Goal: Task Accomplishment & Management: Use online tool/utility

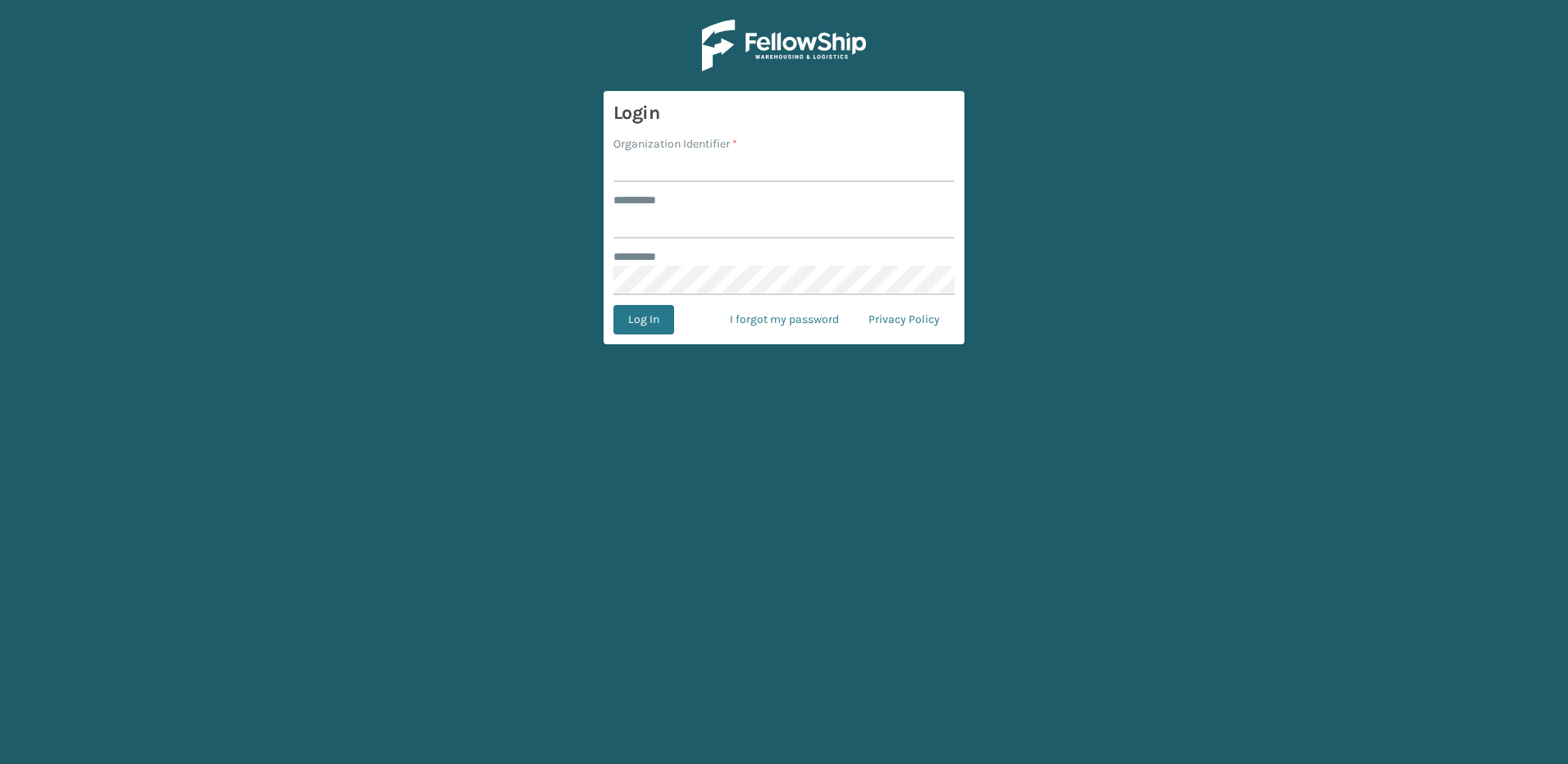
click at [668, 173] on input "Organization Identifier *" at bounding box center [783, 167] width 341 height 30
type input "fellowship - west"
type input "******"
click at [613, 305] on button "Log In" at bounding box center [643, 319] width 60 height 30
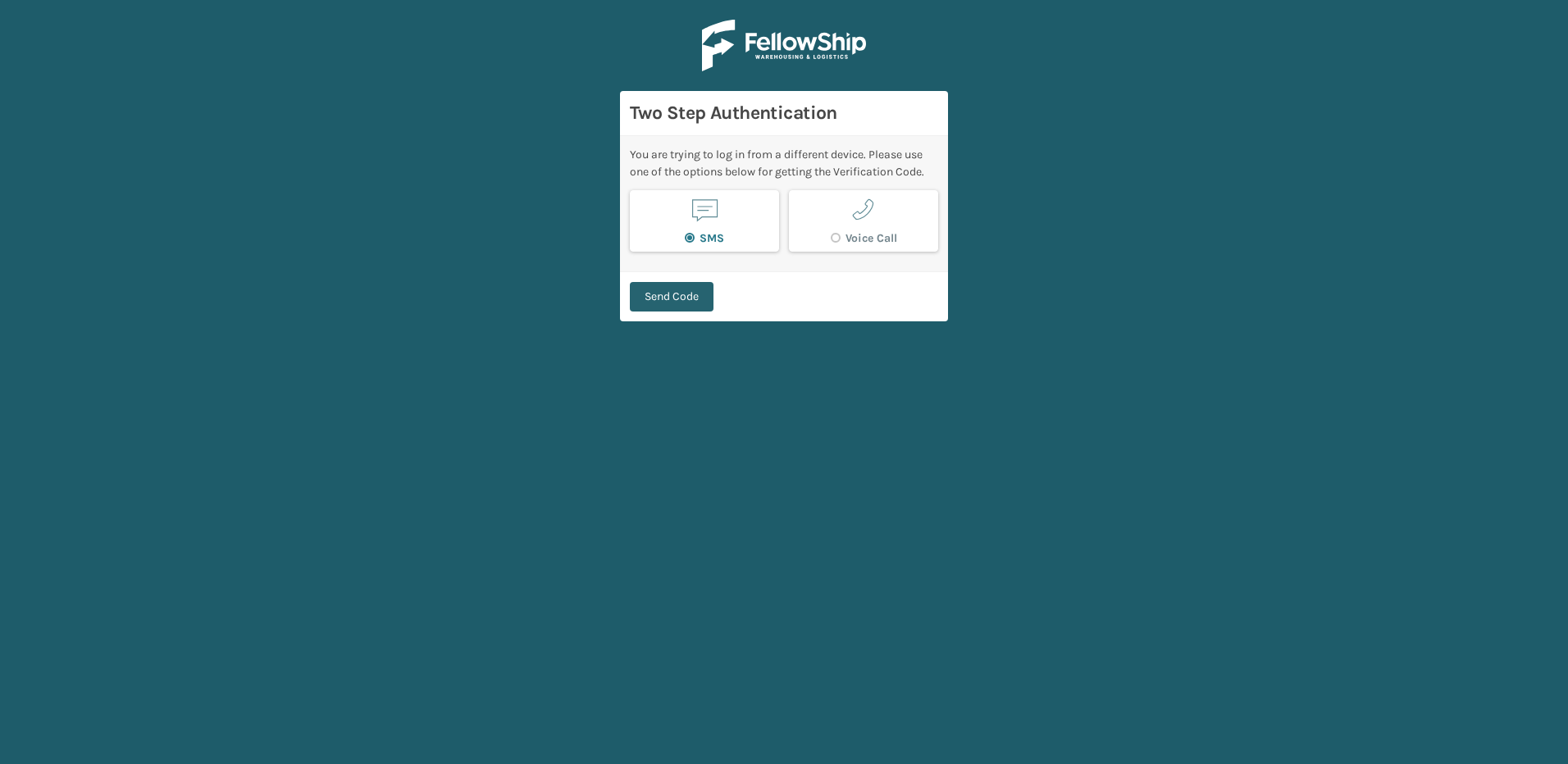
click at [692, 299] on button "Send Code" at bounding box center [671, 297] width 84 height 30
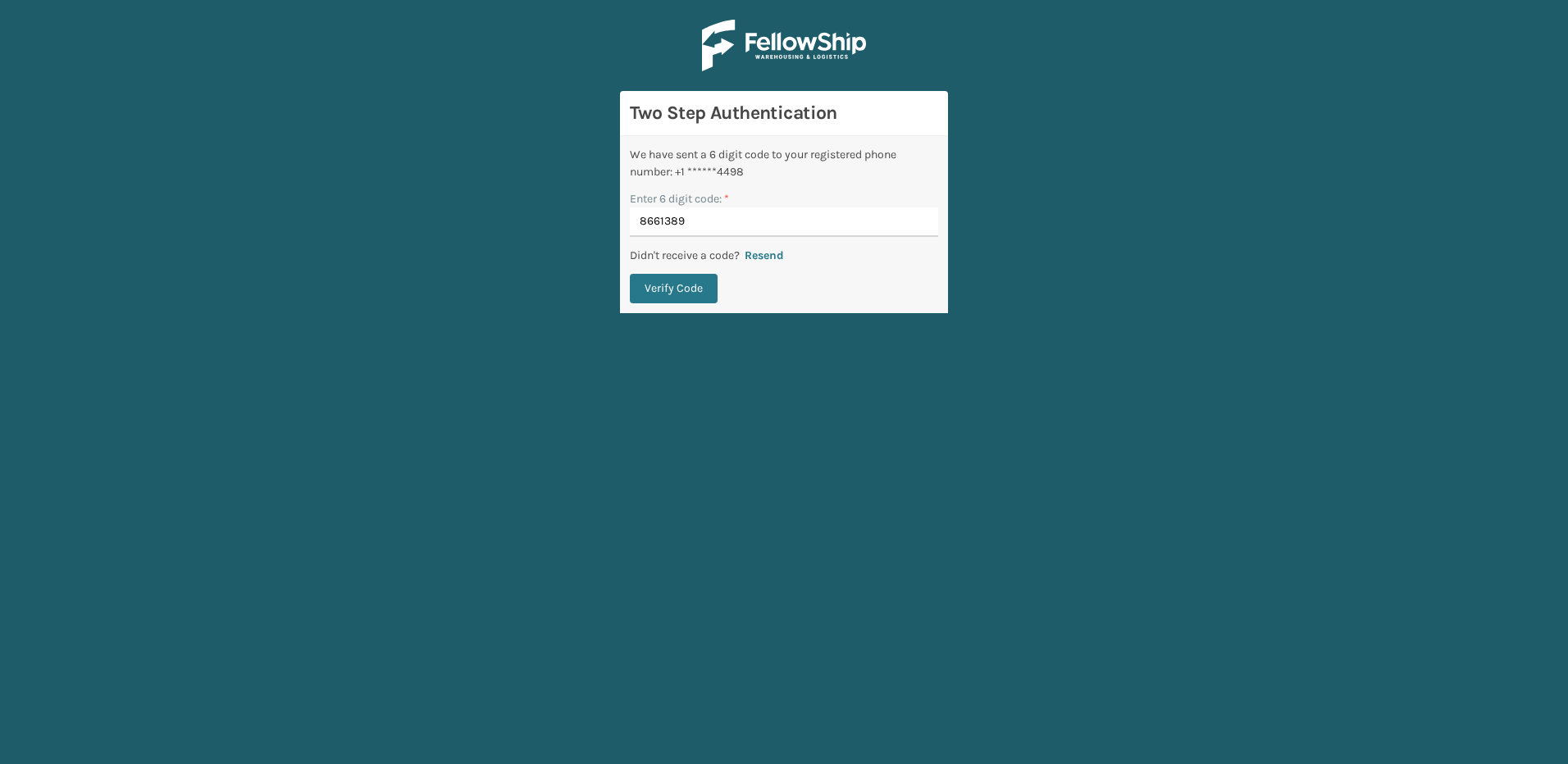
click at [629, 274] on button "Verify Code" at bounding box center [673, 289] width 88 height 30
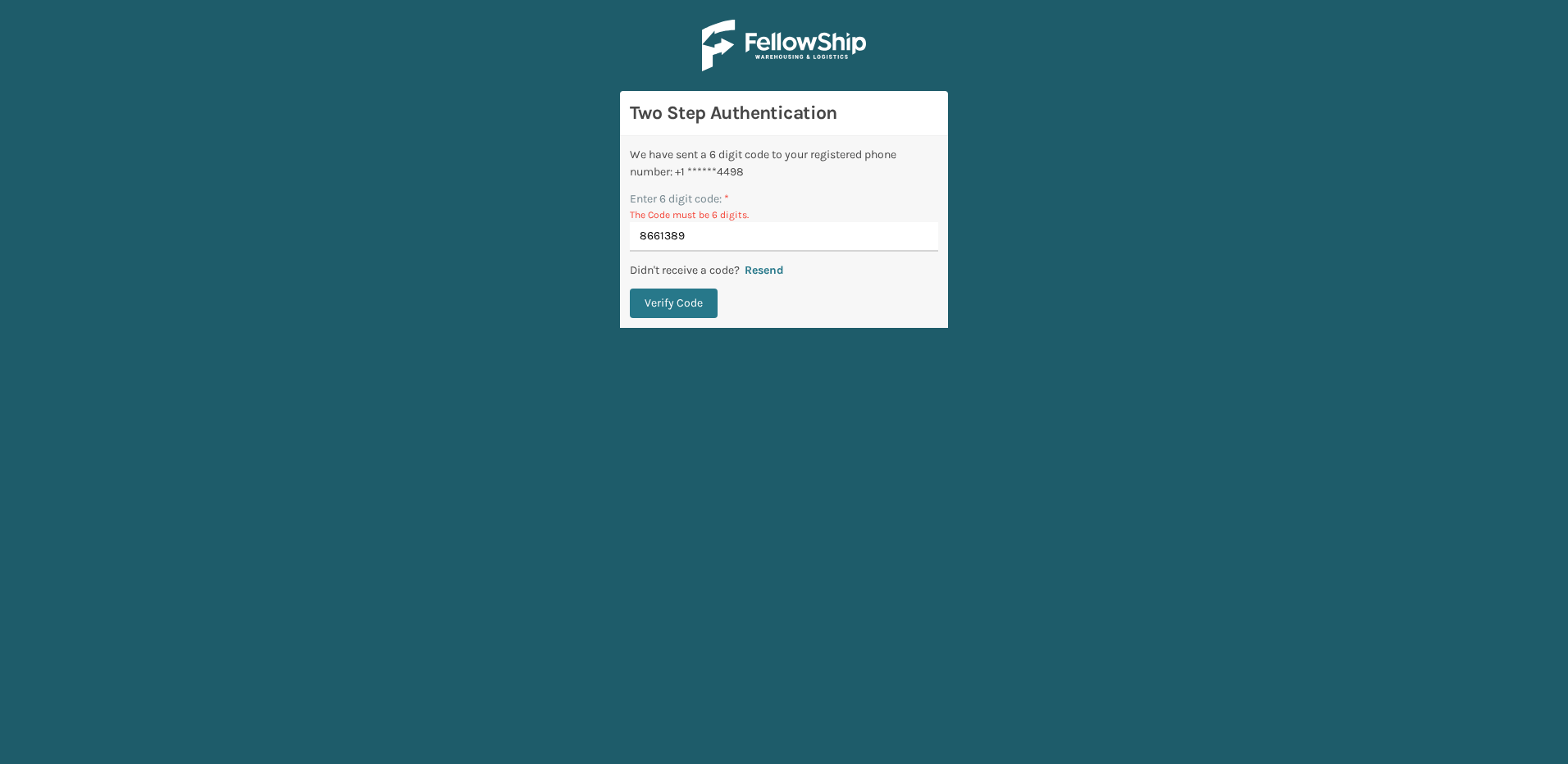
drag, startPoint x: 702, startPoint y: 239, endPoint x: 509, endPoint y: 228, distance: 193.3
click at [509, 228] on main "Two Step Authentication We have sent a 6 digit code to your registered phone nu…" at bounding box center [784, 382] width 1568 height 764
type input "861389"
click at [629, 289] on button "Verify Code" at bounding box center [673, 303] width 88 height 30
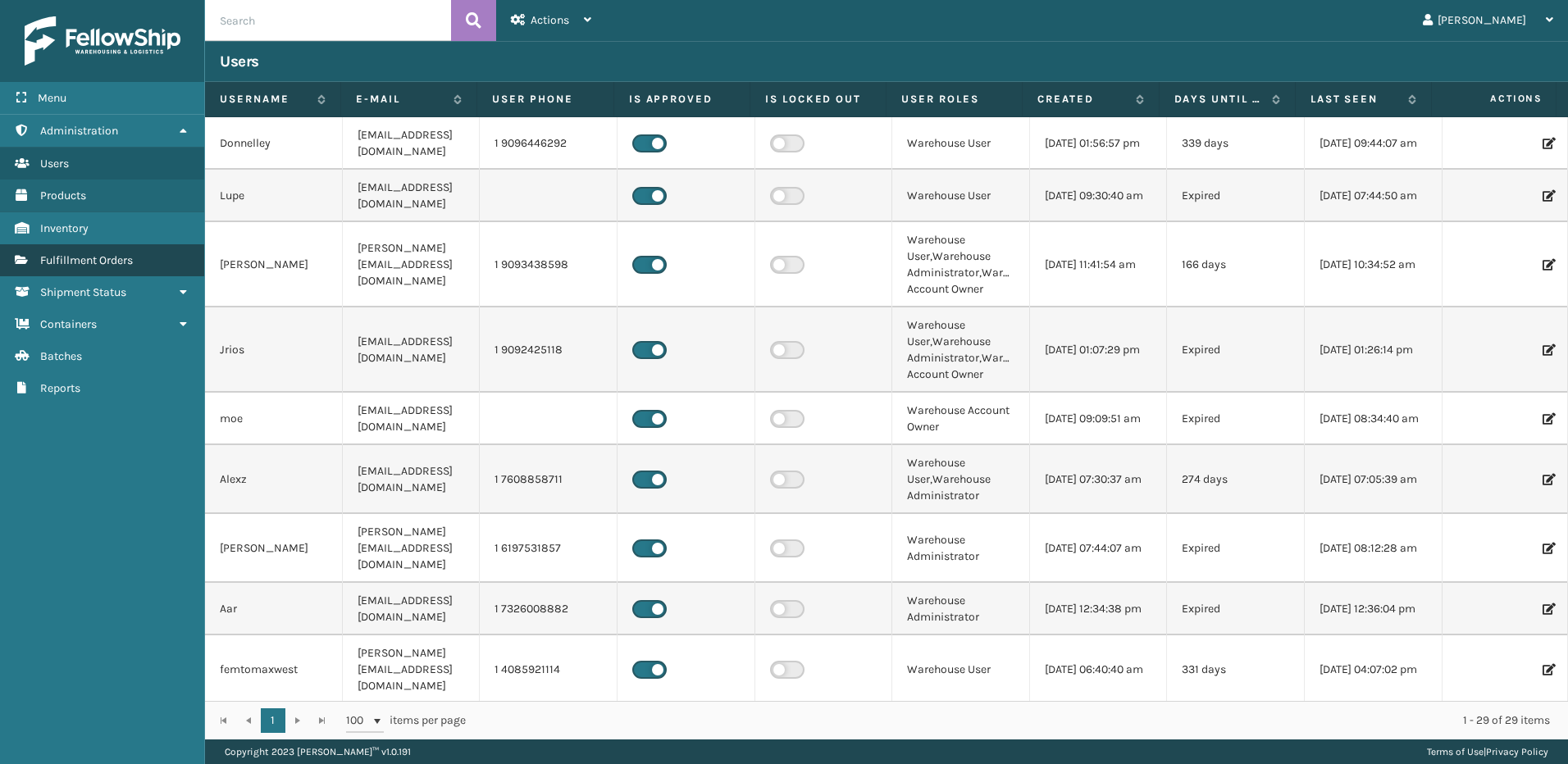
click at [105, 270] on link "Fulfillment Orders" at bounding box center [102, 261] width 204 height 32
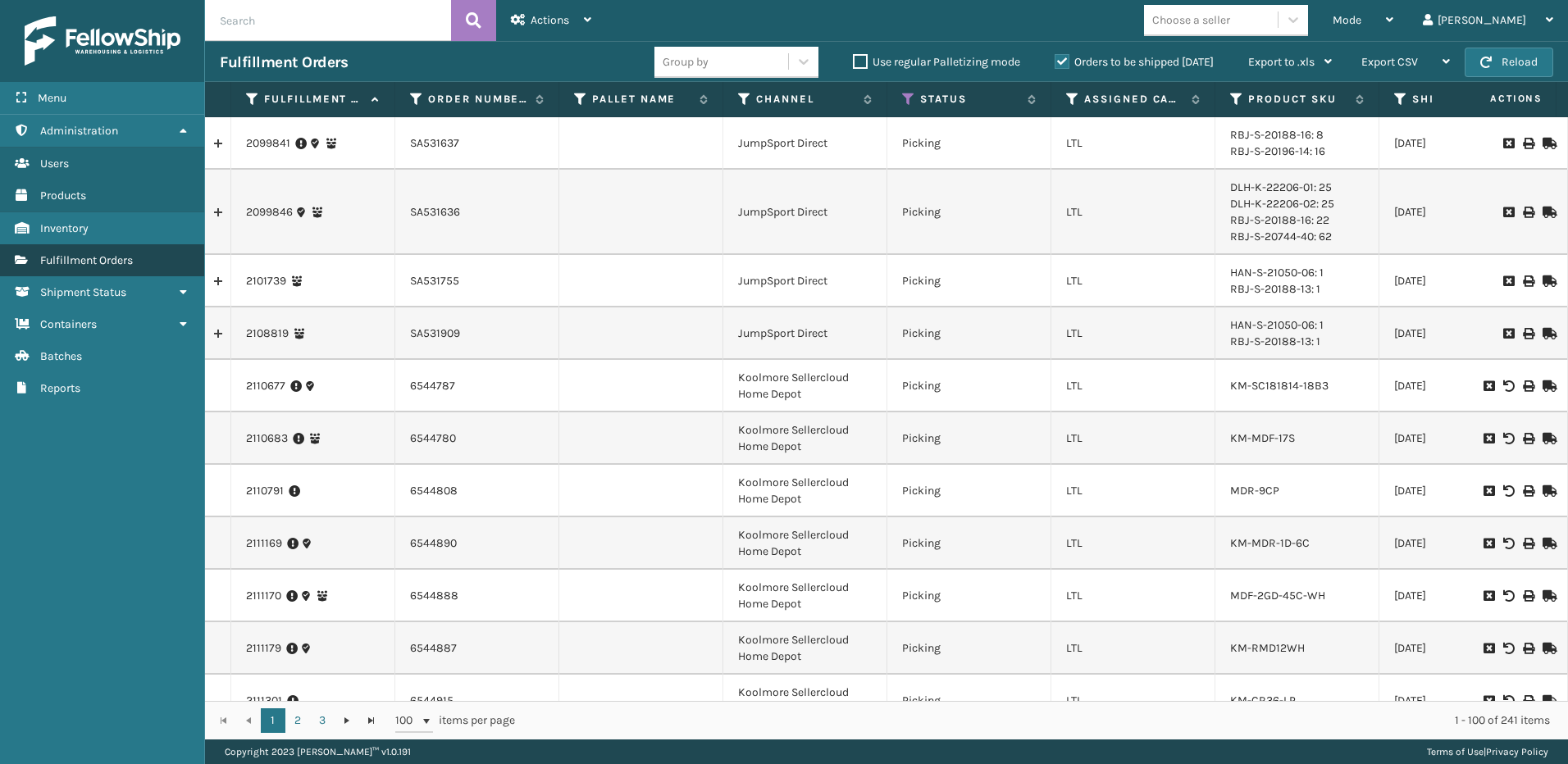
click at [99, 261] on span "Fulfillment Orders" at bounding box center [86, 261] width 93 height 14
click at [1361, 18] on span "Mode" at bounding box center [1347, 21] width 29 height 14
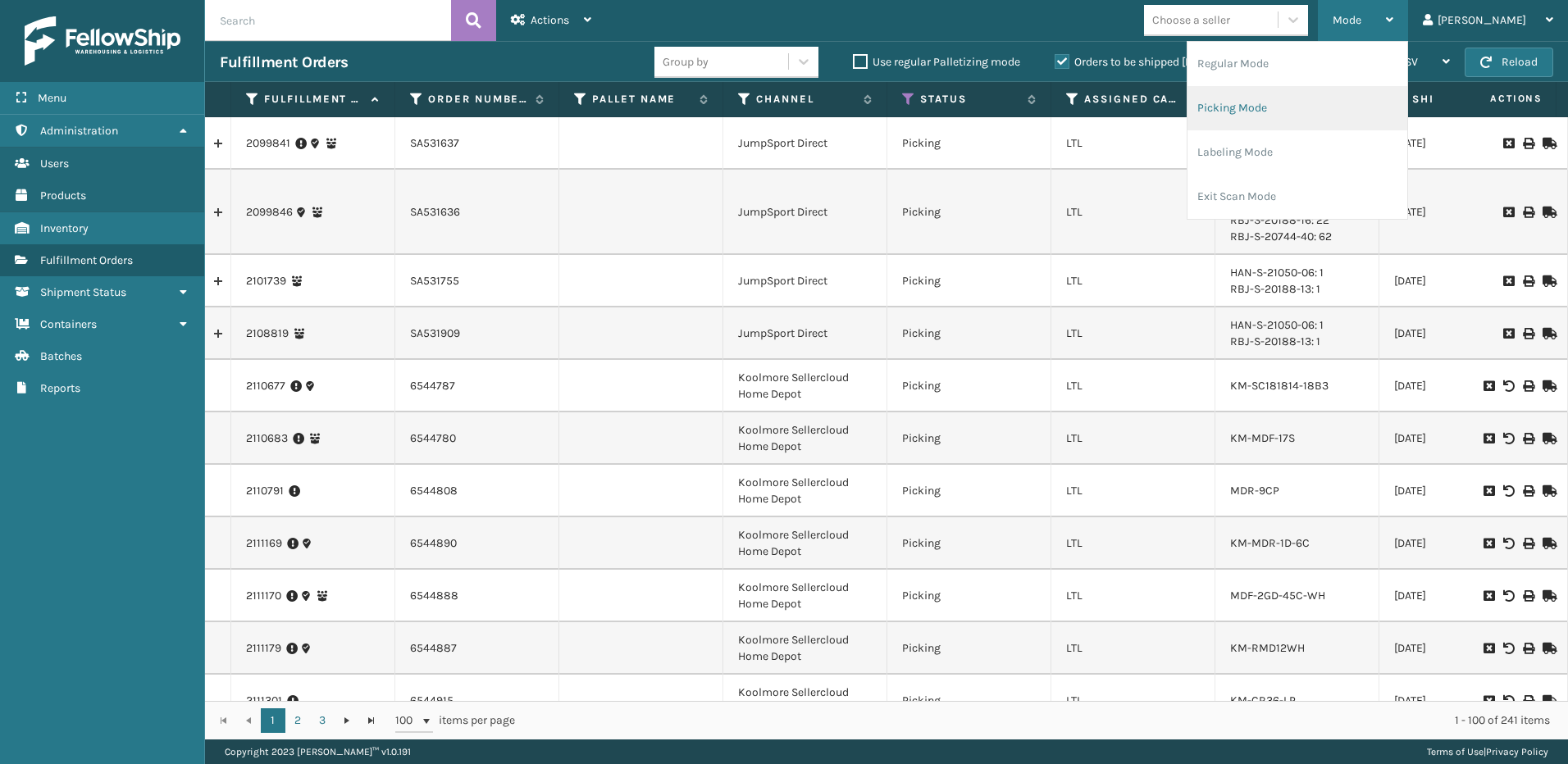
click at [1296, 98] on li "Picking Mode" at bounding box center [1297, 108] width 219 height 44
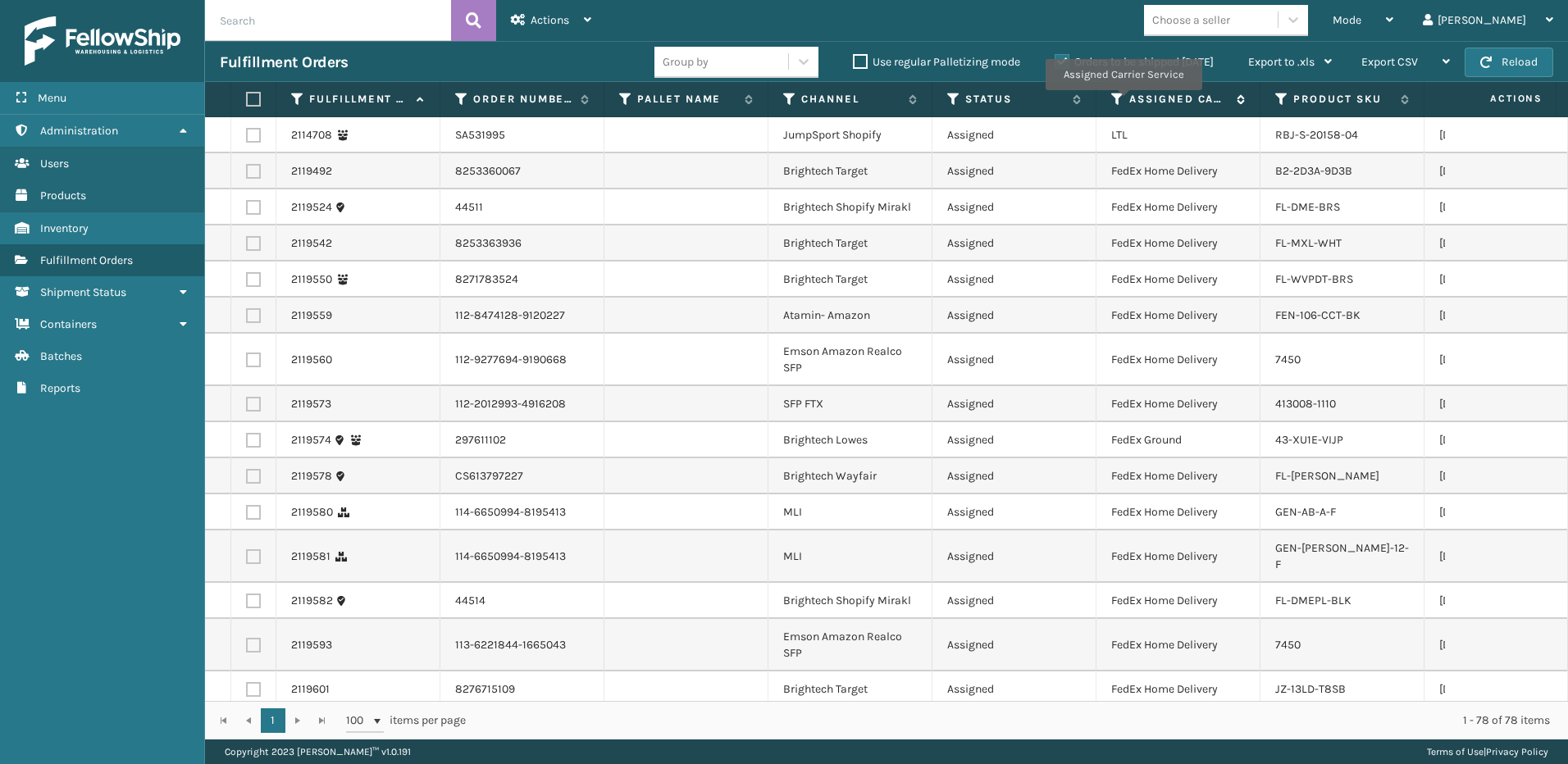
click at [1120, 100] on icon at bounding box center [1118, 99] width 13 height 14
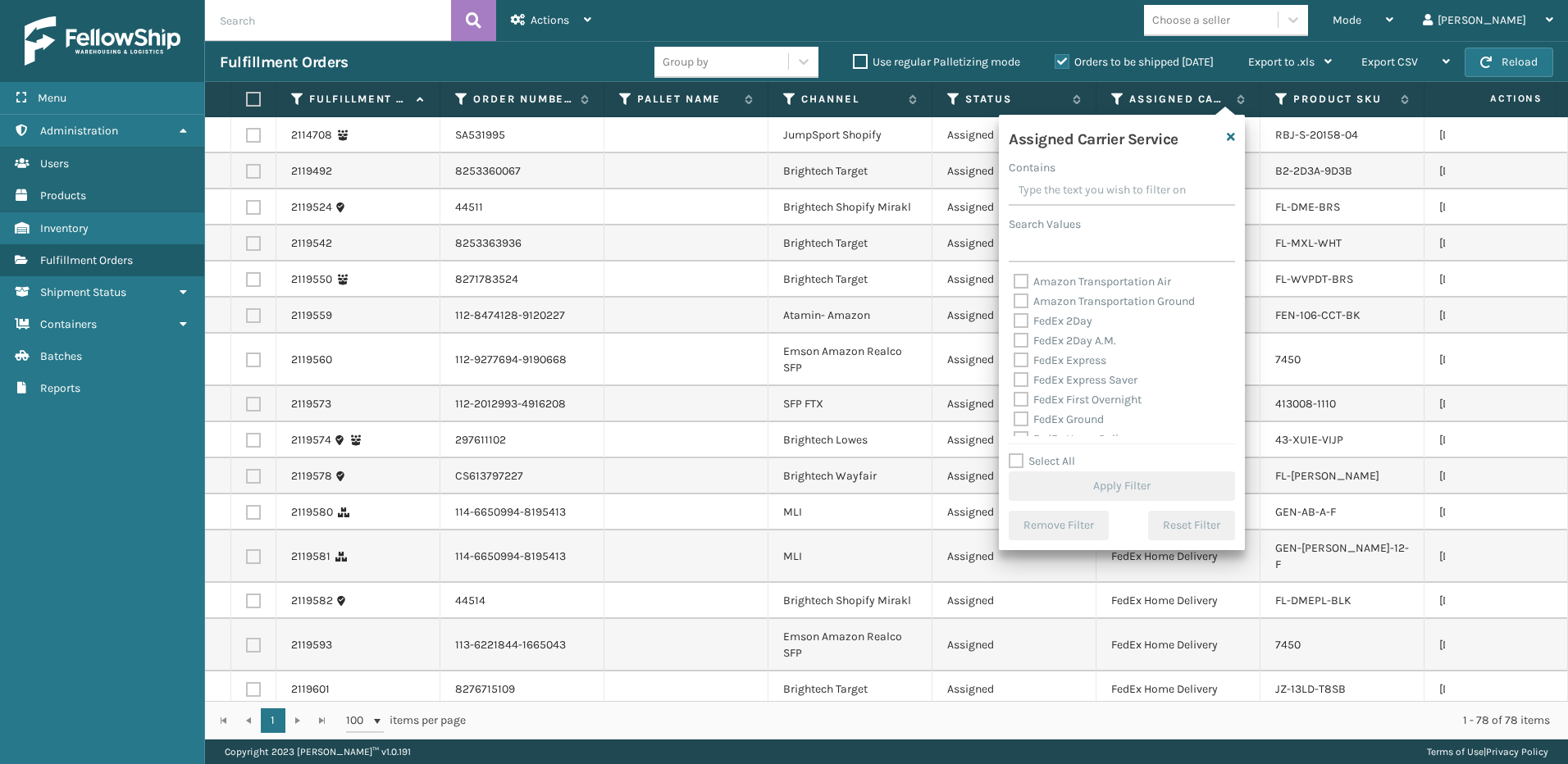
click at [1085, 327] on label "FedEx 2Day" at bounding box center [1053, 321] width 79 height 14
click at [1014, 322] on input "FedEx 2Day" at bounding box center [1013, 317] width 1 height 11
checkbox input "true"
click at [1079, 337] on label "FedEx 2Day A.M." at bounding box center [1065, 341] width 102 height 14
click at [1014, 337] on input "FedEx 2Day A.M." at bounding box center [1013, 336] width 1 height 11
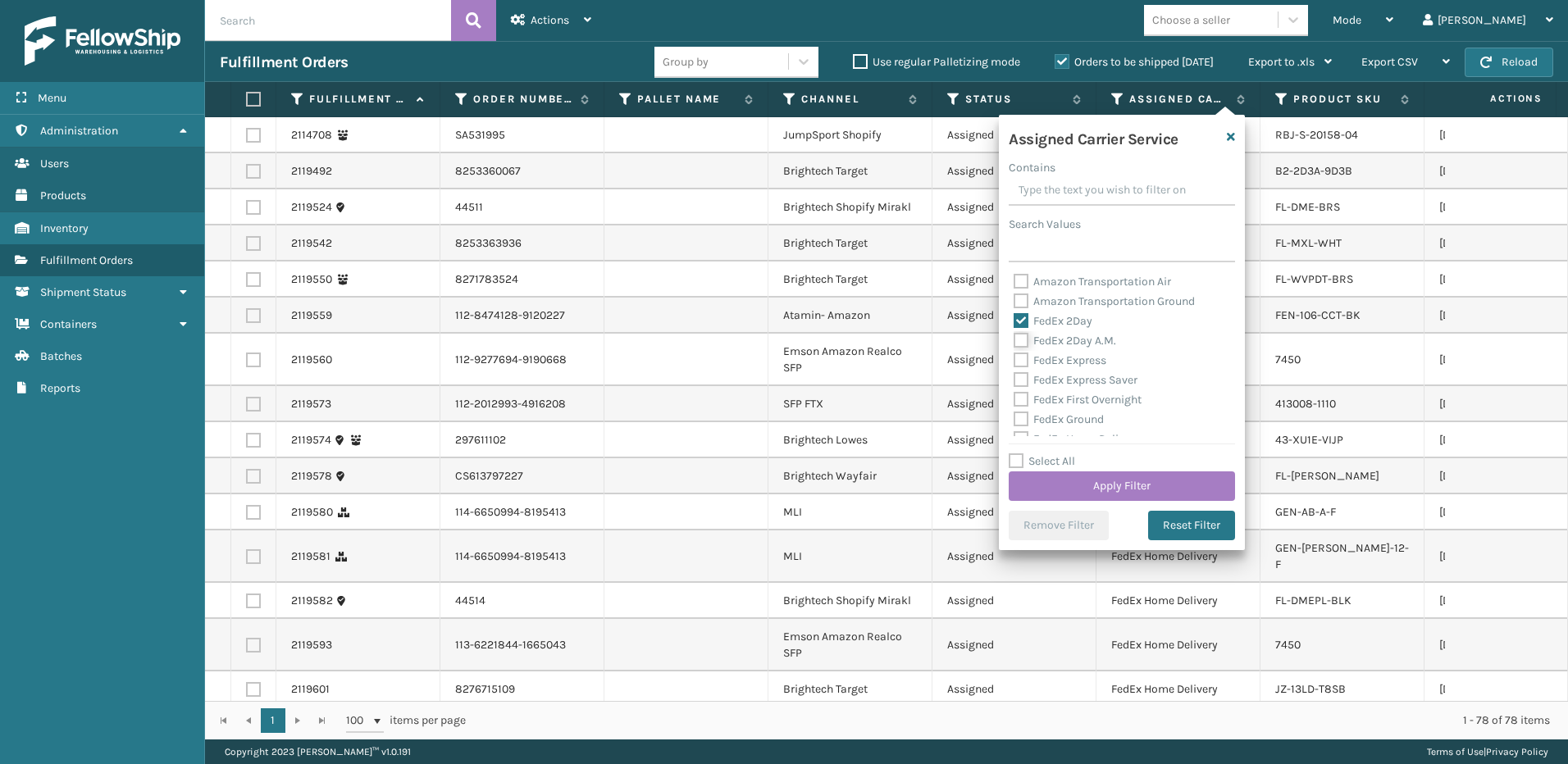
checkbox input "true"
click at [1080, 361] on label "FedEx Express" at bounding box center [1059, 360] width 93 height 14
click at [1014, 361] on input "FedEx Express" at bounding box center [1013, 356] width 1 height 11
checkbox input "true"
click at [1082, 387] on div "FedEx Express Saver" at bounding box center [1121, 380] width 217 height 20
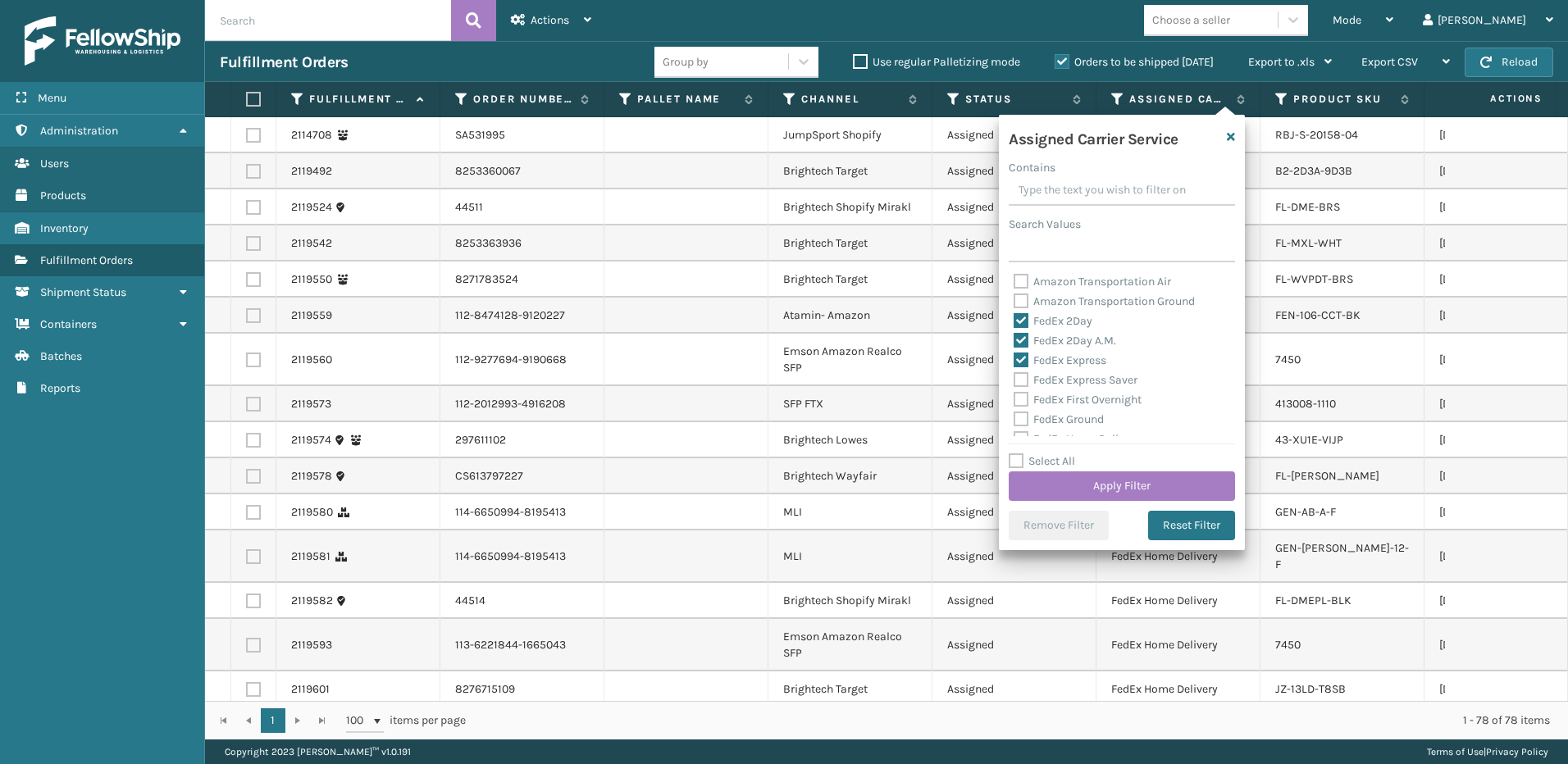
click at [1082, 405] on label "FedEx First Overnight" at bounding box center [1077, 400] width 128 height 14
click at [1014, 401] on input "FedEx First Overnight" at bounding box center [1013, 395] width 1 height 11
checkbox input "true"
click at [1082, 420] on label "FedEx Ground" at bounding box center [1058, 420] width 90 height 14
click at [1014, 420] on input "FedEx Ground" at bounding box center [1013, 415] width 1 height 11
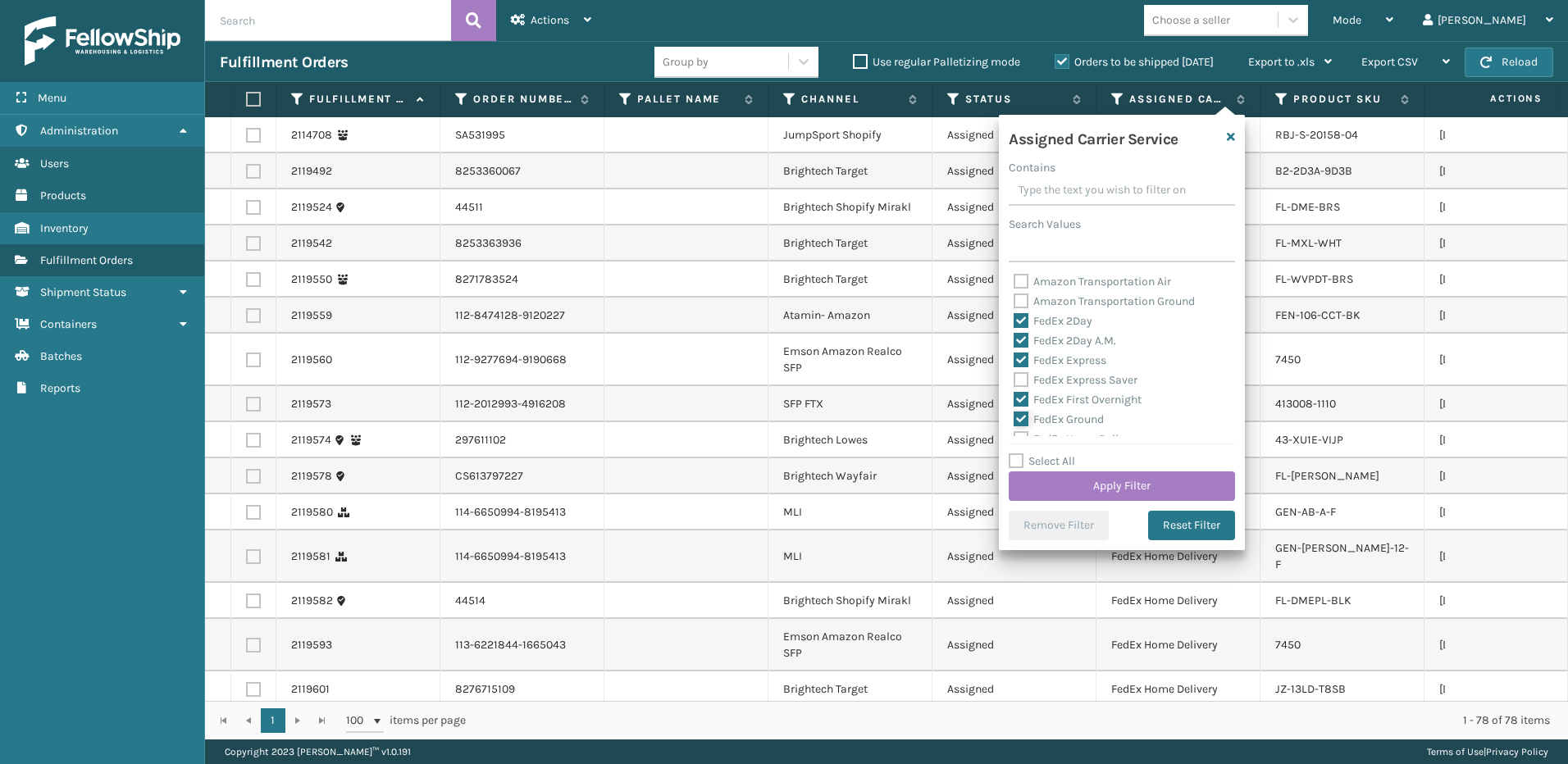
checkbox input "true"
click at [1076, 385] on label "FedEx Express Saver" at bounding box center [1075, 380] width 124 height 14
click at [1014, 381] on input "FedEx Express Saver" at bounding box center [1013, 376] width 1 height 11
checkbox input "true"
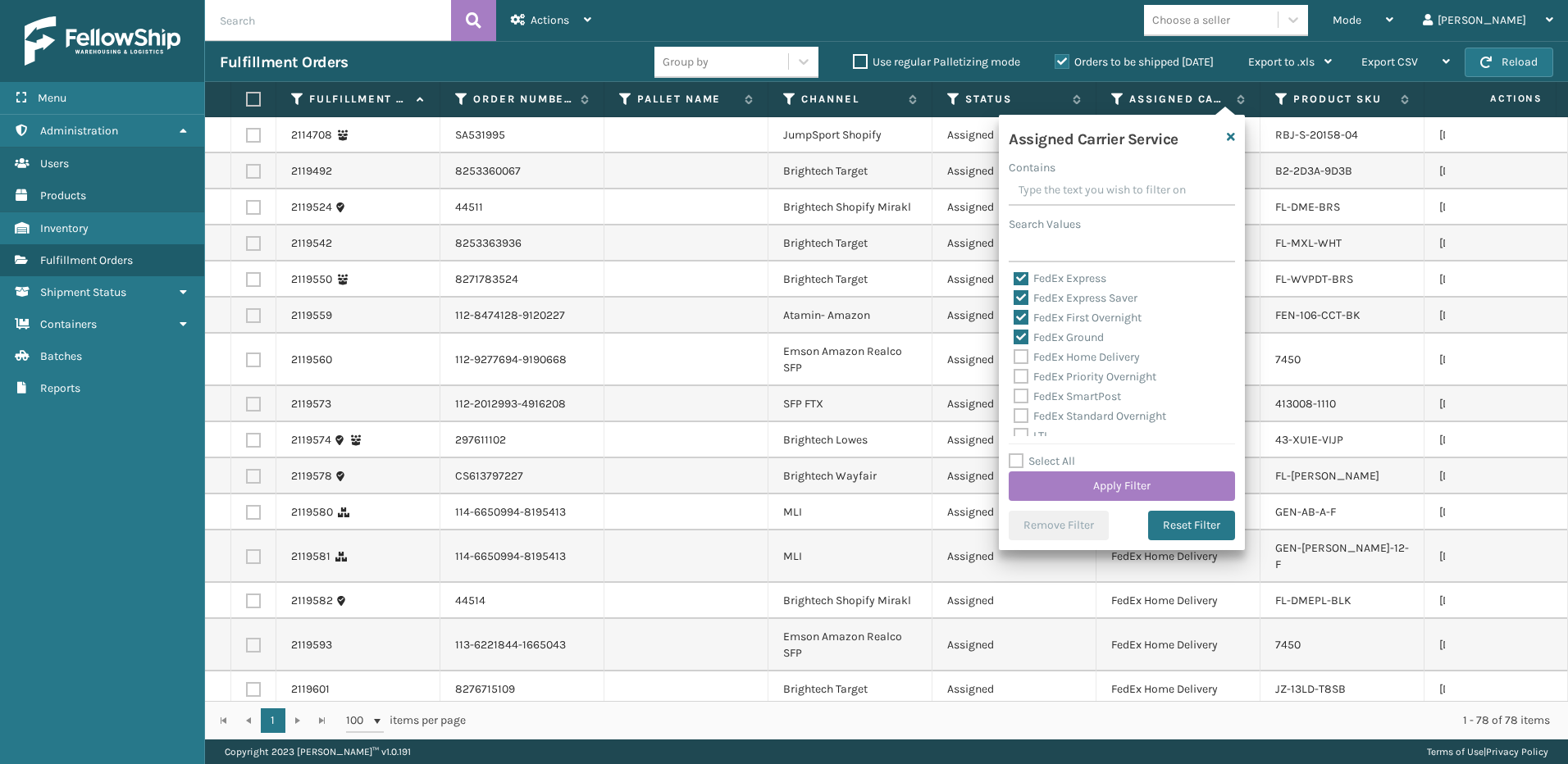
click at [1066, 352] on label "FedEx Home Delivery" at bounding box center [1076, 357] width 126 height 14
click at [1014, 352] on input "FedEx Home Delivery" at bounding box center [1013, 353] width 1 height 11
checkbox input "true"
click at [1059, 376] on label "FedEx Priority Overnight" at bounding box center [1084, 377] width 143 height 14
click at [1014, 376] on input "FedEx Priority Overnight" at bounding box center [1013, 373] width 1 height 11
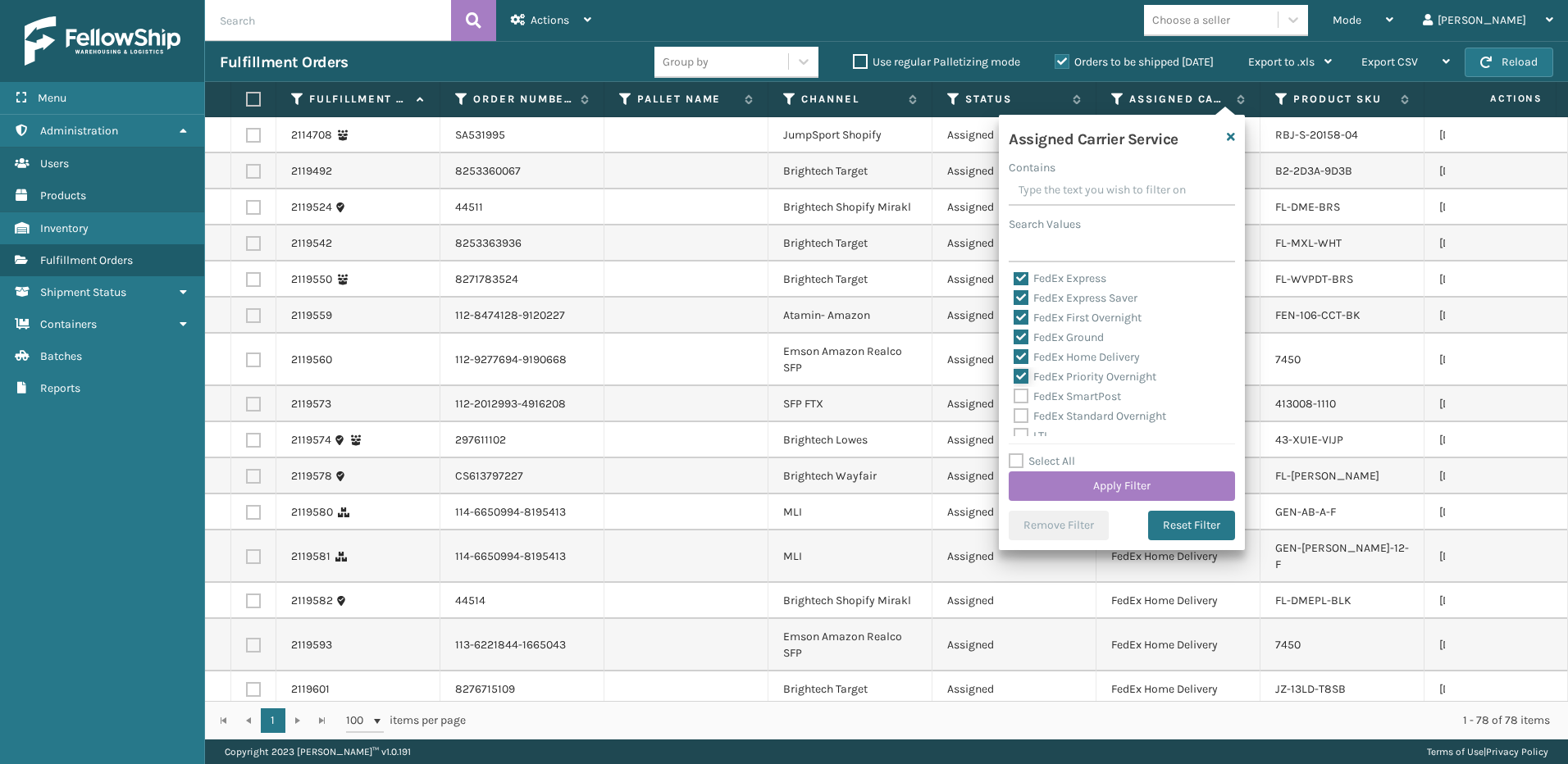
checkbox input "true"
click at [1055, 395] on label "FedEx SmartPost" at bounding box center [1066, 396] width 107 height 14
click at [1014, 395] on input "FedEx SmartPost" at bounding box center [1013, 392] width 1 height 11
checkbox input "true"
click at [1057, 417] on label "FedEx Standard Overnight" at bounding box center [1090, 416] width 153 height 14
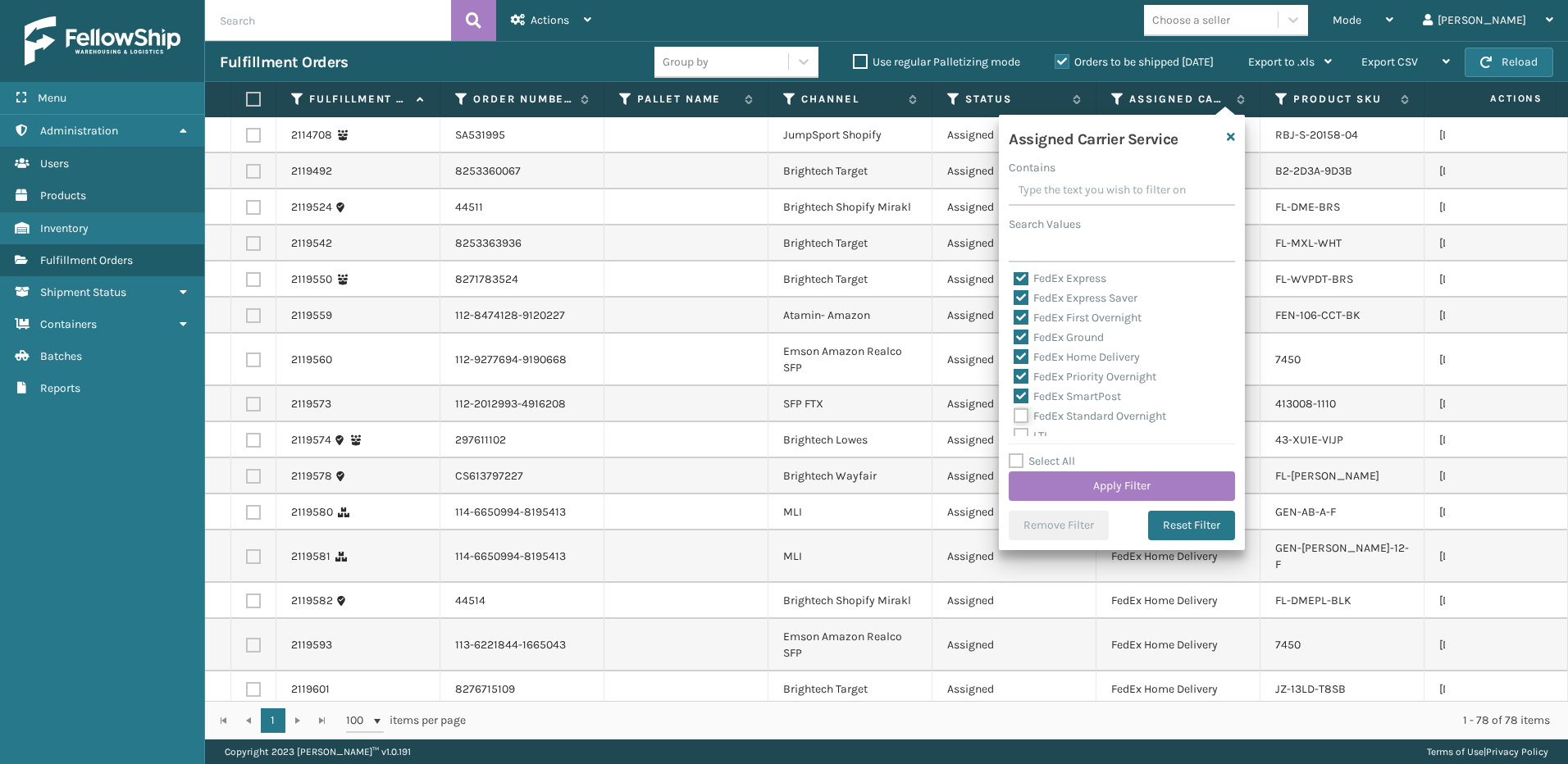
click at [1014, 417] on input "FedEx Standard Overnight" at bounding box center [1013, 412] width 1 height 11
checkbox input "true"
click at [1091, 488] on button "Apply Filter" at bounding box center [1122, 485] width 227 height 30
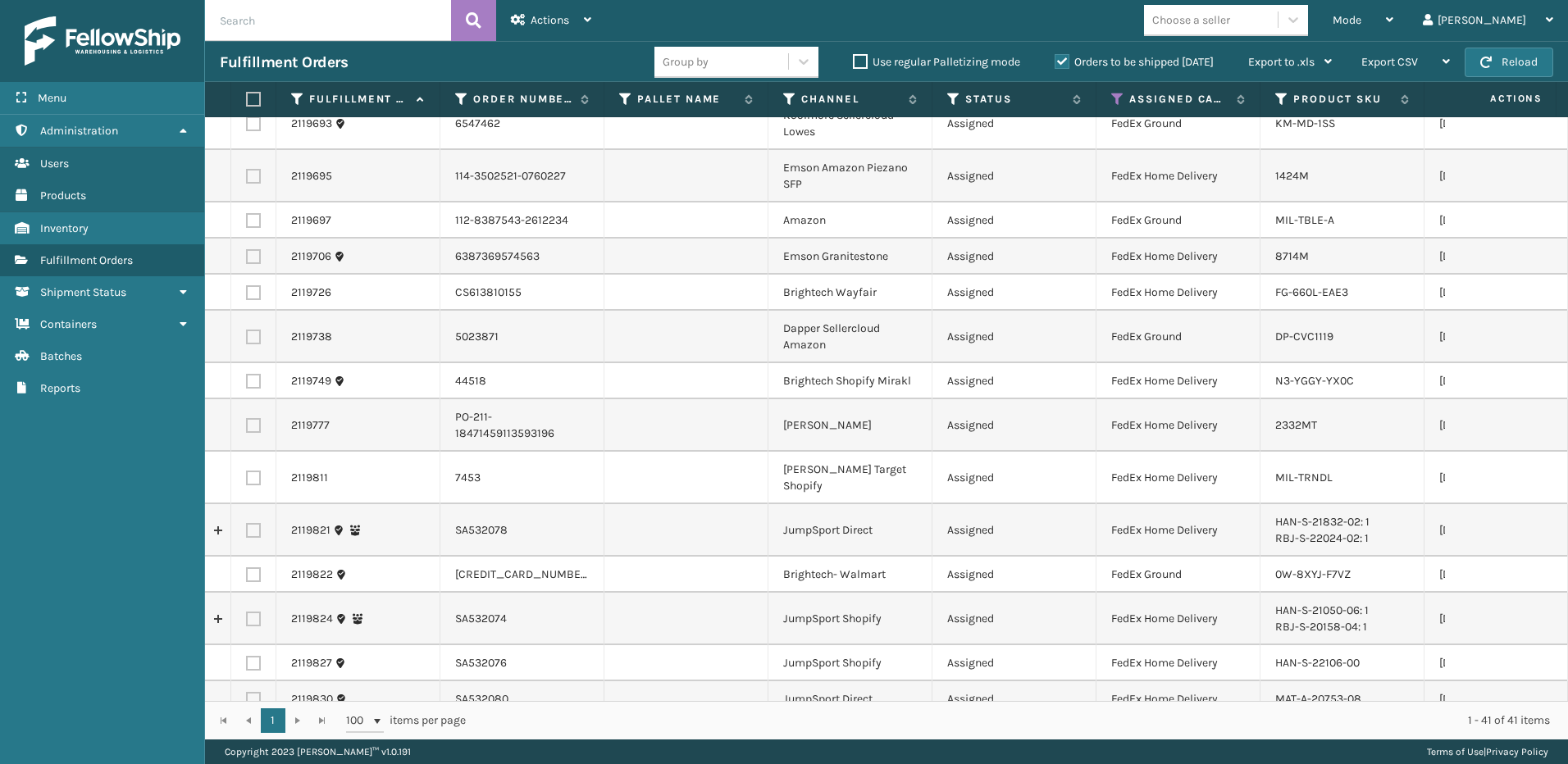
scroll to position [1039, 0]
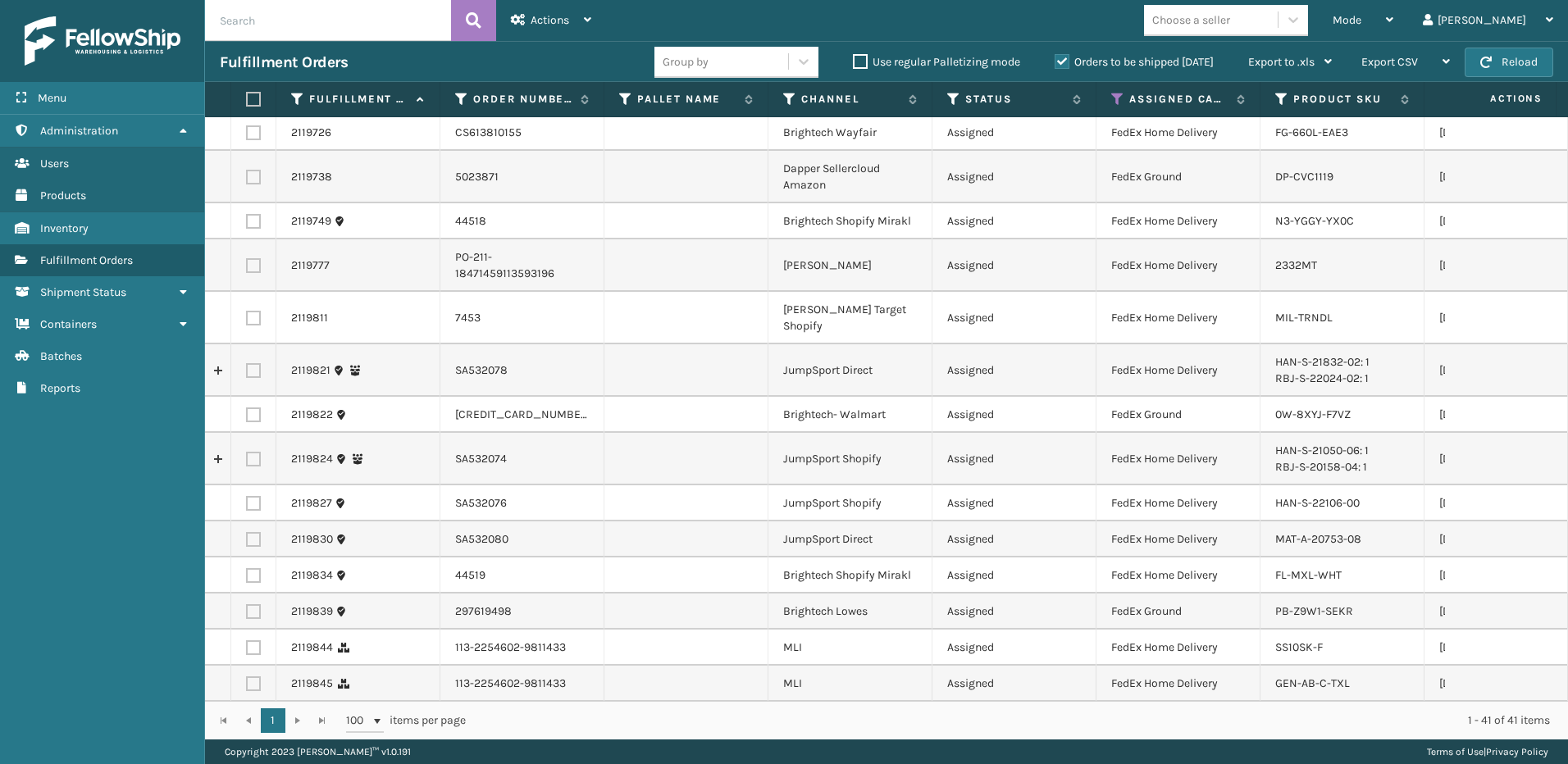
click at [253, 97] on label at bounding box center [251, 99] width 10 height 14
click at [247, 97] on input "checkbox" at bounding box center [246, 100] width 1 height 11
checkbox input "true"
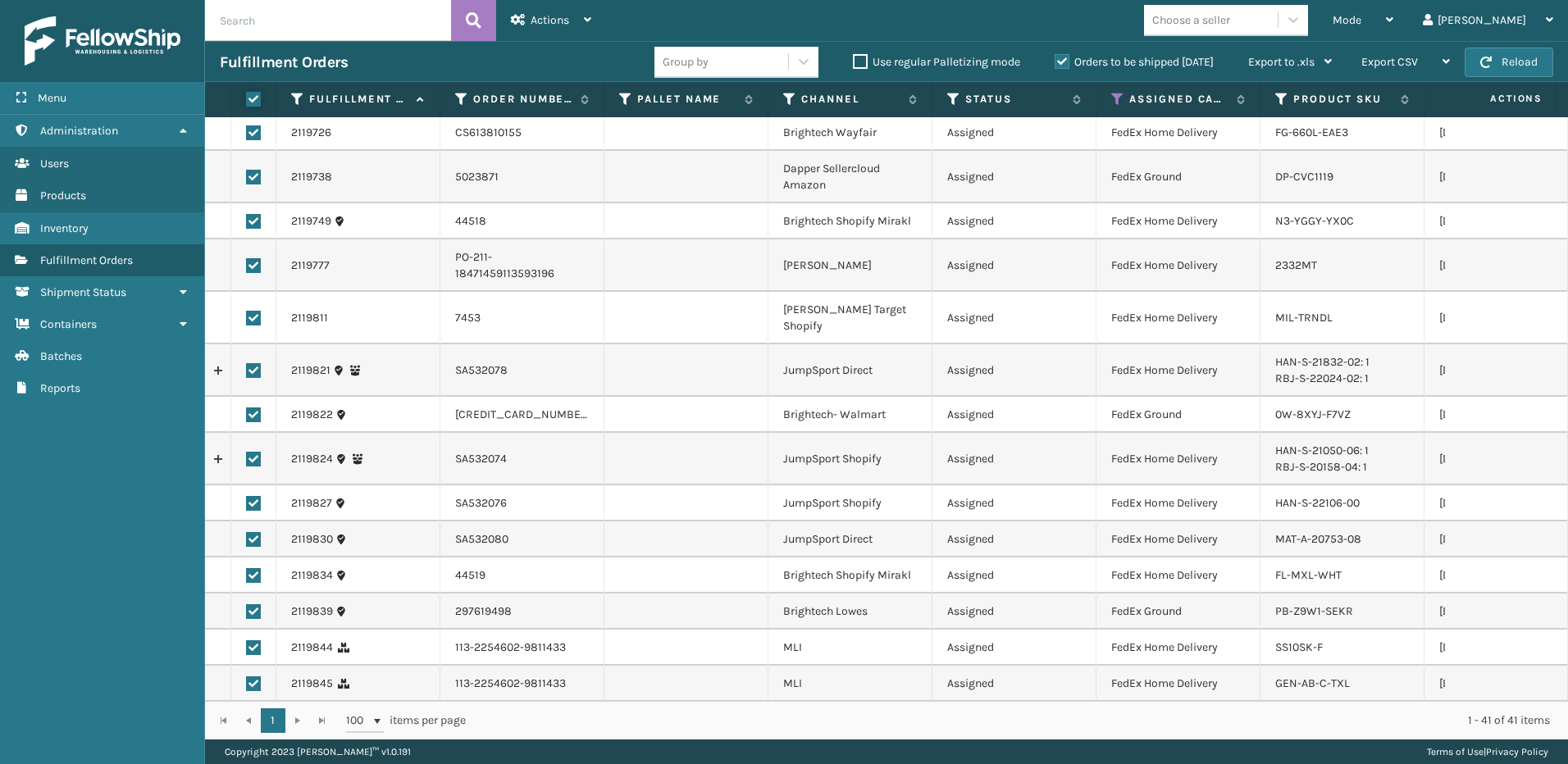
checkbox input "true"
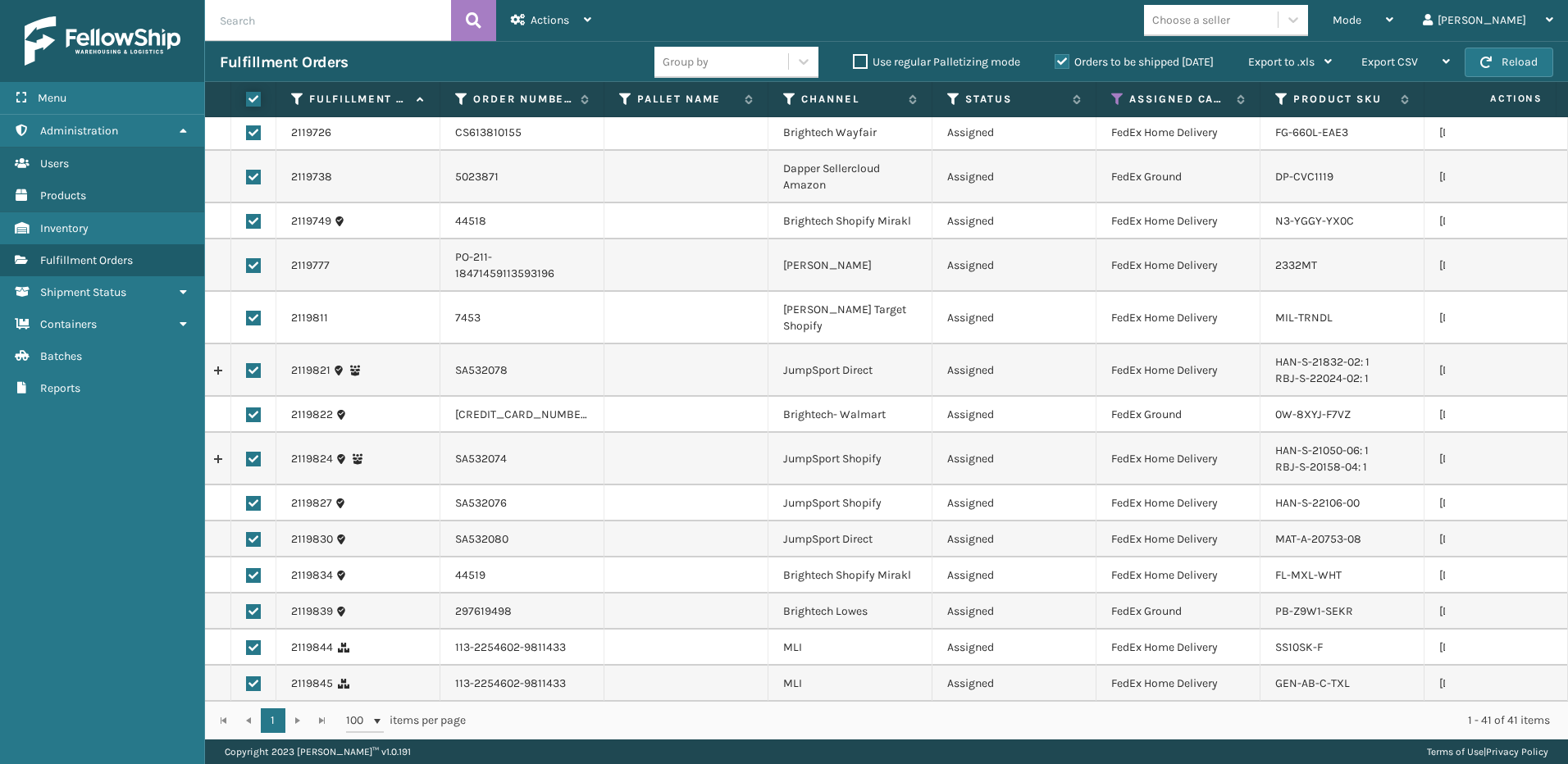
checkbox input "true"
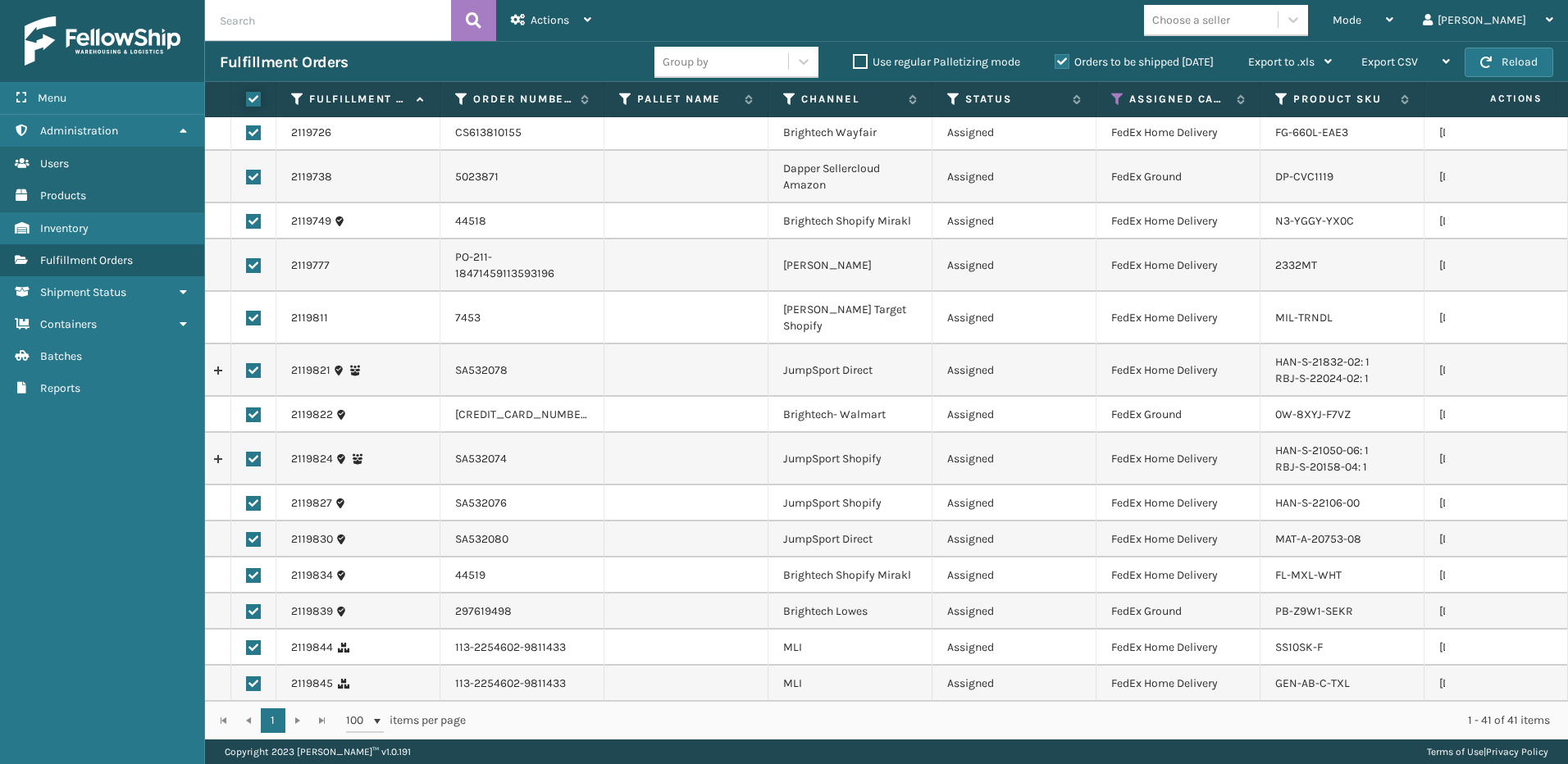
checkbox input "true"
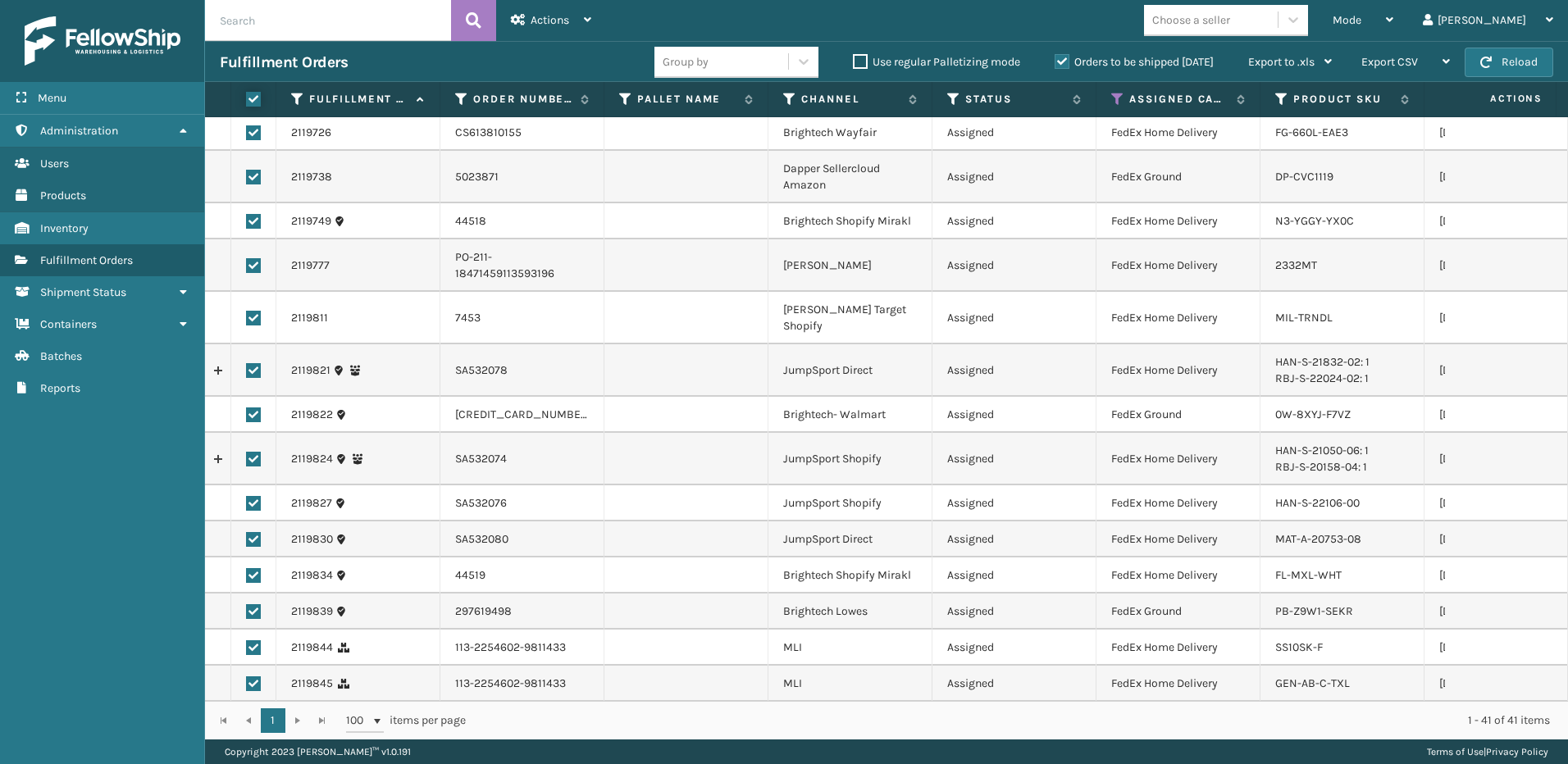
checkbox input "true"
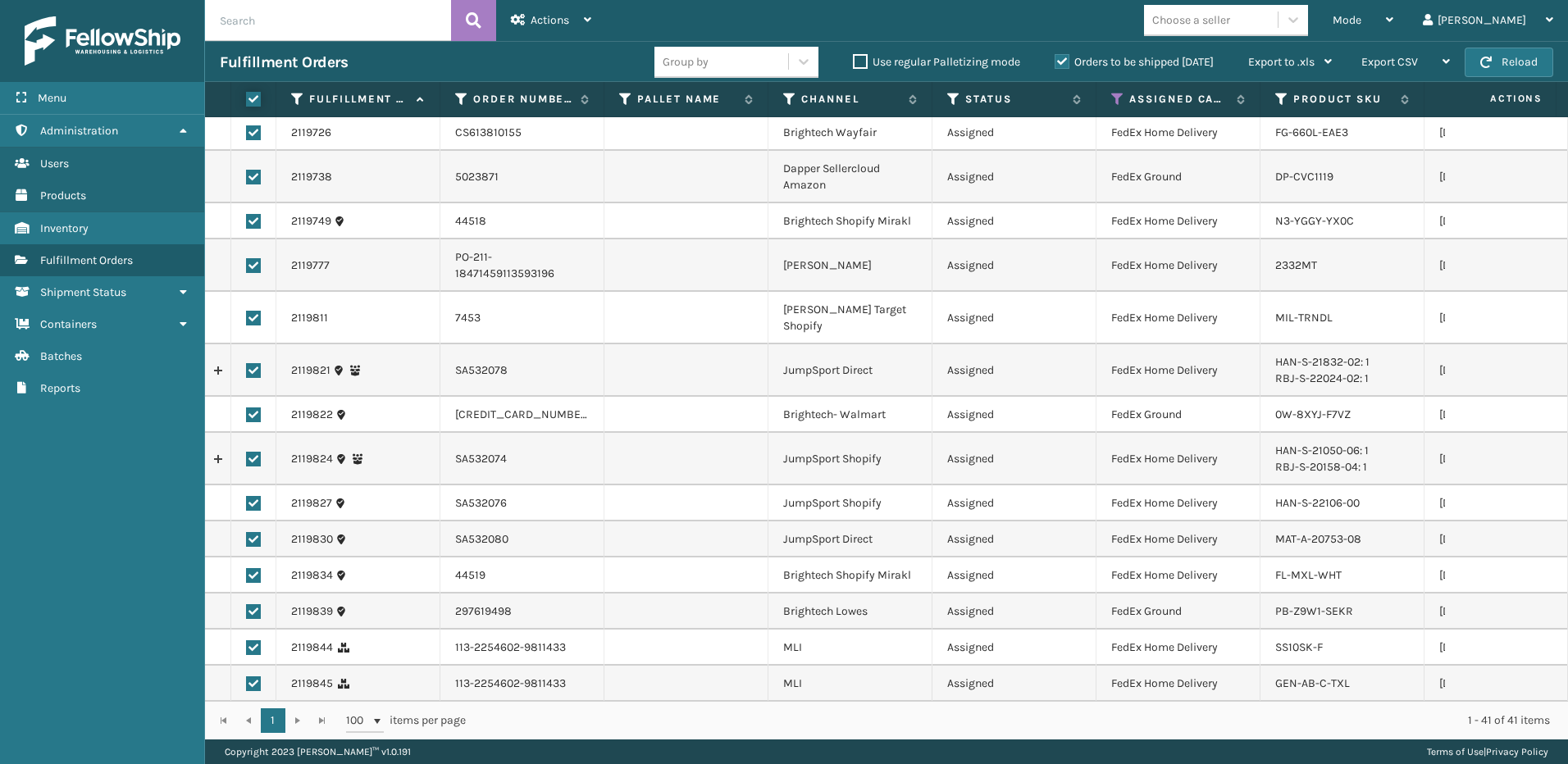
checkbox input "true"
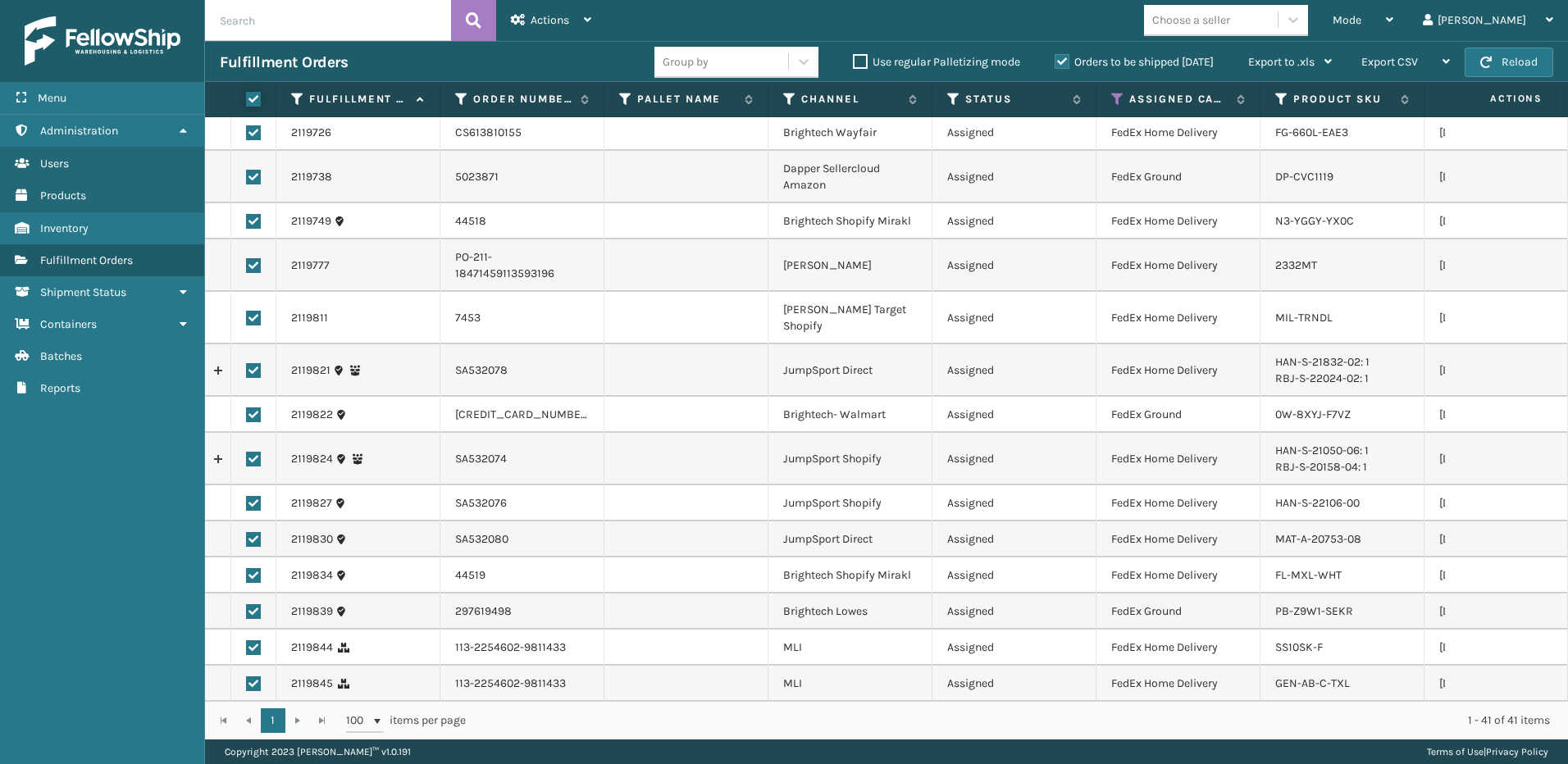
checkbox input "true"
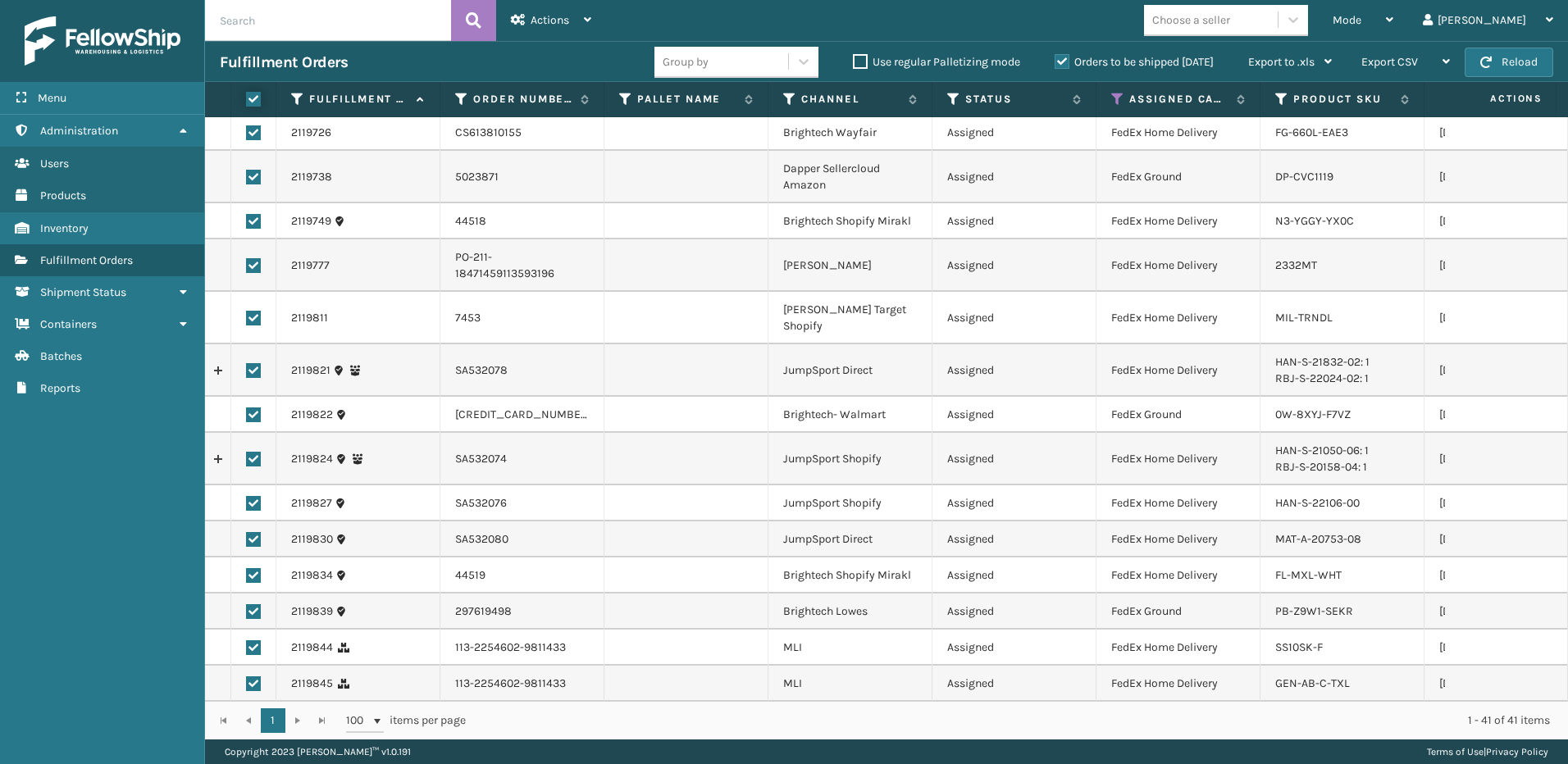
checkbox input "true"
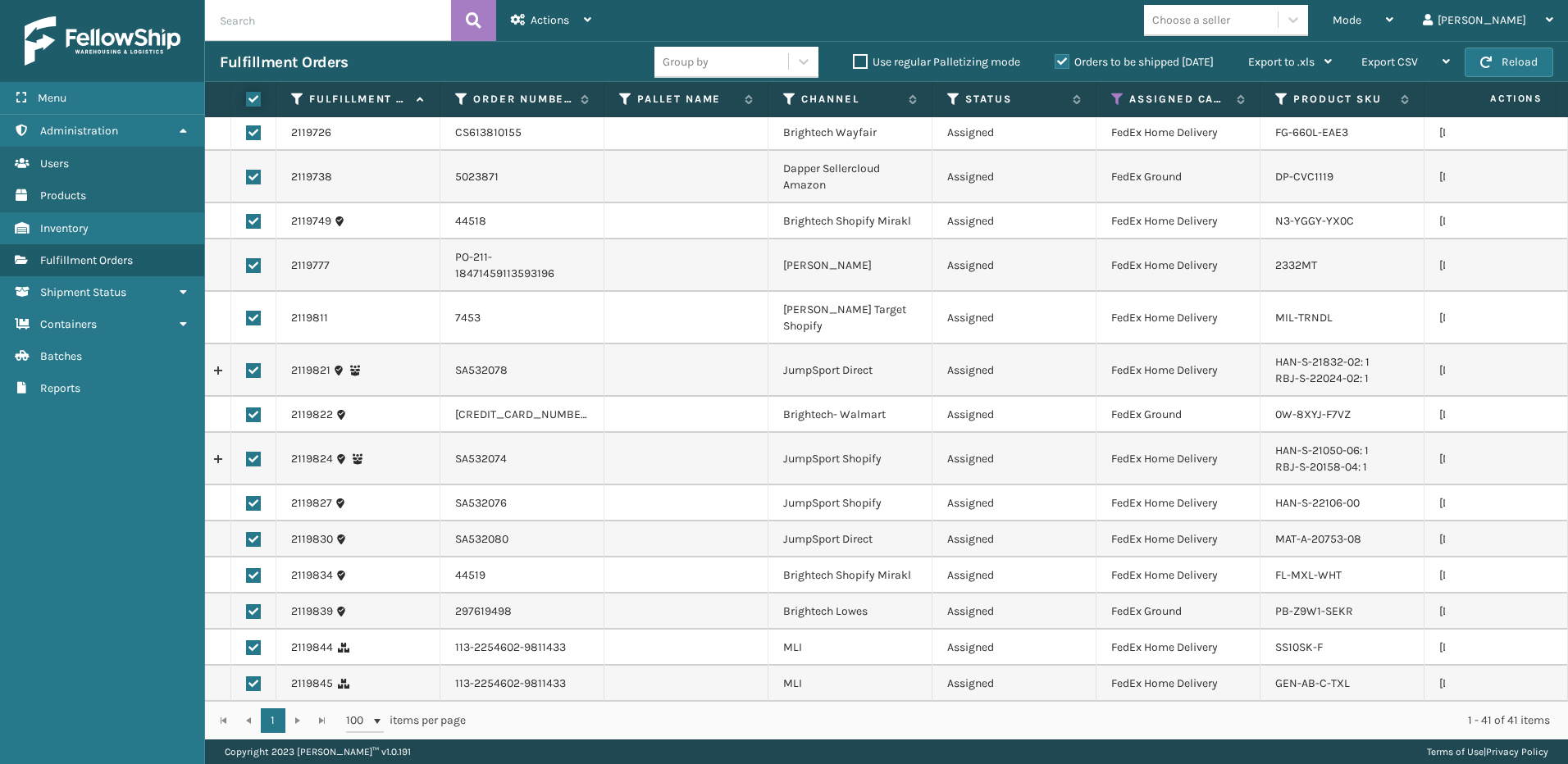
checkbox input "true"
click at [568, 10] on div "Actions" at bounding box center [550, 21] width 80 height 41
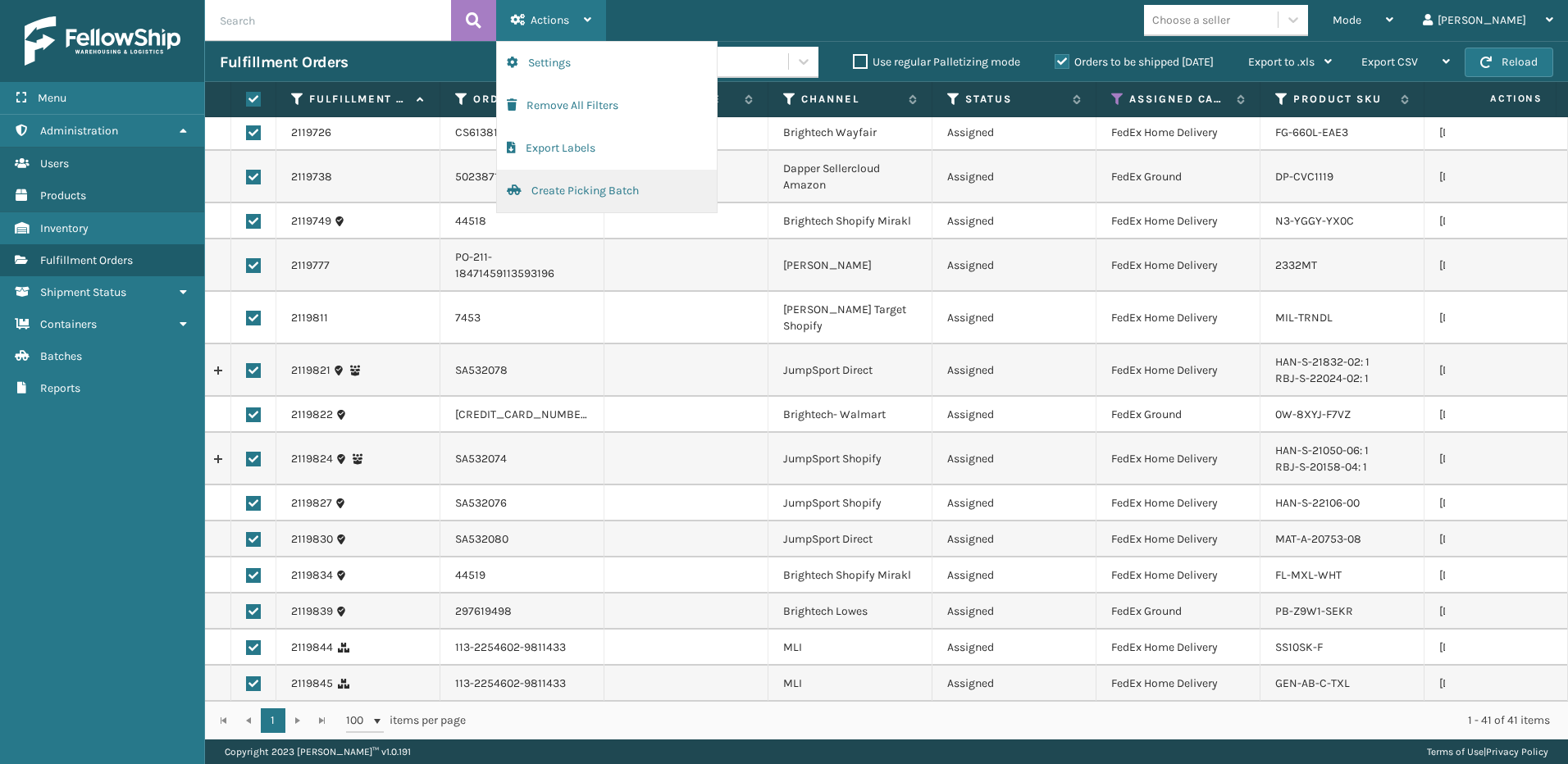
click at [631, 186] on button "Create Picking Batch" at bounding box center [607, 191] width 219 height 42
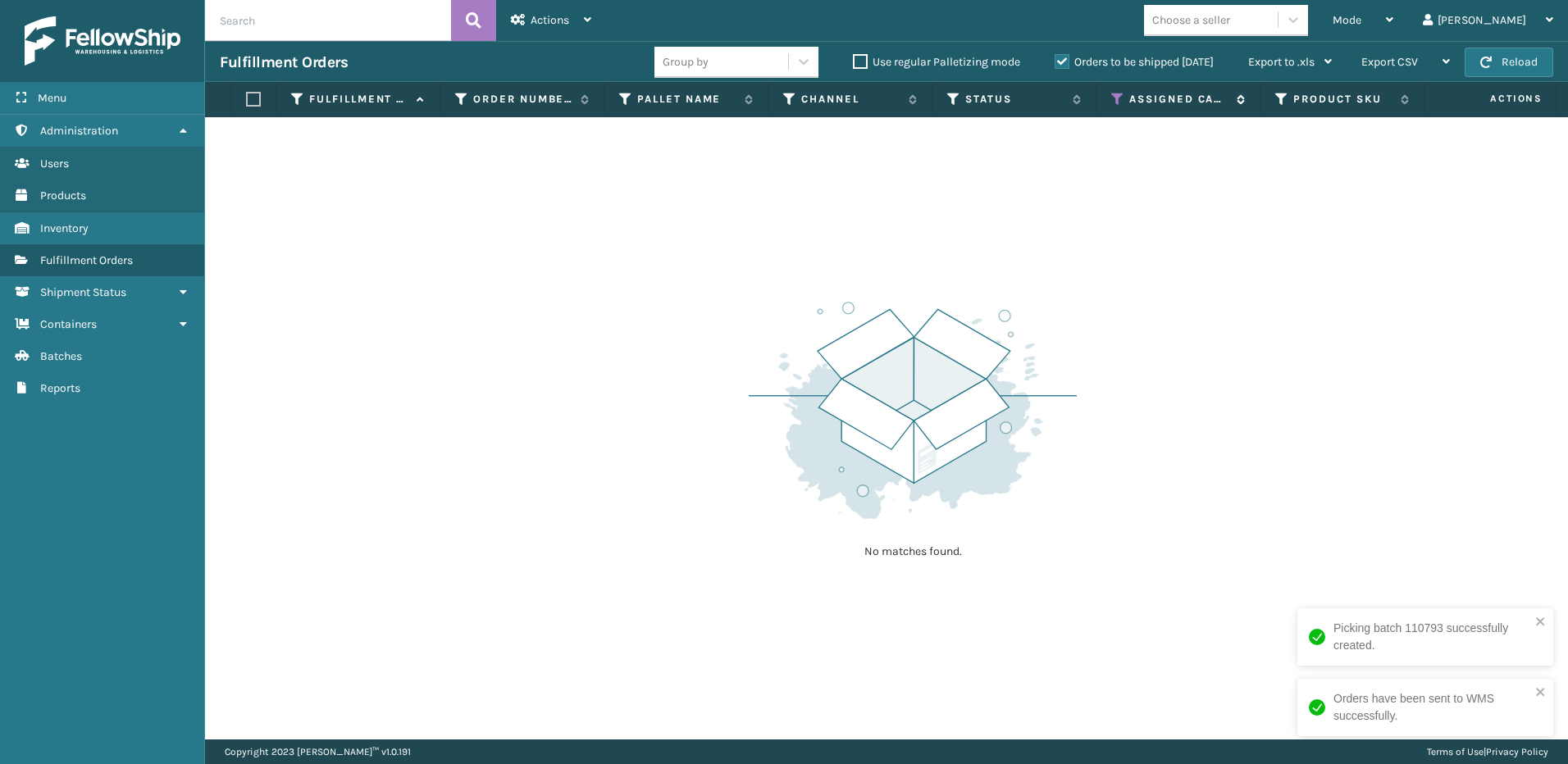
click at [1116, 100] on icon at bounding box center [1118, 99] width 13 height 14
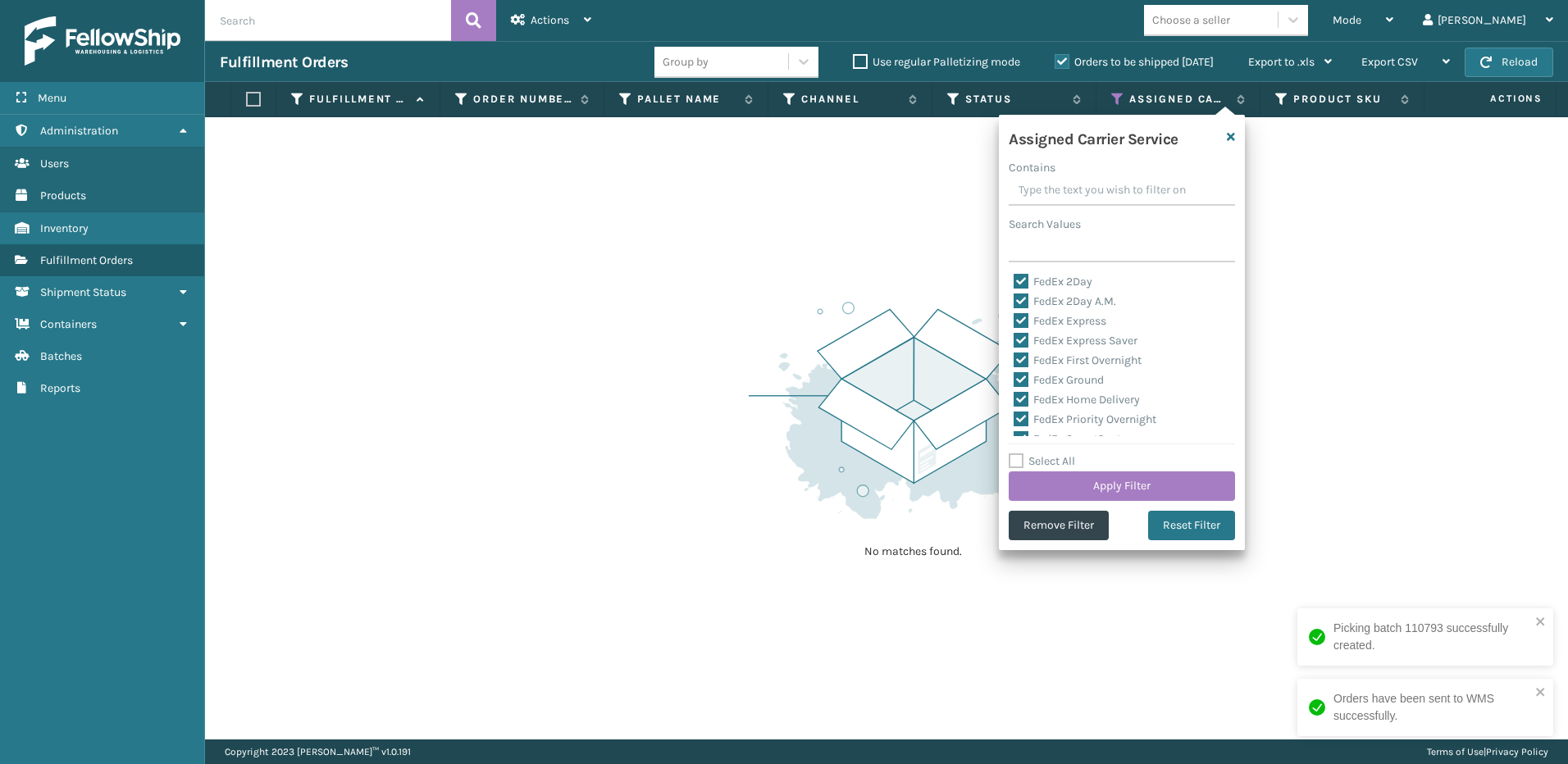
click at [1034, 461] on label "Select All" at bounding box center [1042, 461] width 67 height 14
click at [1034, 453] on input "Select All" at bounding box center [1132, 453] width 246 height 2
checkbox input "true"
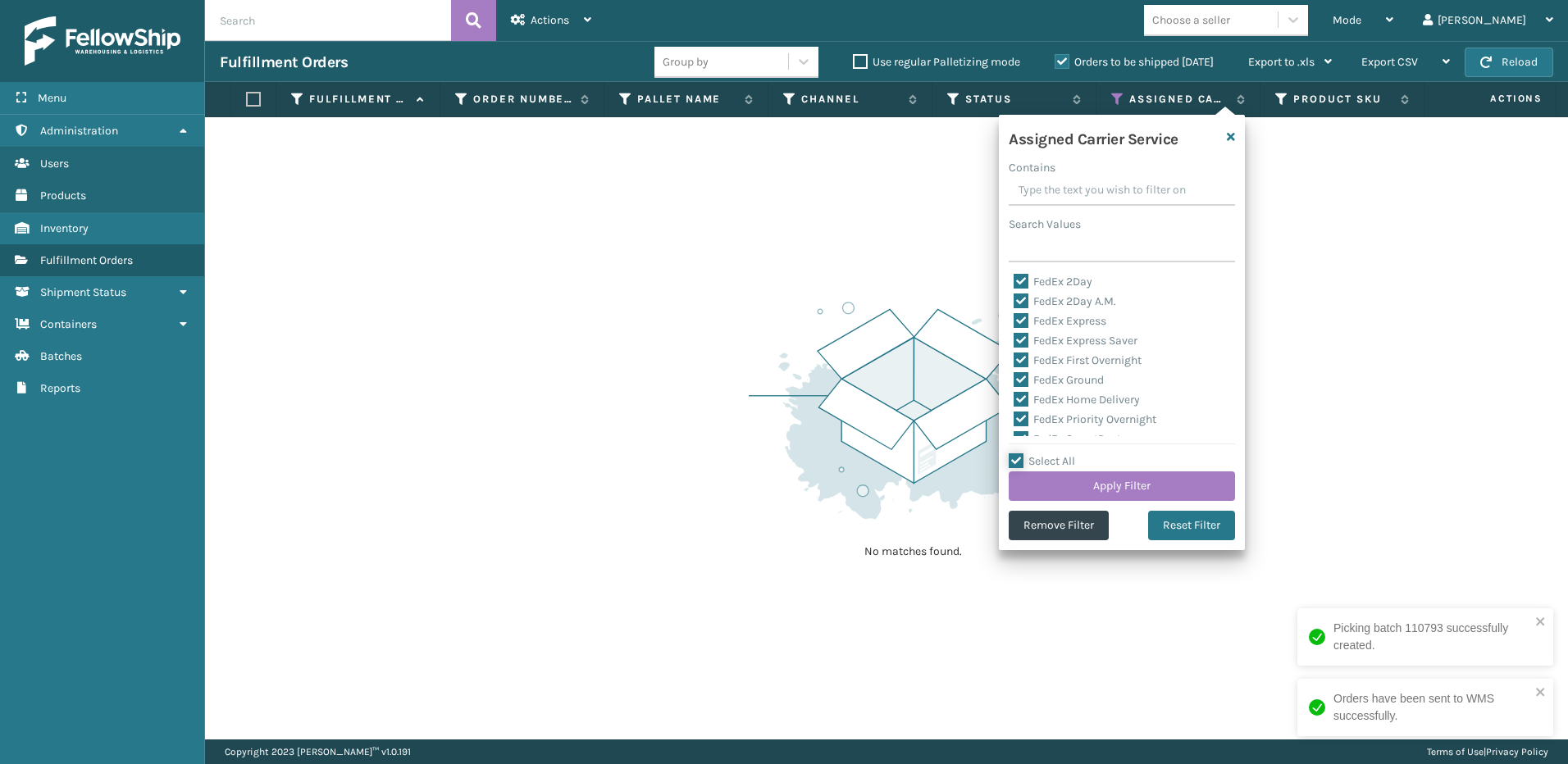
checkbox input "true"
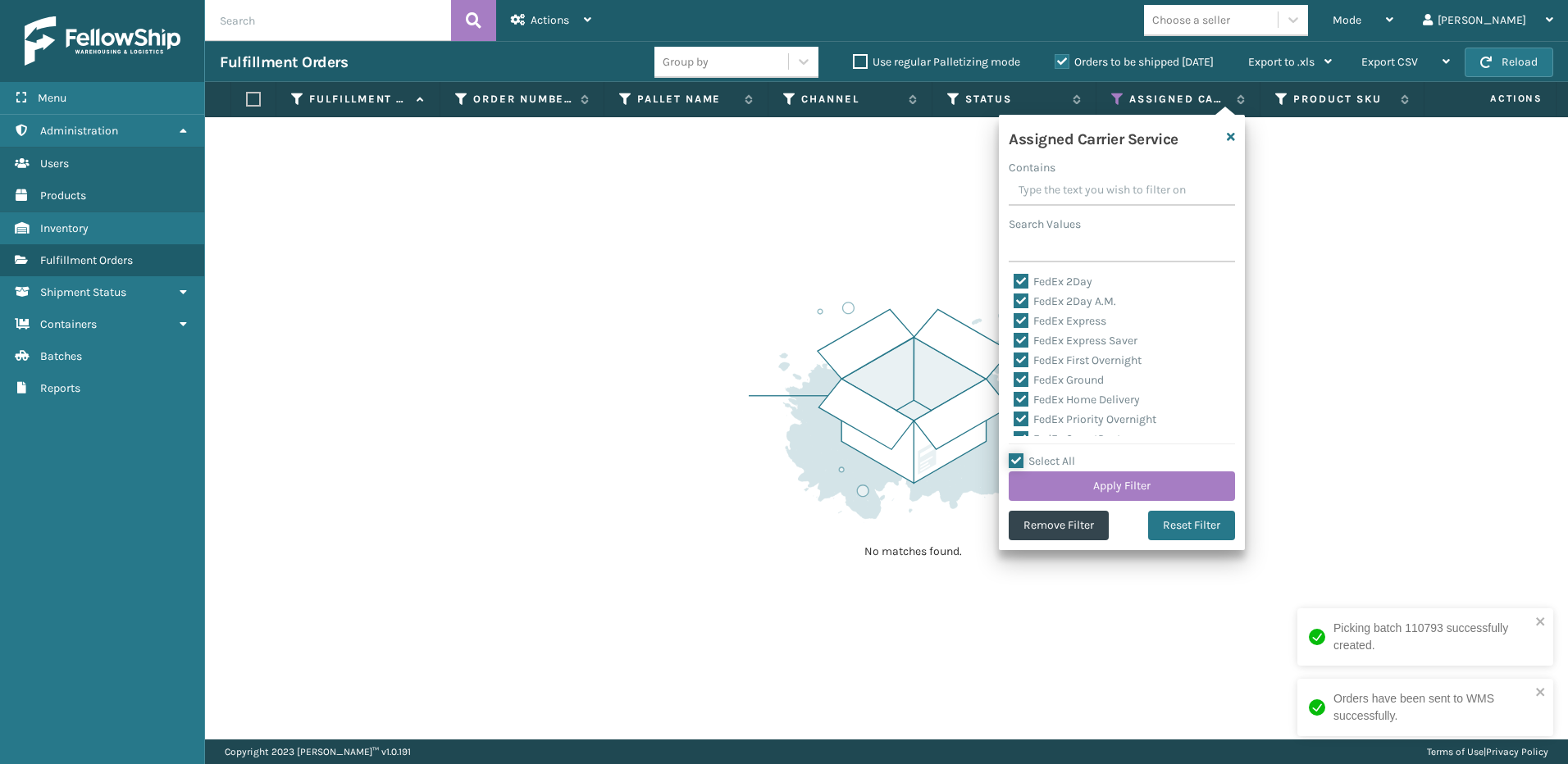
checkbox input "true"
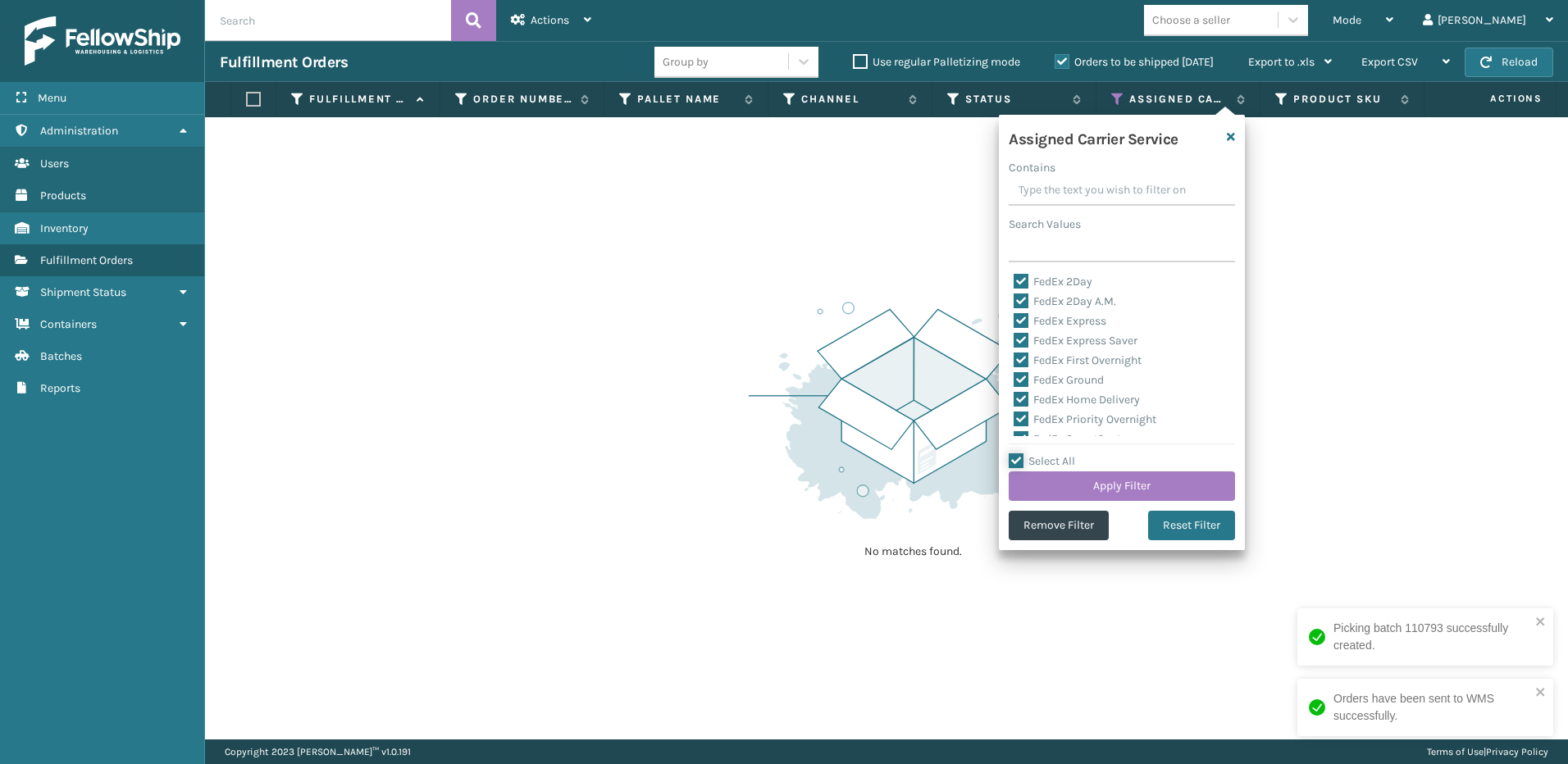
checkbox input "true"
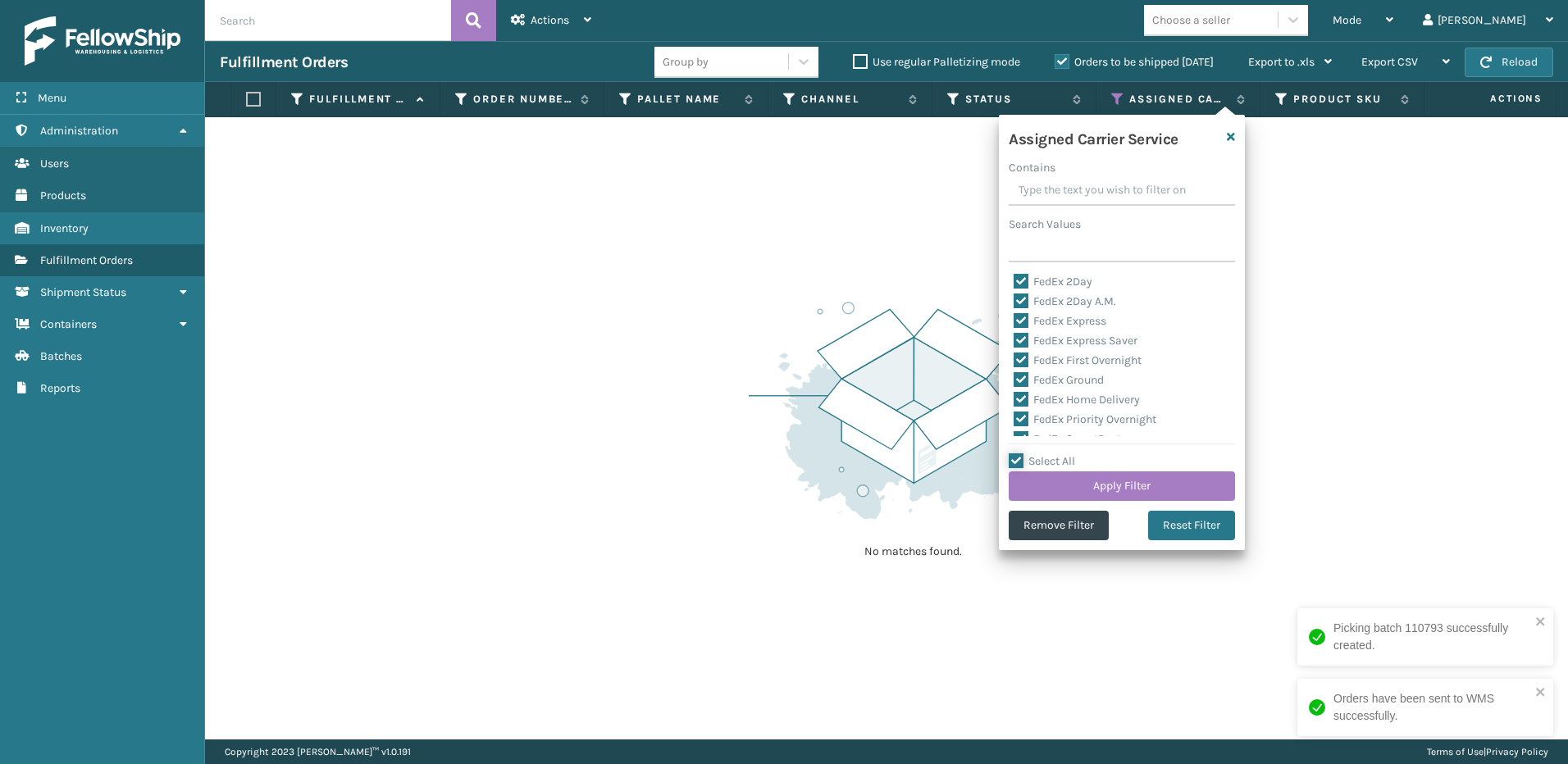
checkbox input "true"
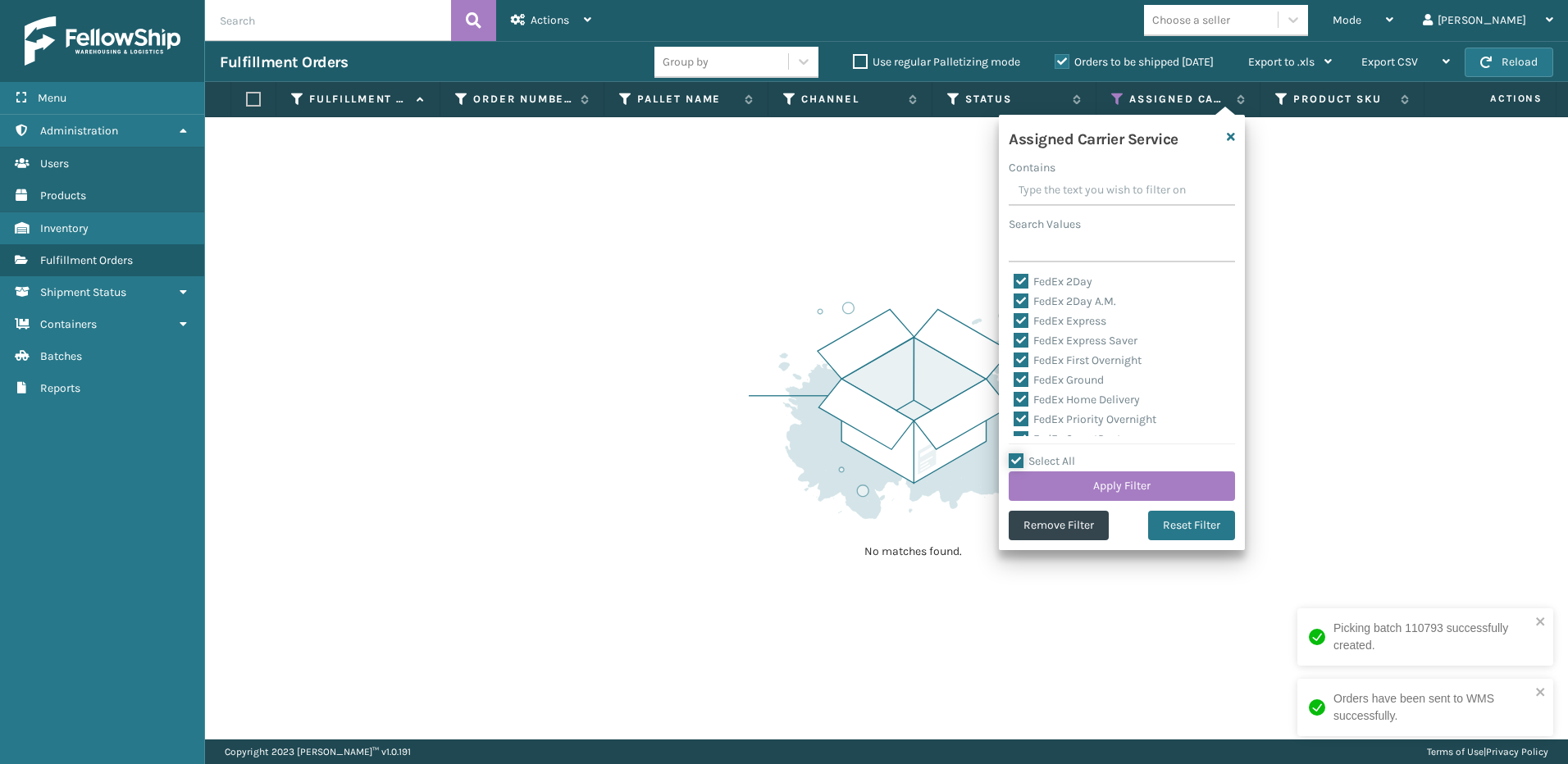
checkbox input "true"
click at [1034, 461] on label "Select All" at bounding box center [1042, 461] width 67 height 14
click at [1034, 453] on input "Select All" at bounding box center [1132, 453] width 246 height 2
checkbox input "false"
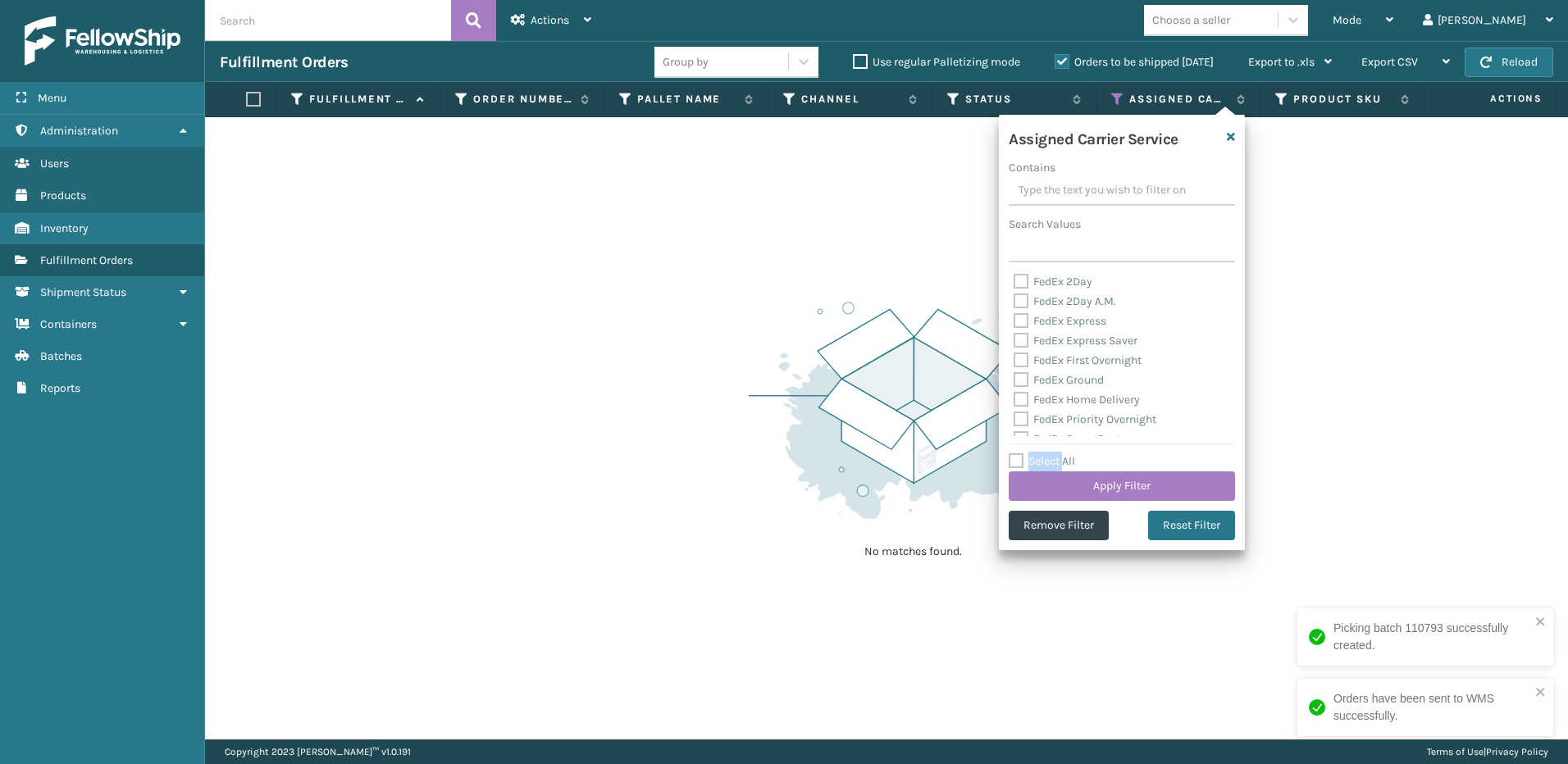
checkbox input "false"
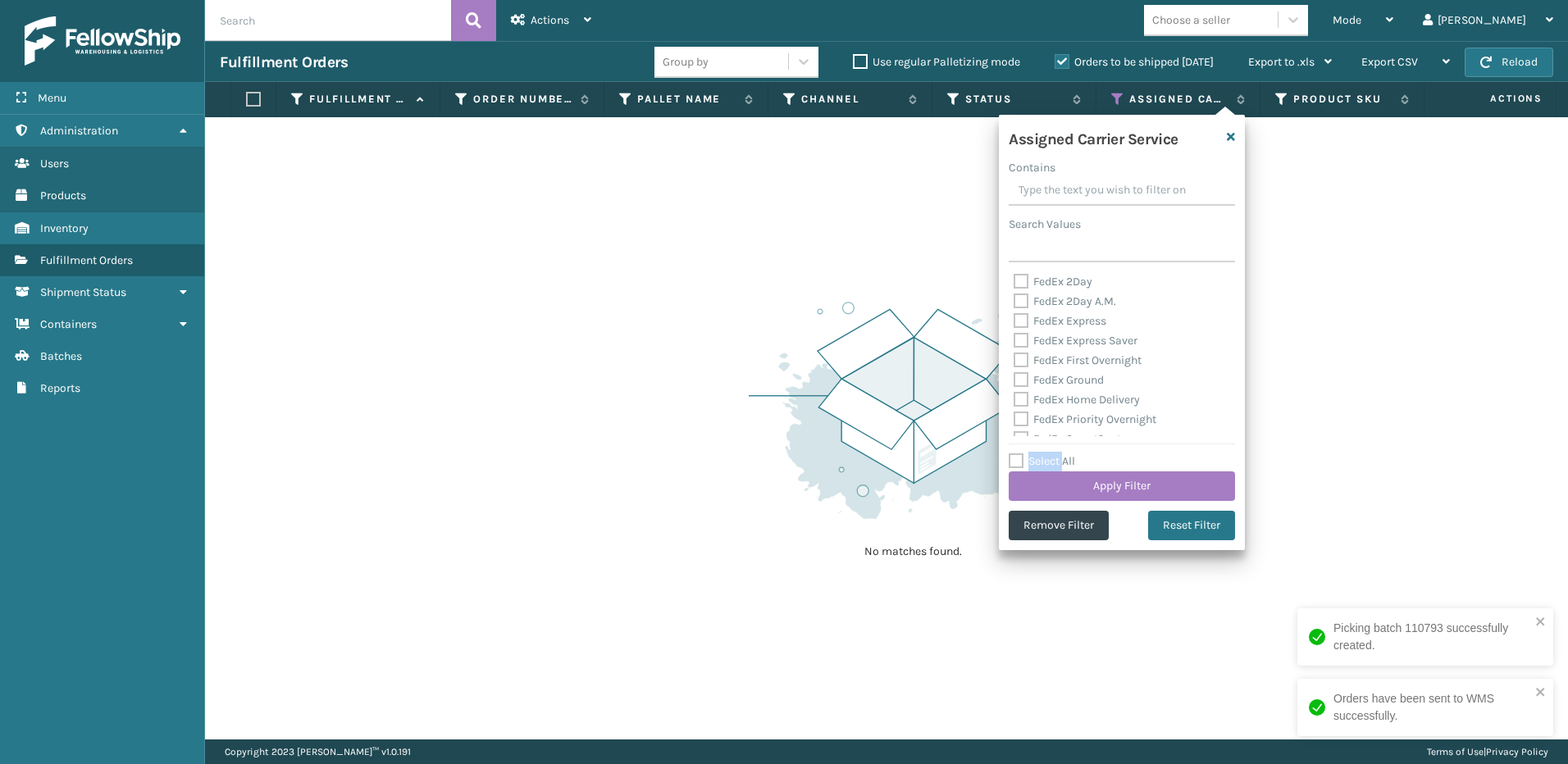
checkbox input "false"
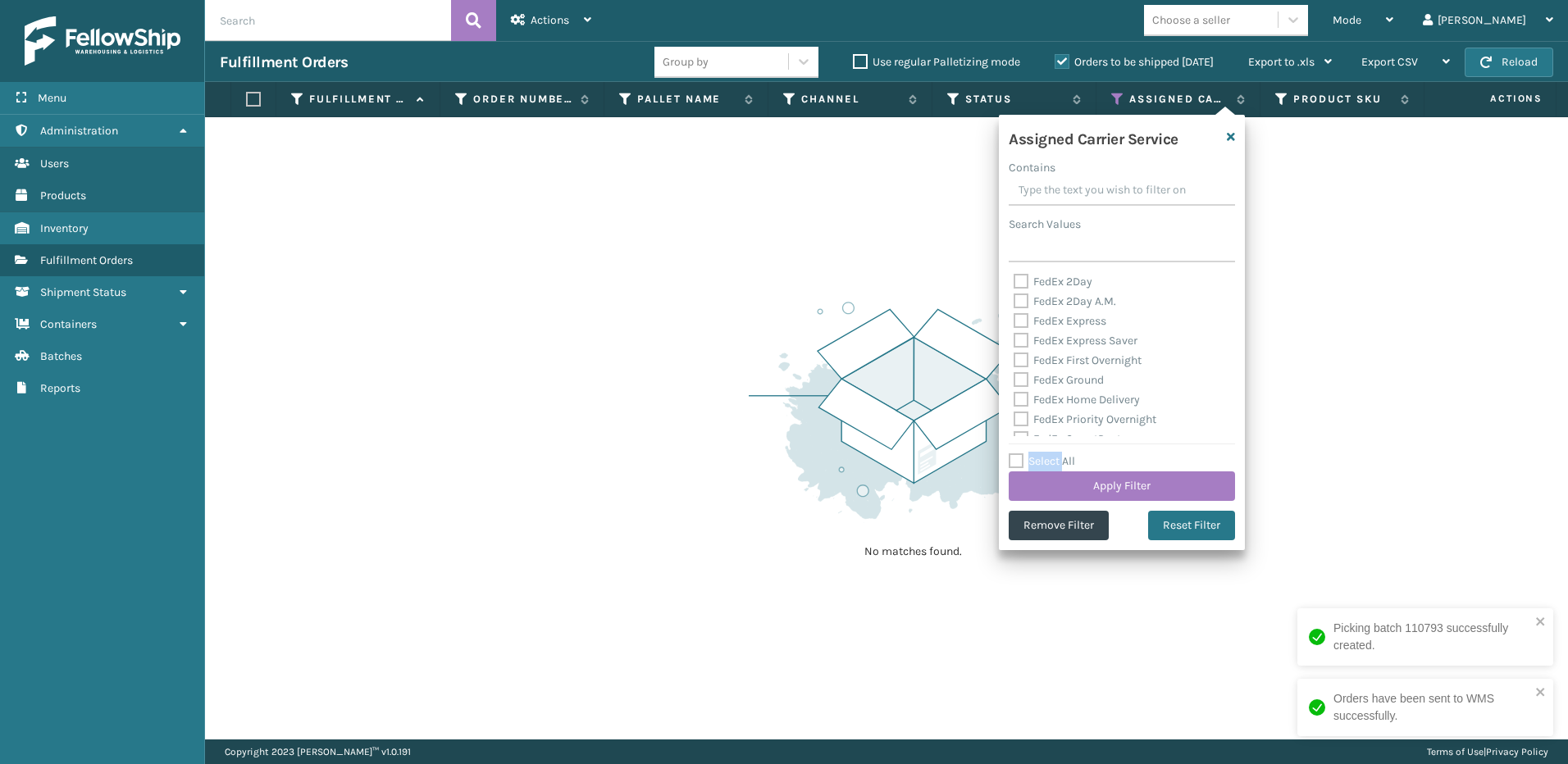
checkbox input "false"
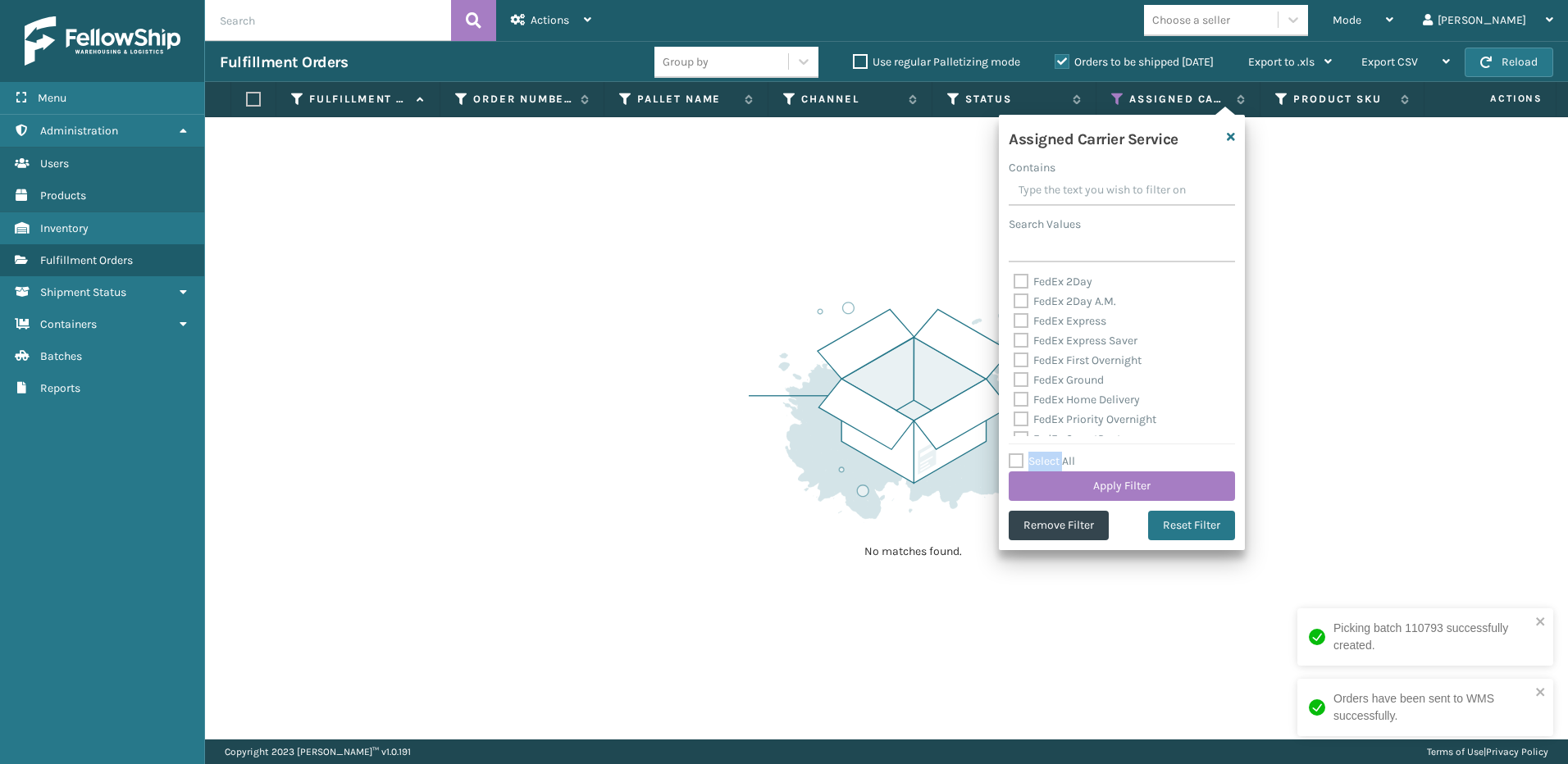
checkbox input "false"
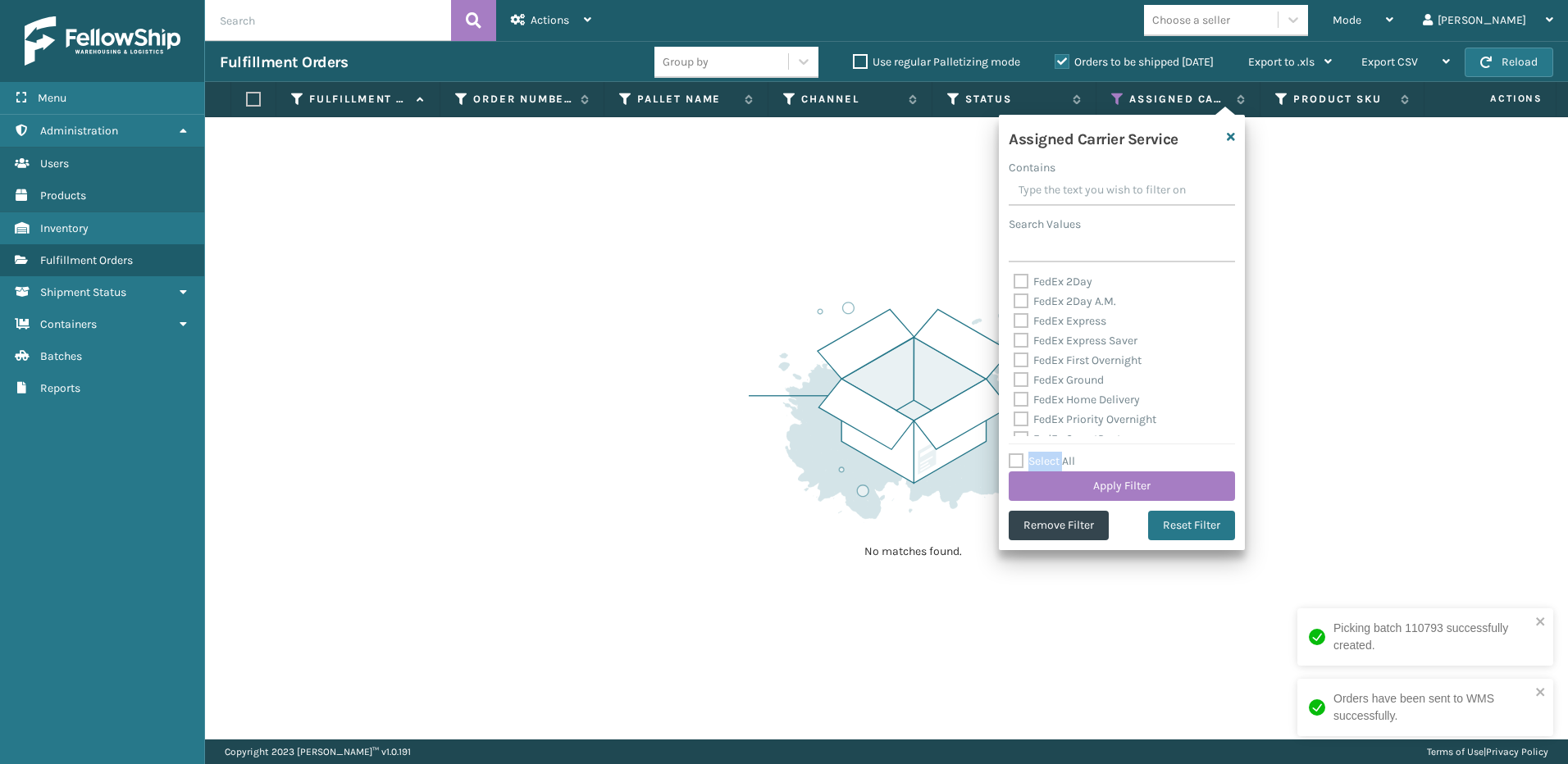
checkbox input "false"
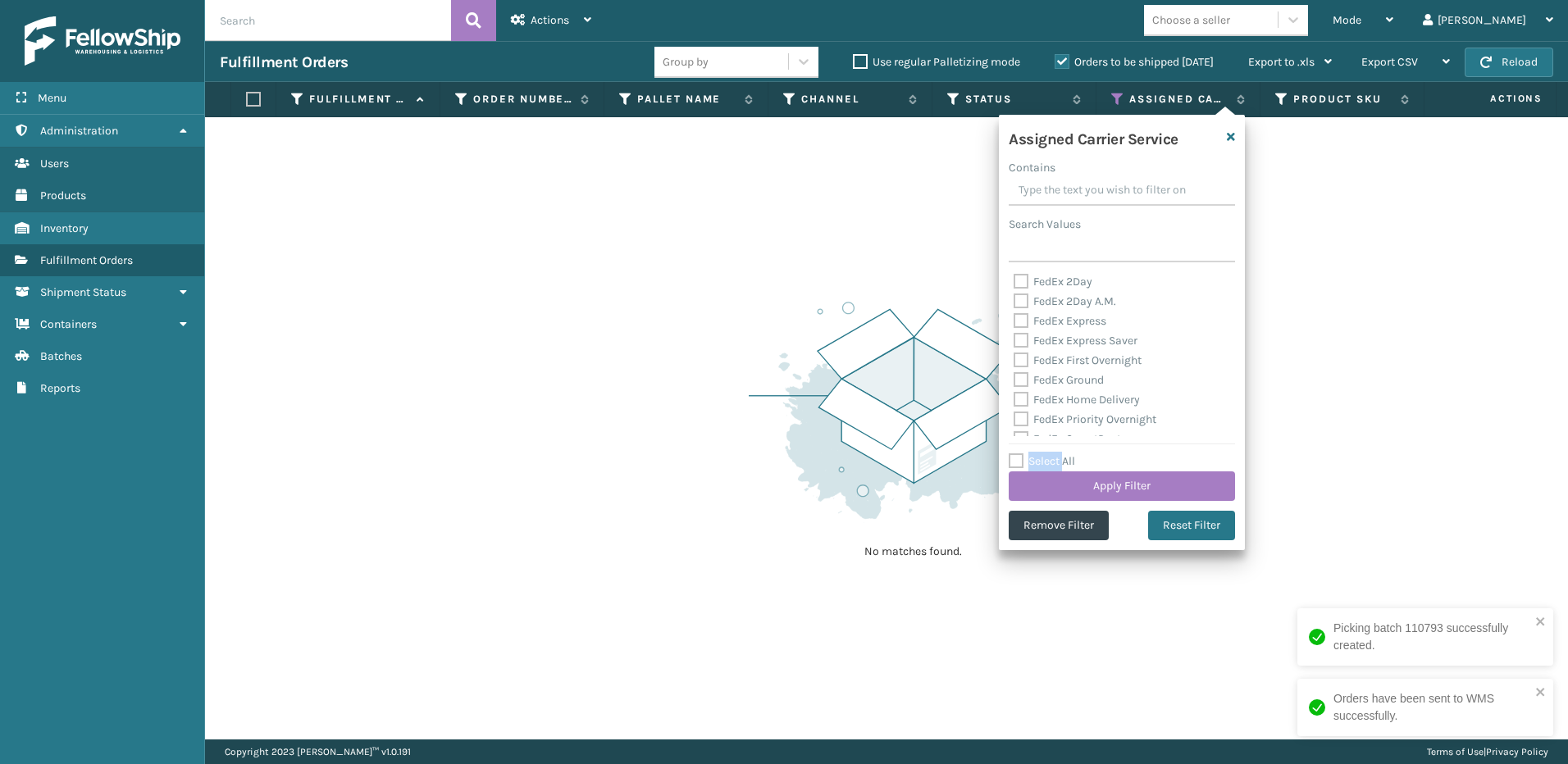
checkbox input "false"
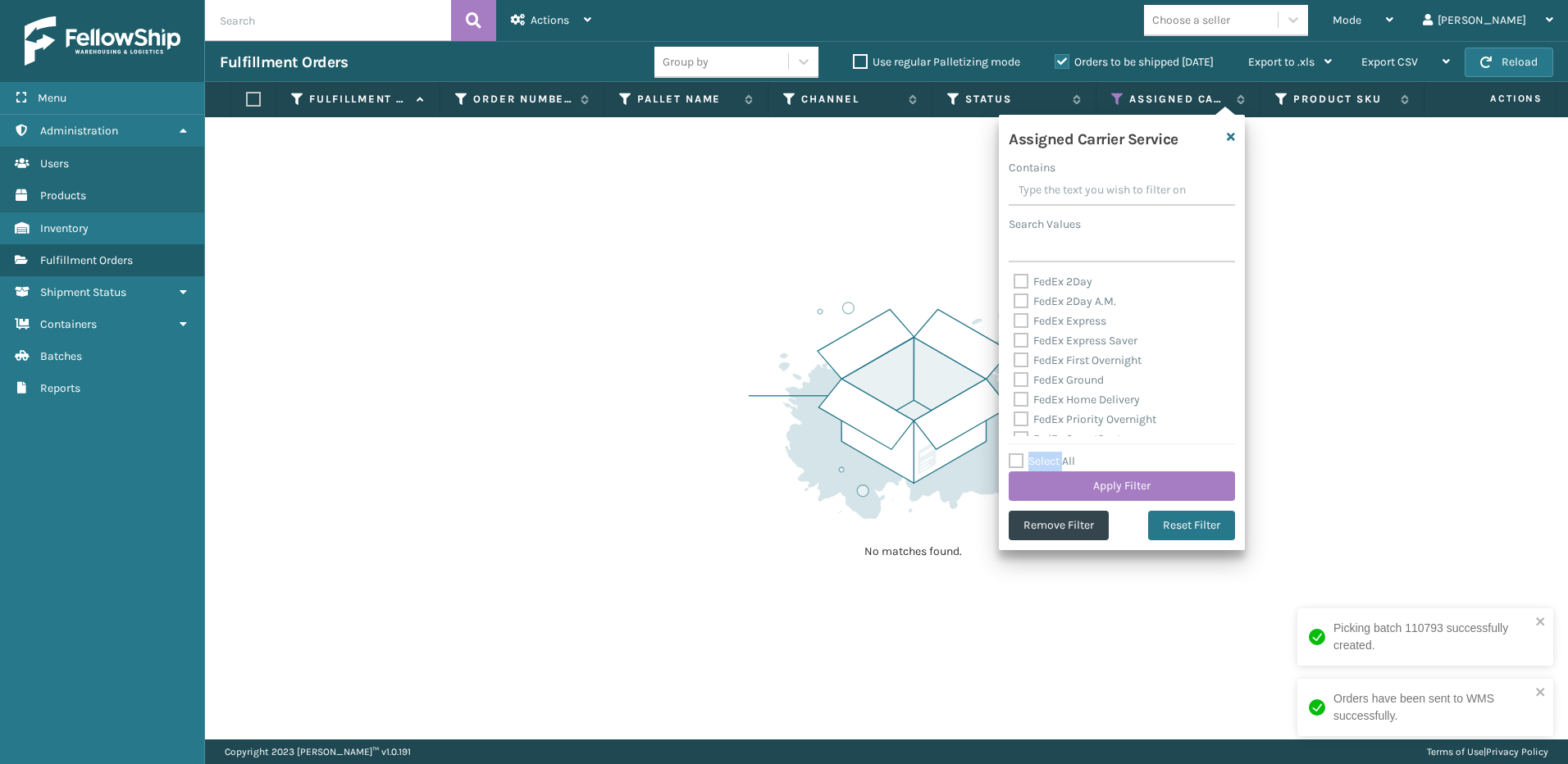
checkbox input "false"
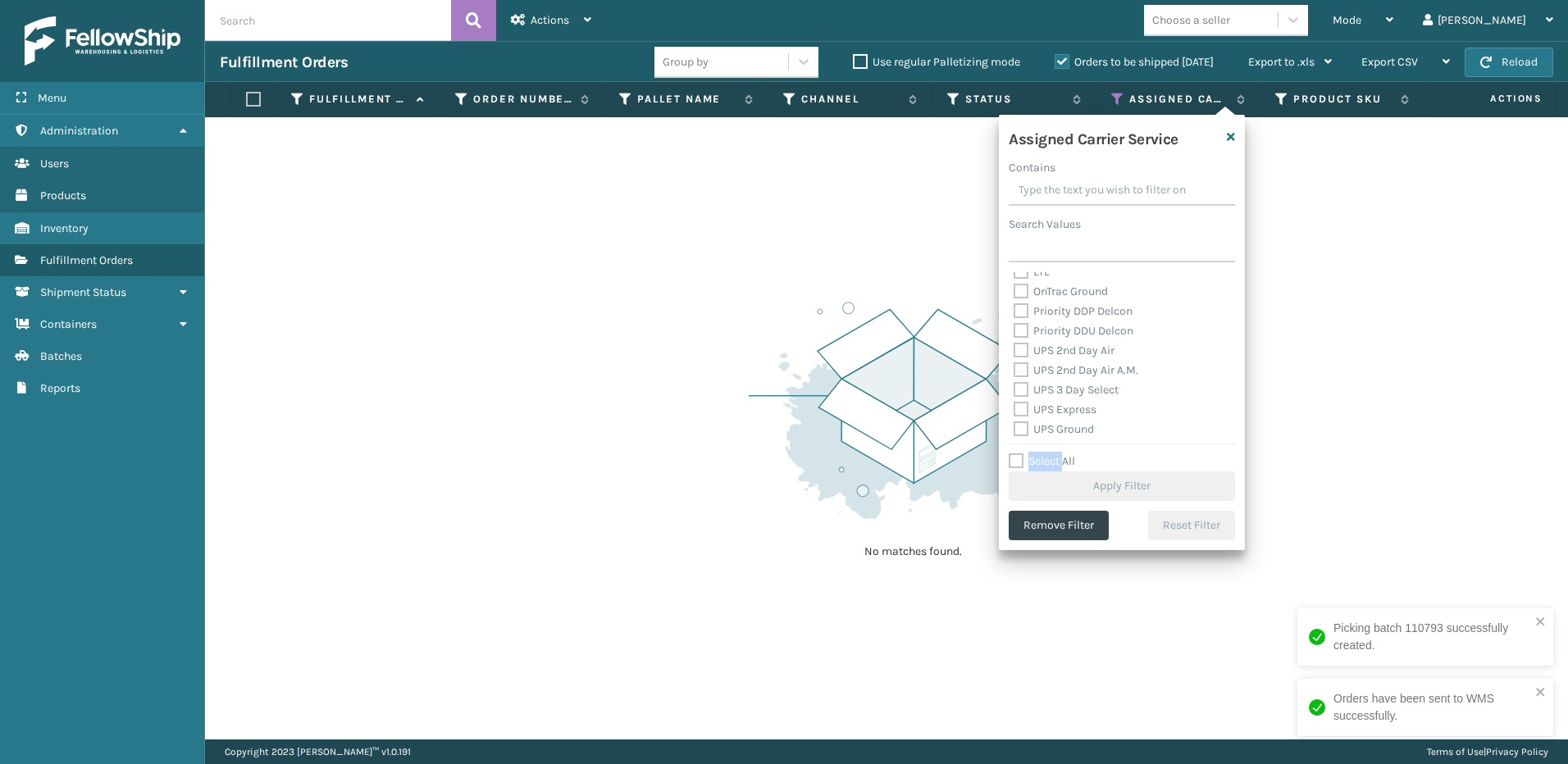
scroll to position [328, 0]
click at [1058, 293] on label "UPS 2nd Day Air A.M." at bounding box center [1075, 289] width 125 height 14
click at [1014, 289] on input "UPS 2nd Day Air A.M." at bounding box center [1013, 284] width 1 height 11
checkbox input "true"
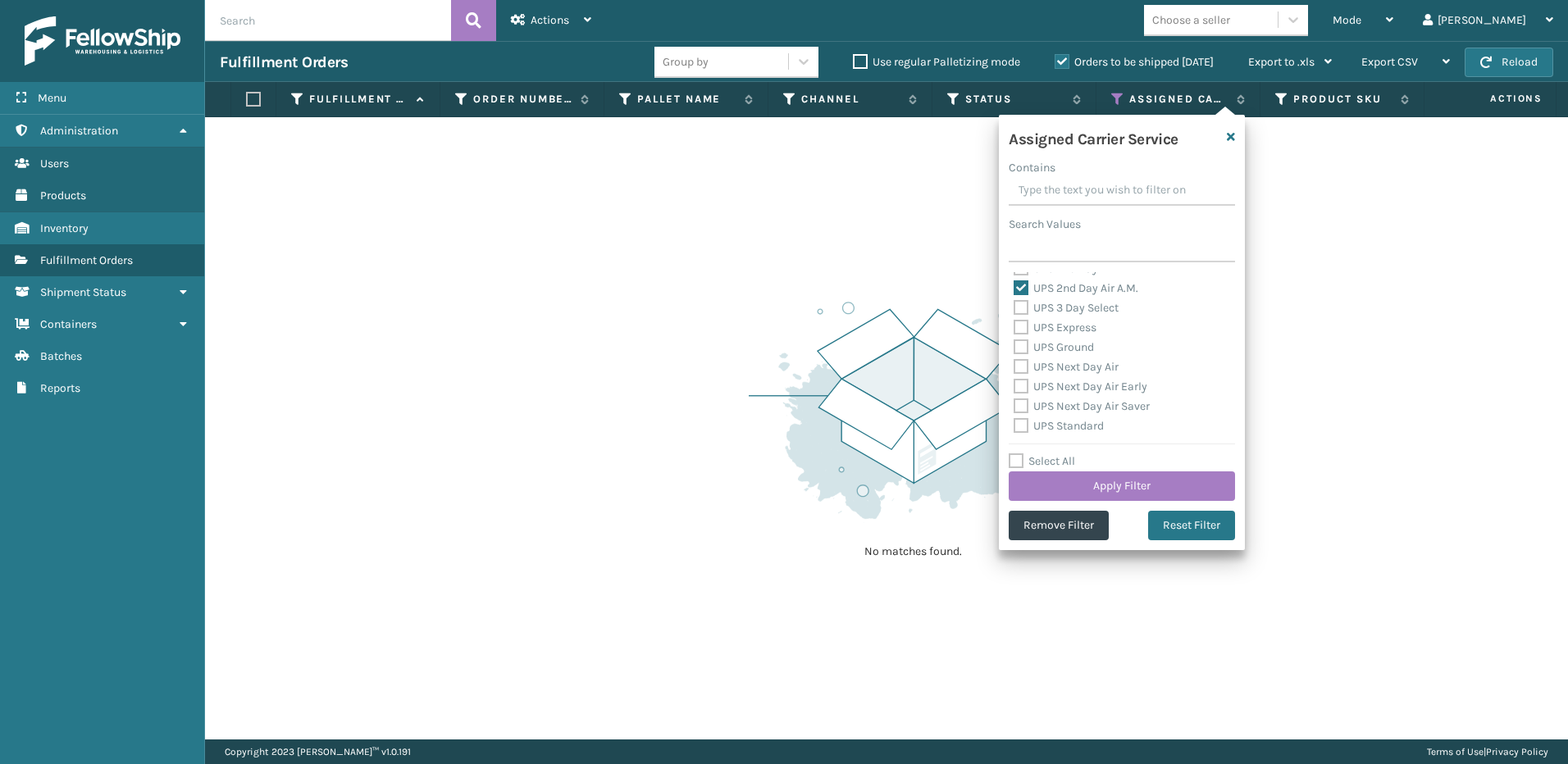
click at [1060, 315] on div "UPS 3 Day Select" at bounding box center [1121, 308] width 217 height 20
click at [1060, 331] on label "UPS Express" at bounding box center [1055, 328] width 83 height 14
click at [1014, 329] on input "UPS Express" at bounding box center [1013, 324] width 1 height 11
checkbox input "true"
click at [1061, 309] on label "UPS 3 Day Select" at bounding box center [1065, 308] width 105 height 14
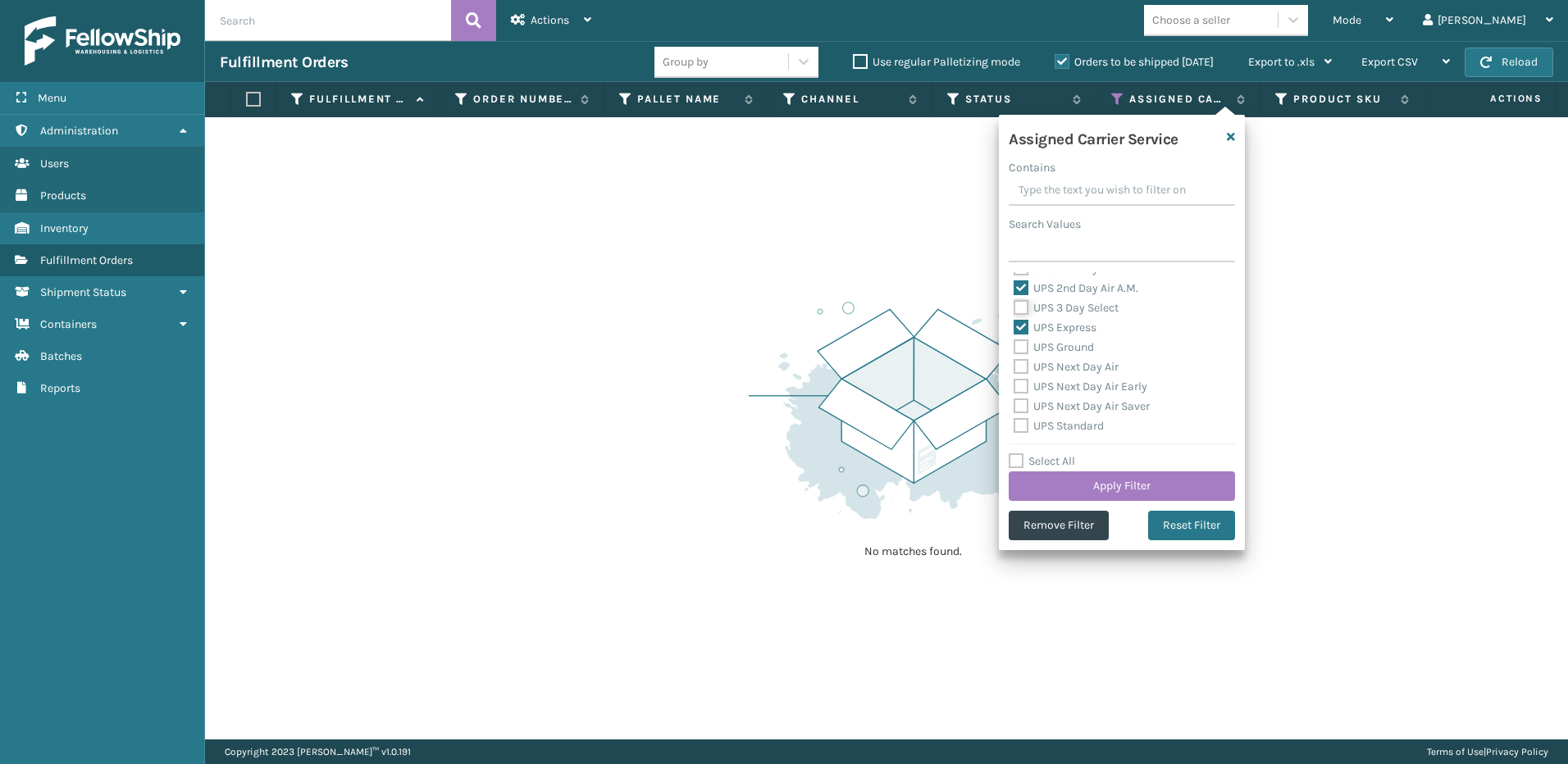
click at [1014, 309] on input "UPS 3 Day Select" at bounding box center [1013, 304] width 1 height 11
checkbox input "true"
click at [1065, 355] on div "UPS Ground" at bounding box center [1121, 348] width 217 height 20
click at [1065, 350] on label "UPS Ground" at bounding box center [1053, 347] width 80 height 14
click at [1014, 349] on input "UPS Ground" at bounding box center [1013, 343] width 1 height 11
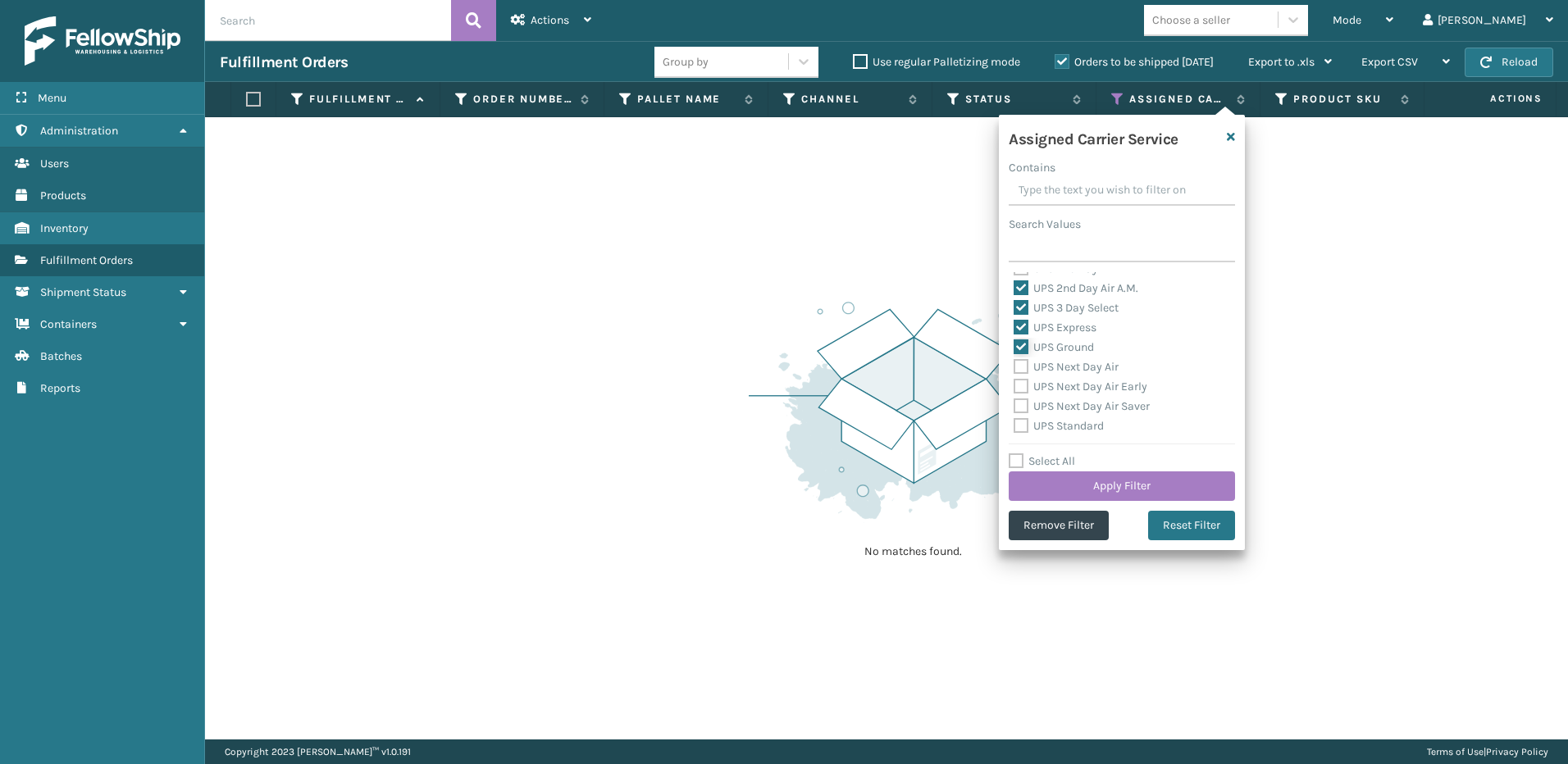
checkbox input "true"
click at [1065, 377] on div "UPS Next Day Air" at bounding box center [1121, 368] width 217 height 20
click at [1067, 386] on label "UPS Next Day Air Early" at bounding box center [1080, 386] width 134 height 14
click at [1014, 386] on input "UPS Next Day Air Early" at bounding box center [1013, 383] width 1 height 11
checkbox input "true"
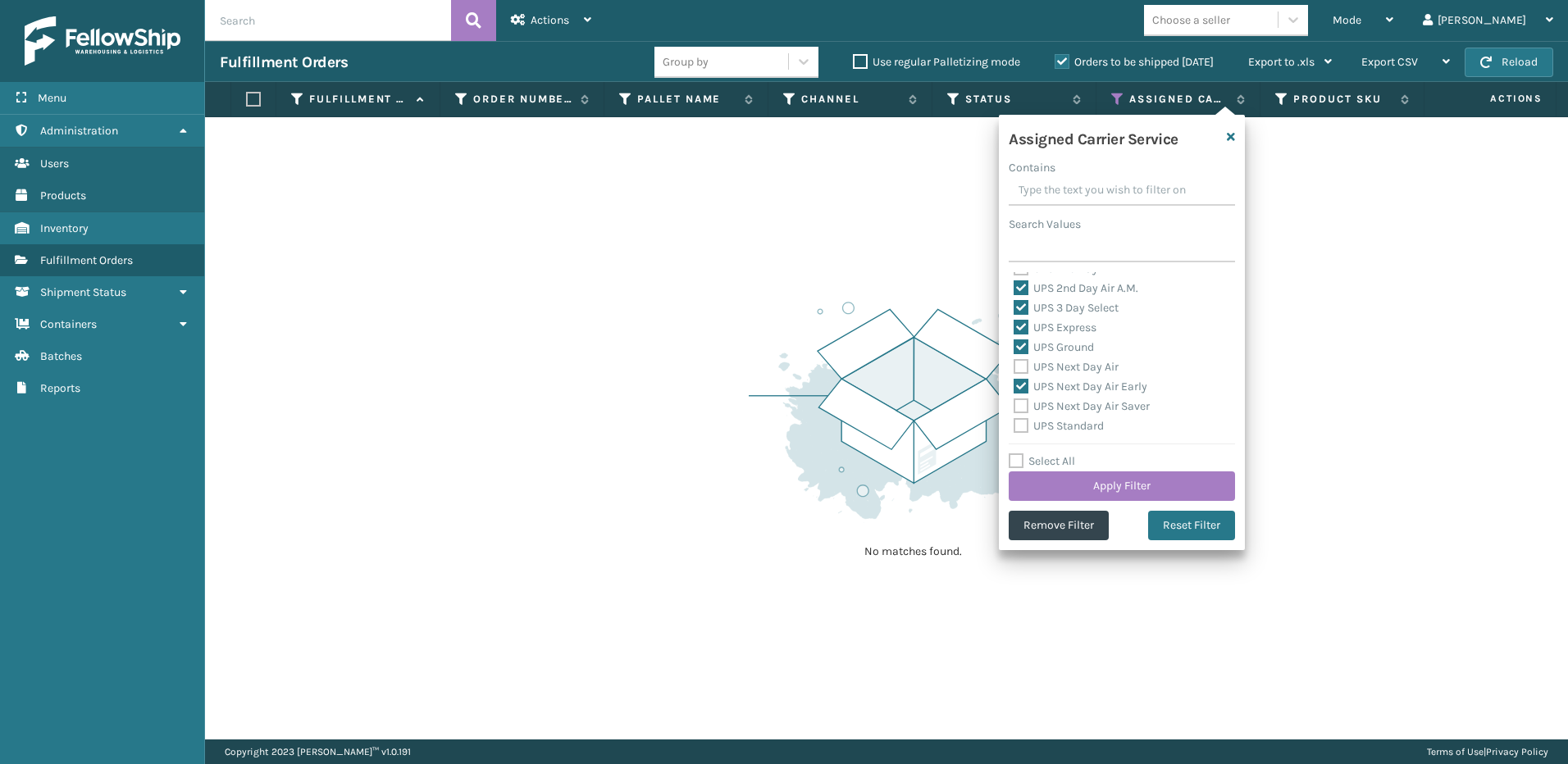
click at [1070, 364] on label "UPS Next Day Air" at bounding box center [1065, 367] width 105 height 14
click at [1014, 364] on input "UPS Next Day Air" at bounding box center [1013, 363] width 1 height 11
checkbox input "true"
click at [1073, 412] on label "UPS Next Day Air Saver" at bounding box center [1081, 406] width 136 height 14
click at [1014, 407] on input "UPS Next Day Air Saver" at bounding box center [1013, 402] width 1 height 11
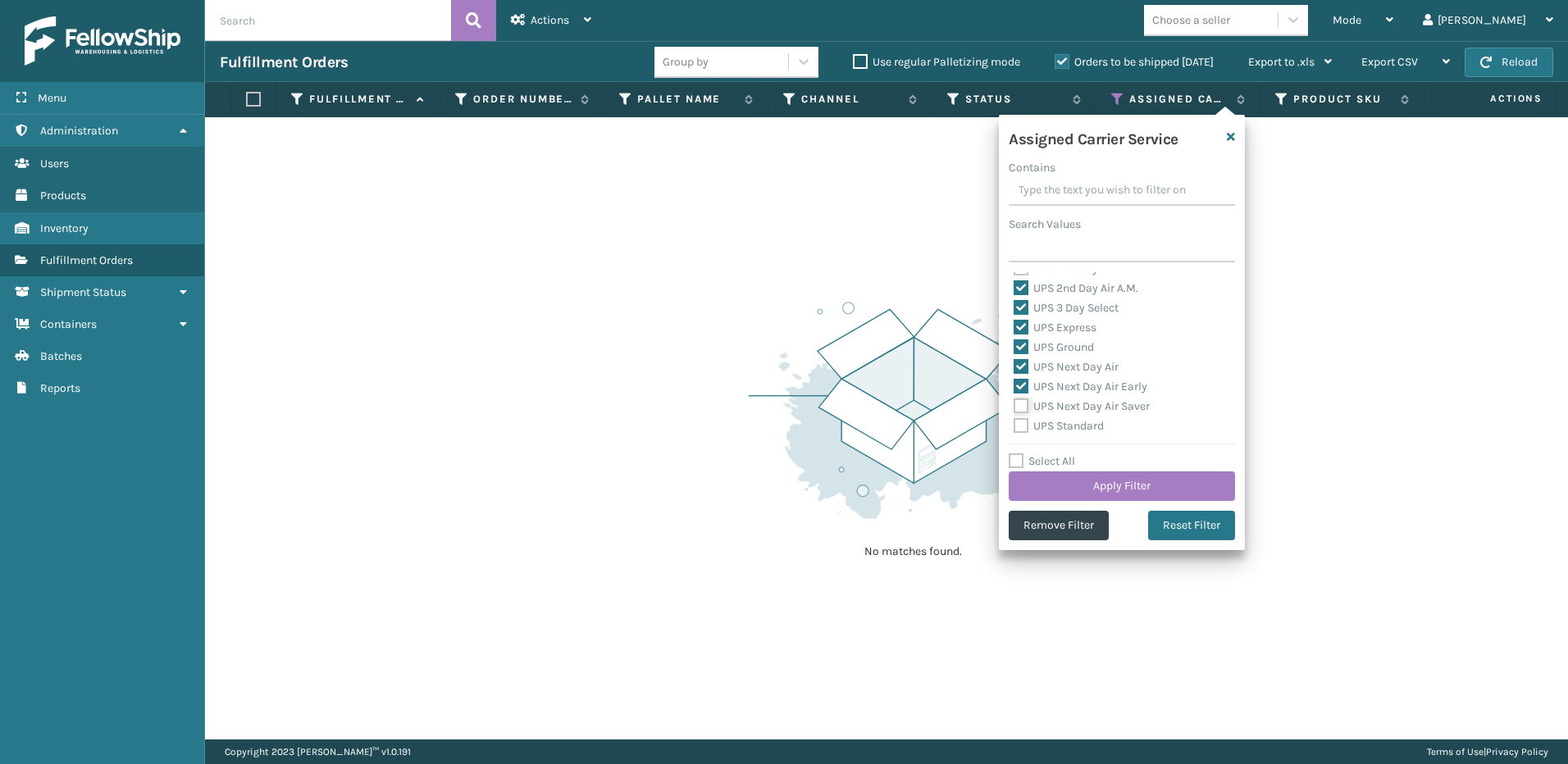
checkbox input "true"
click at [1074, 423] on label "UPS Standard" at bounding box center [1058, 426] width 90 height 14
click at [1014, 423] on input "UPS Standard" at bounding box center [1013, 422] width 1 height 11
checkbox input "true"
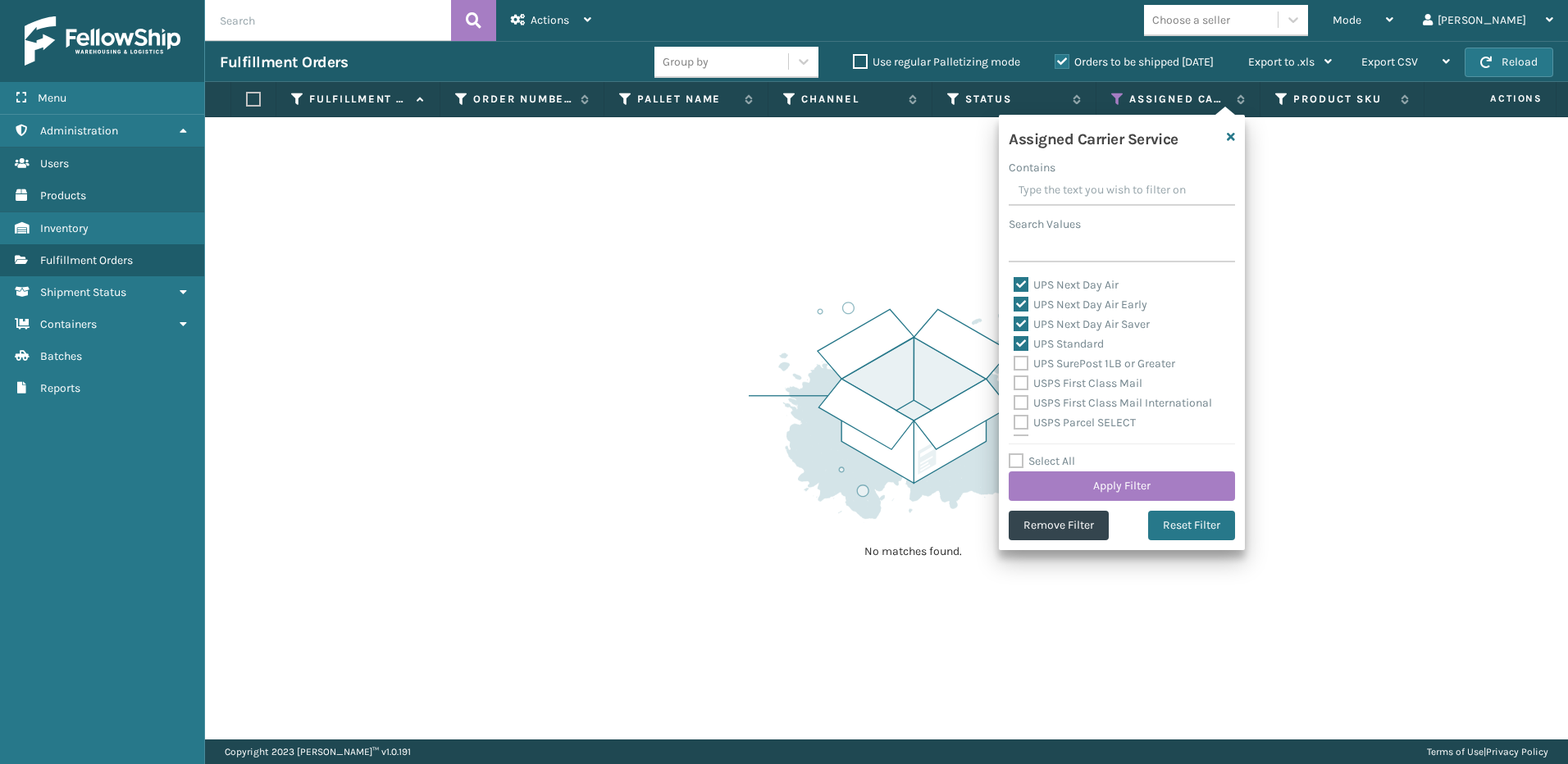
click at [1068, 365] on label "UPS SurePost 1LB or Greater" at bounding box center [1094, 364] width 162 height 14
click at [1014, 365] on input "UPS SurePost 1LB or Greater" at bounding box center [1013, 360] width 1 height 11
checkbox input "true"
click at [1058, 350] on label "UPS 2nd Day Air" at bounding box center [1064, 351] width 101 height 14
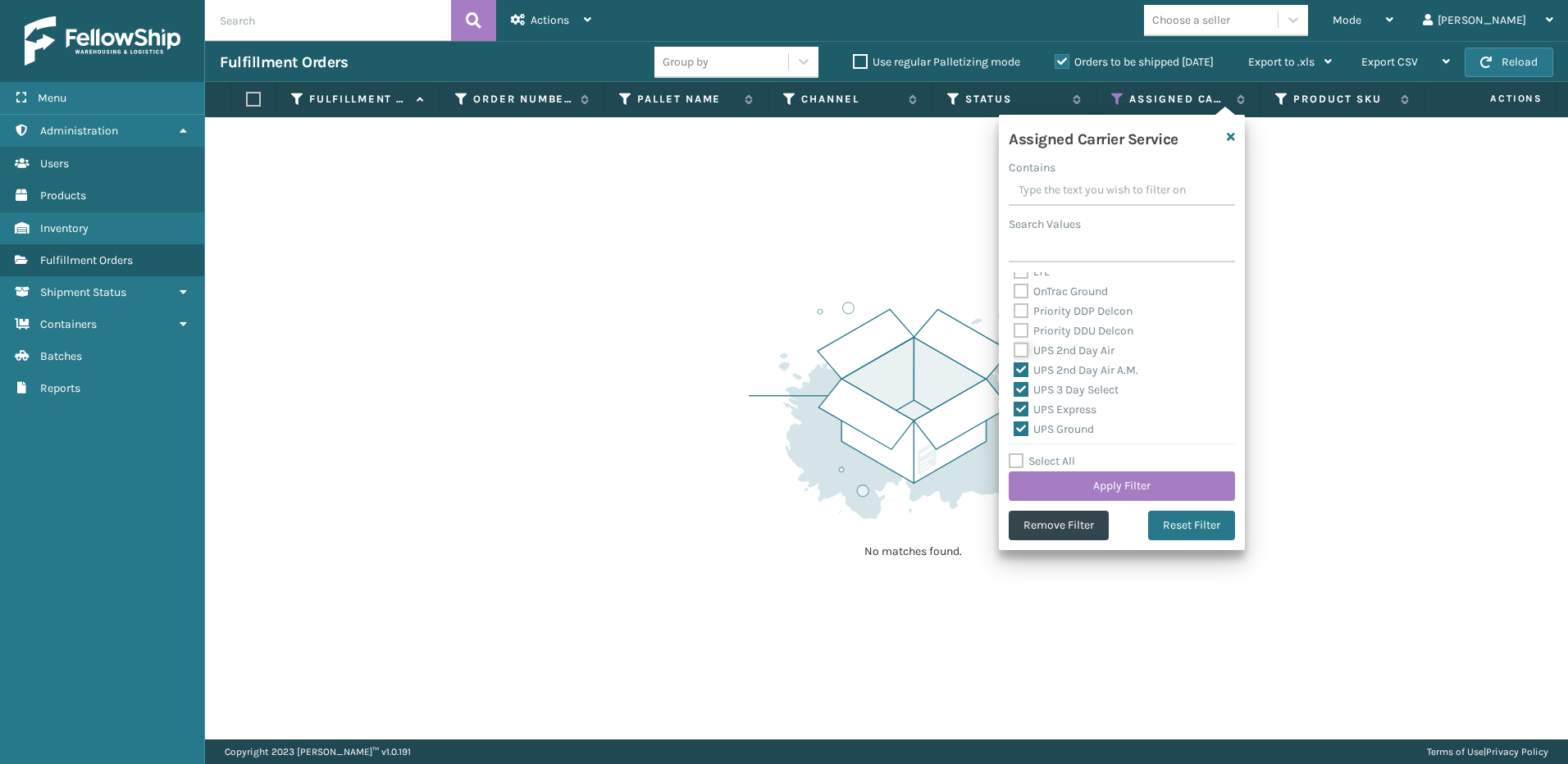
click at [1014, 350] on input "UPS 2nd Day Air" at bounding box center [1013, 346] width 1 height 11
checkbox input "true"
click at [1108, 489] on button "Apply Filter" at bounding box center [1122, 485] width 227 height 30
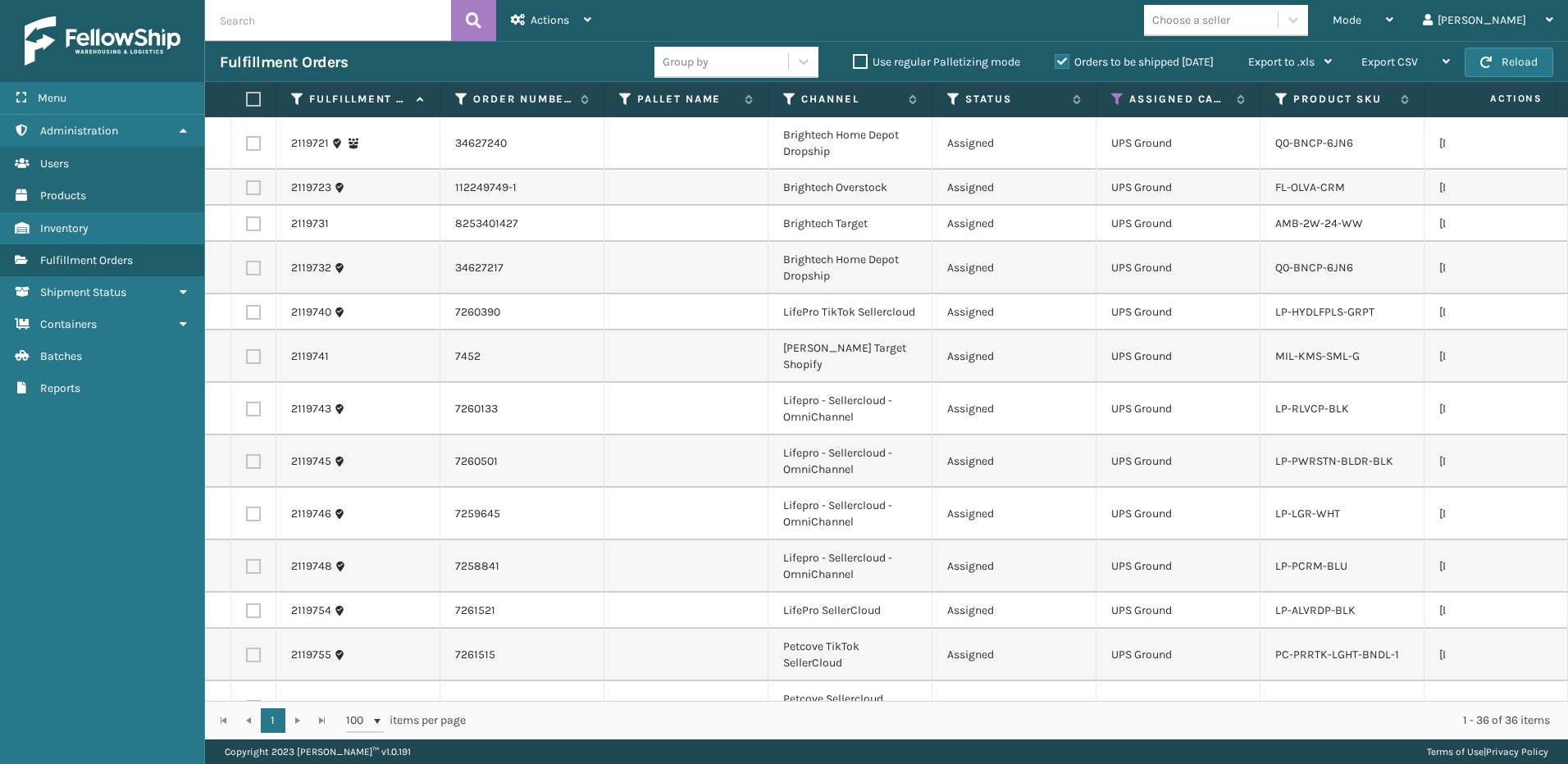
click at [253, 98] on label at bounding box center [251, 99] width 10 height 14
click at [247, 98] on input "checkbox" at bounding box center [246, 100] width 1 height 11
checkbox input "true"
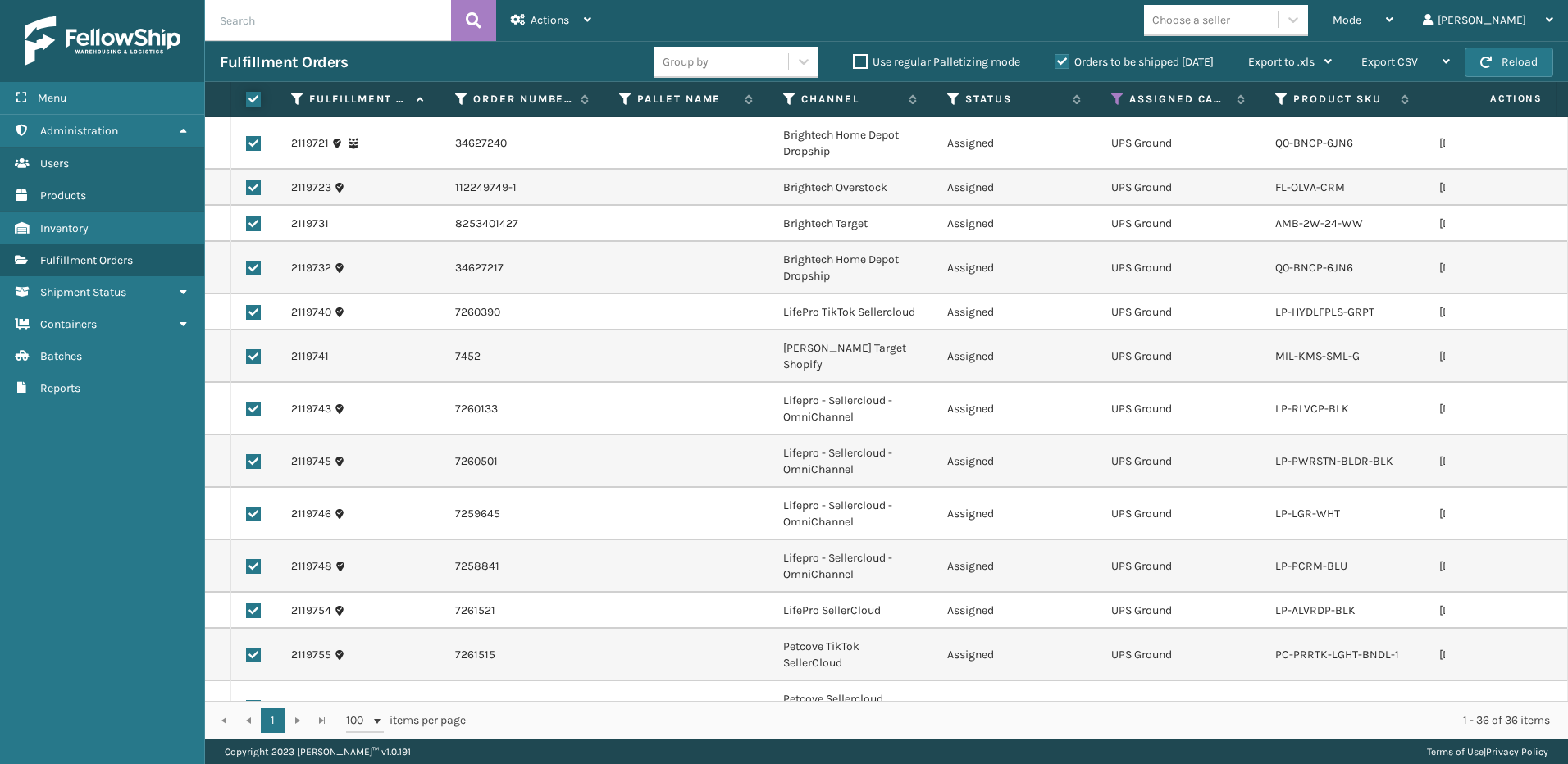
checkbox input "true"
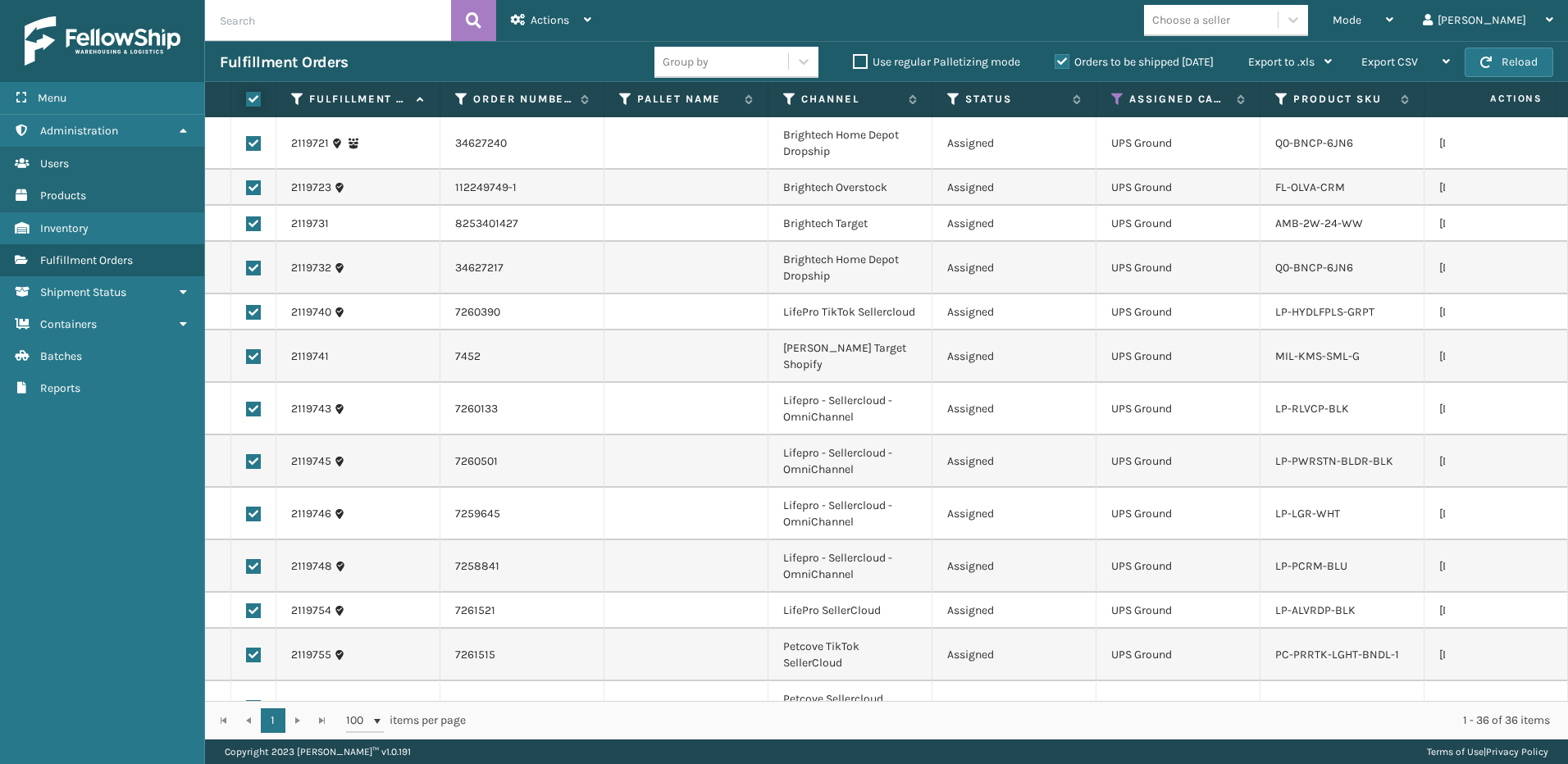
checkbox input "true"
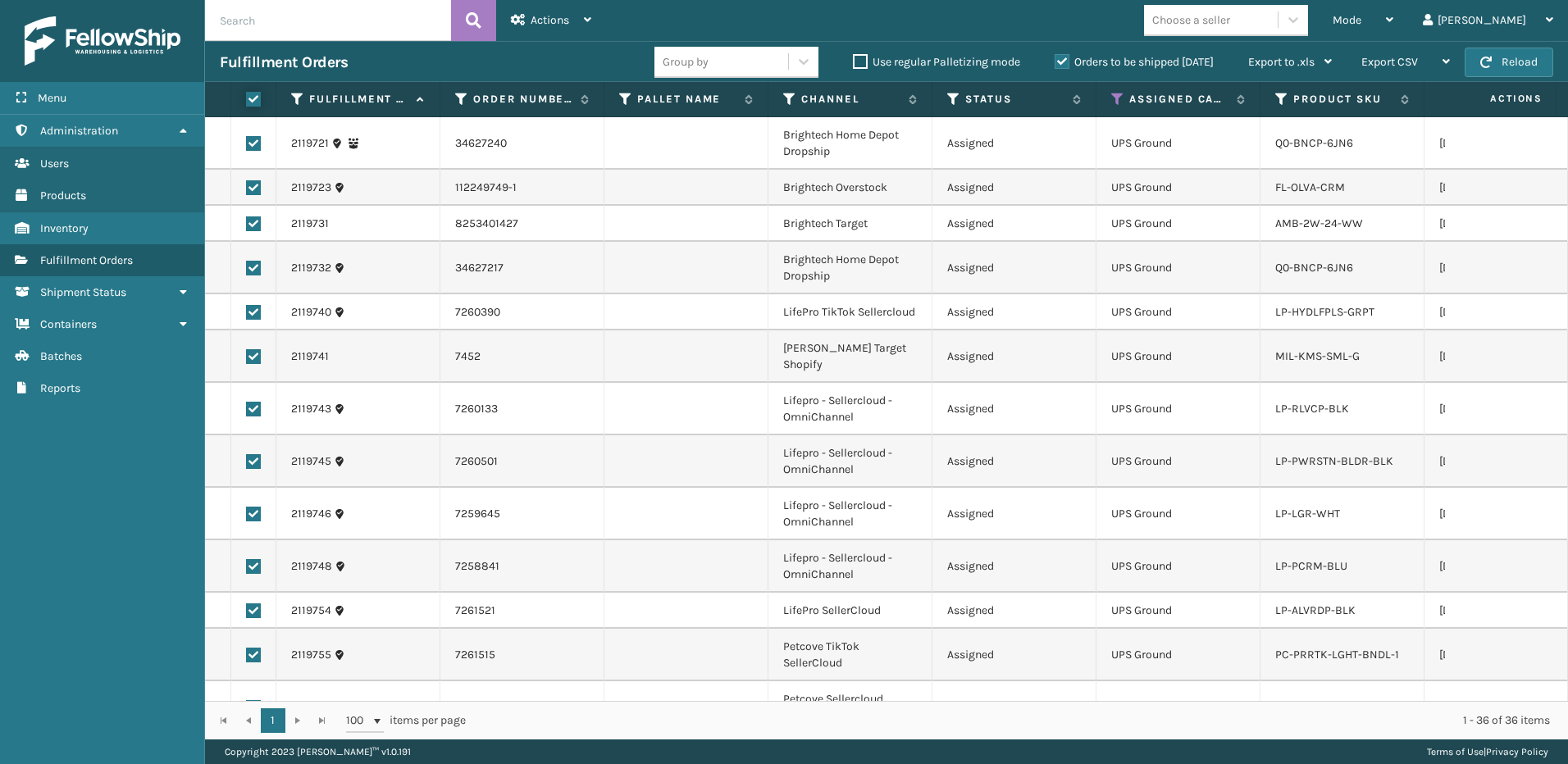
checkbox input "true"
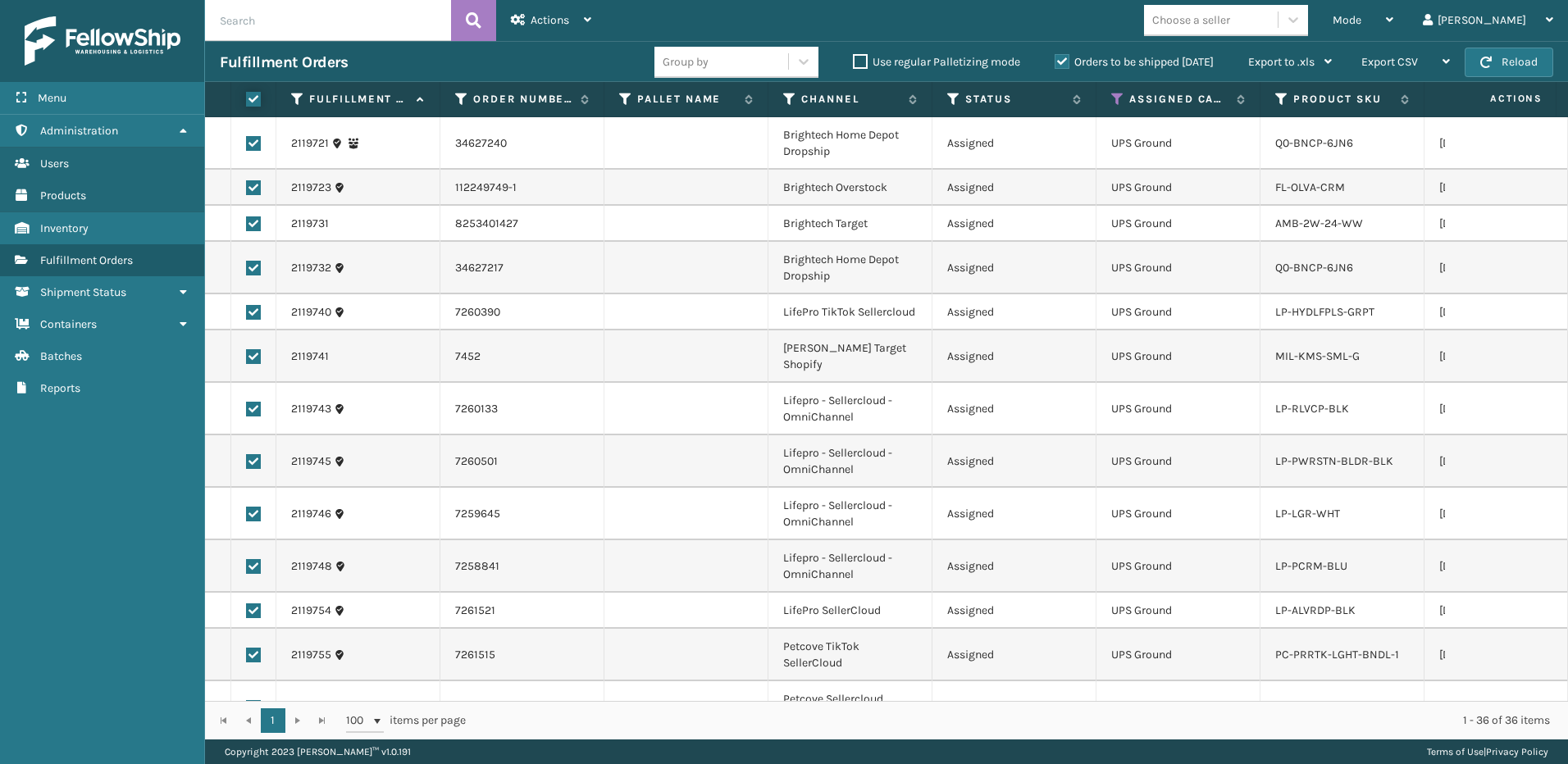
checkbox input "true"
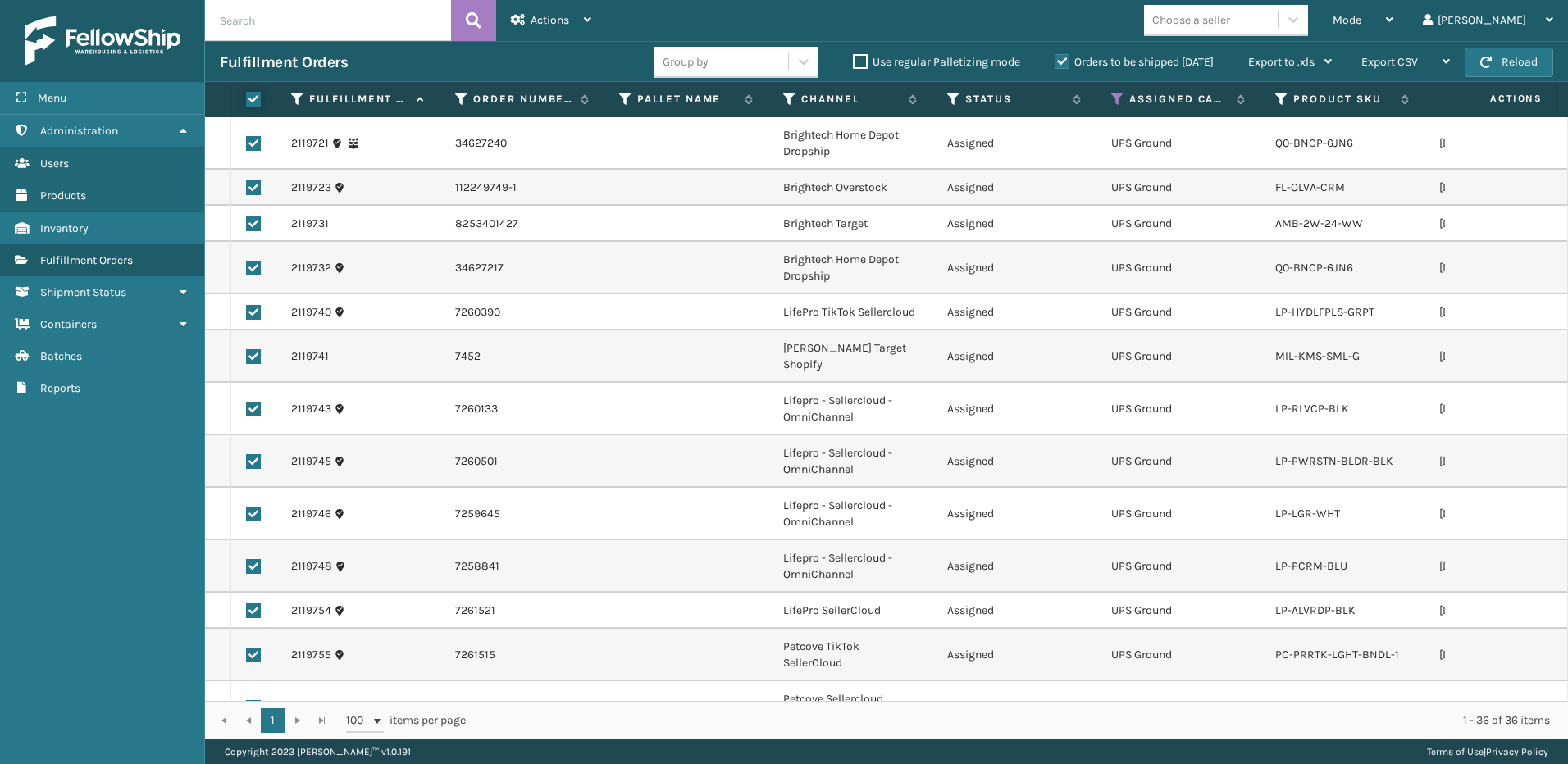
checkbox input "true"
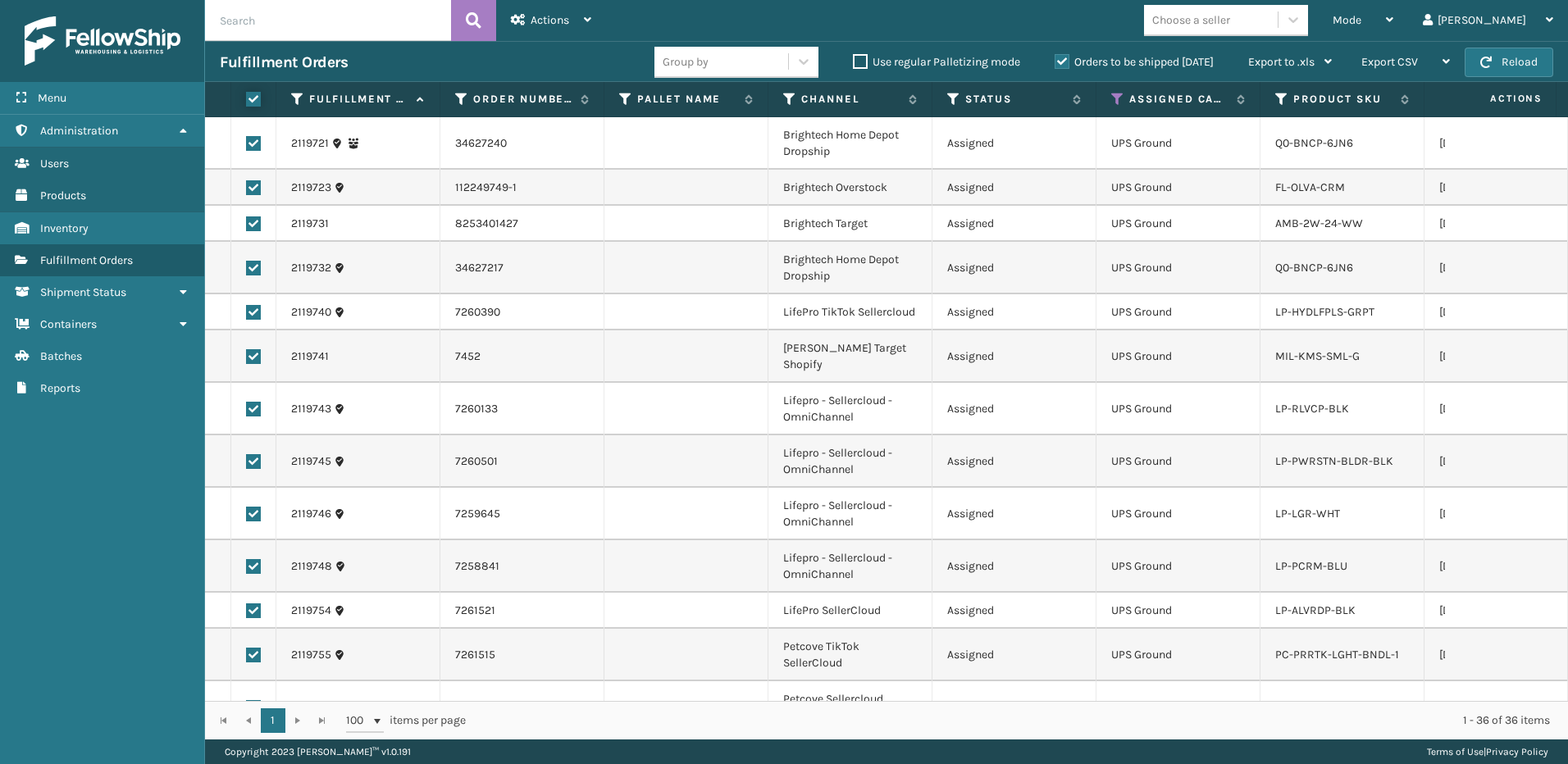
checkbox input "true"
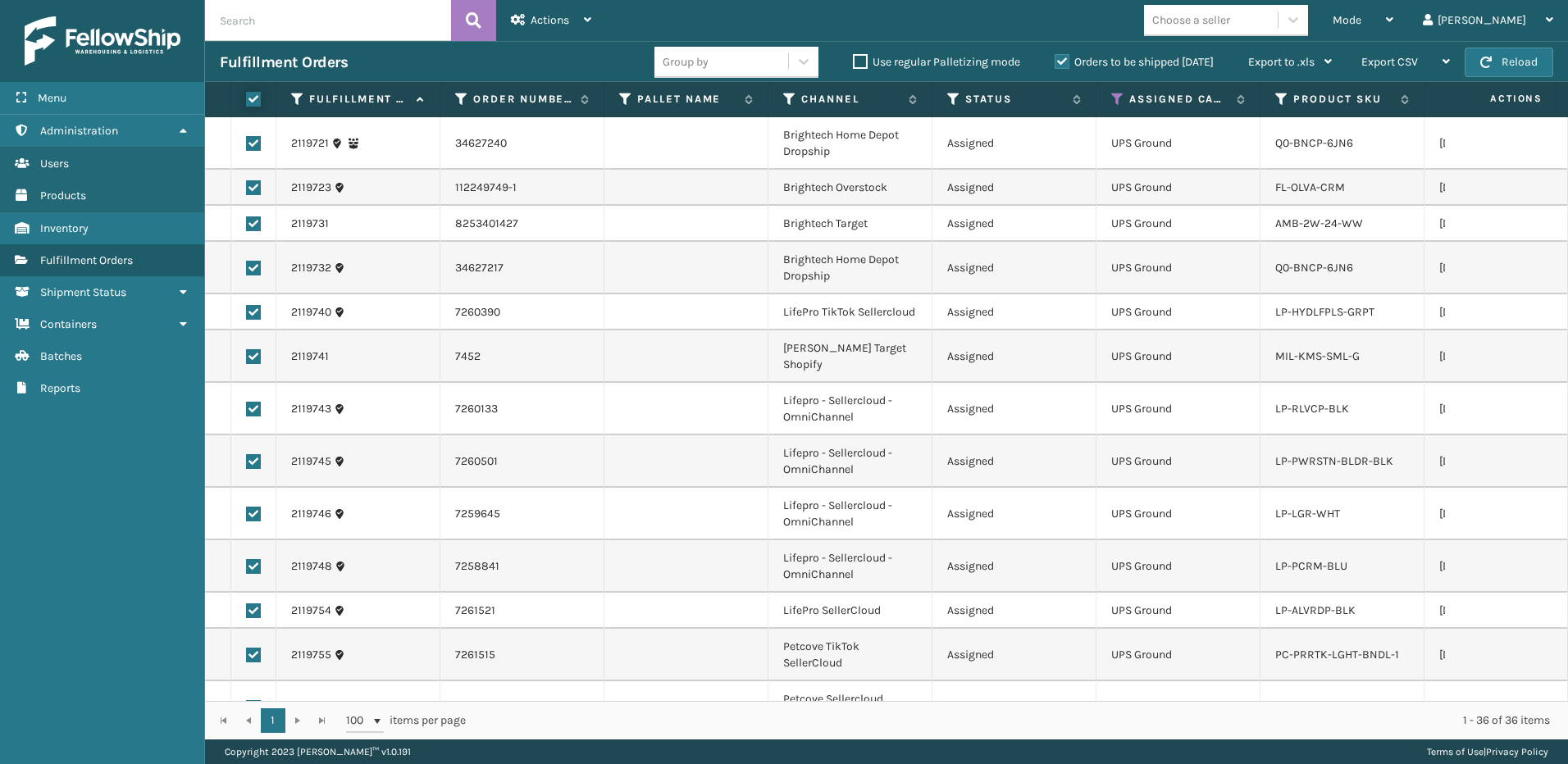
checkbox input "true"
click at [555, 13] on div "Actions" at bounding box center [550, 21] width 80 height 41
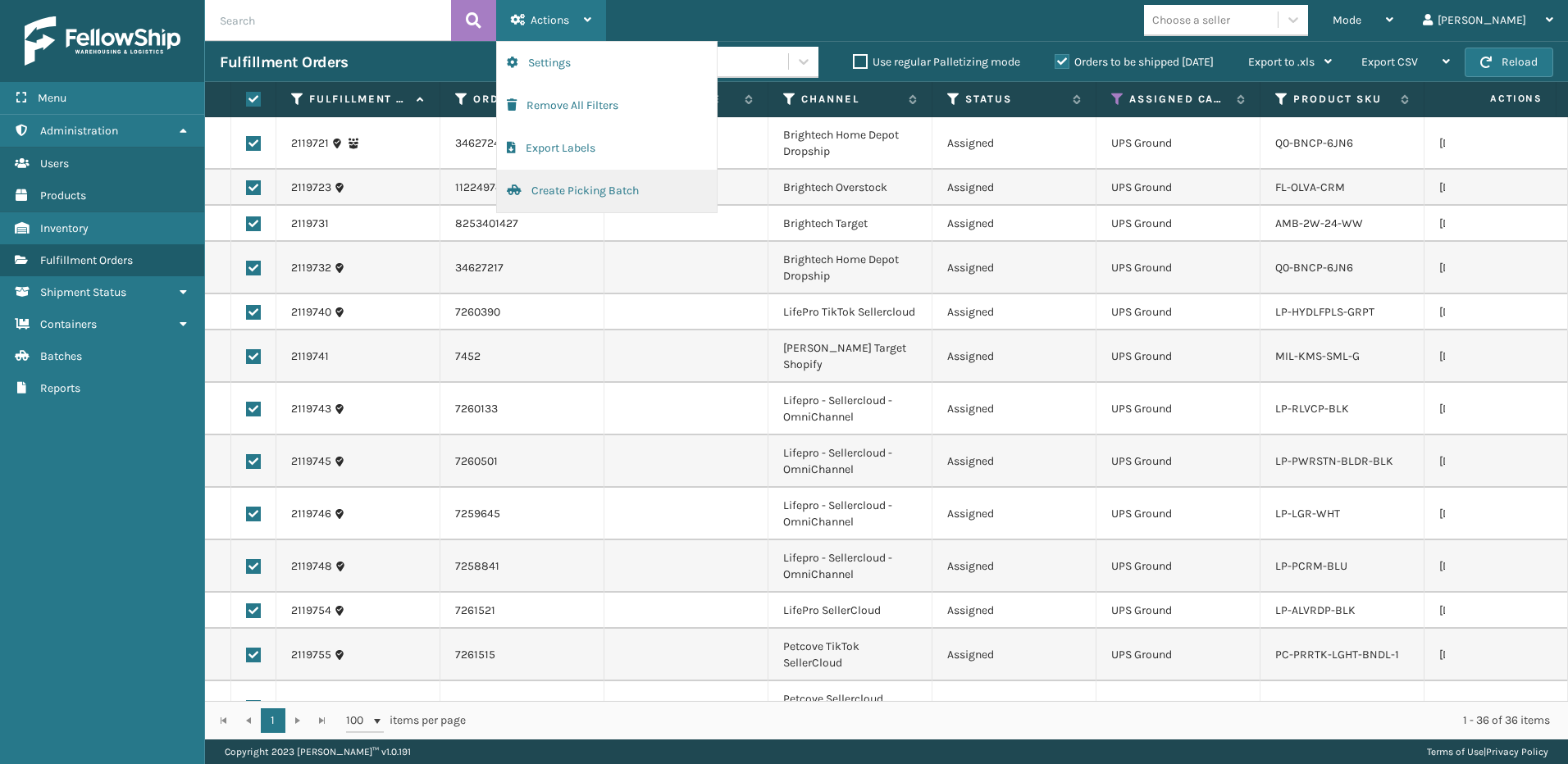
click at [583, 185] on button "Create Picking Batch" at bounding box center [607, 191] width 219 height 42
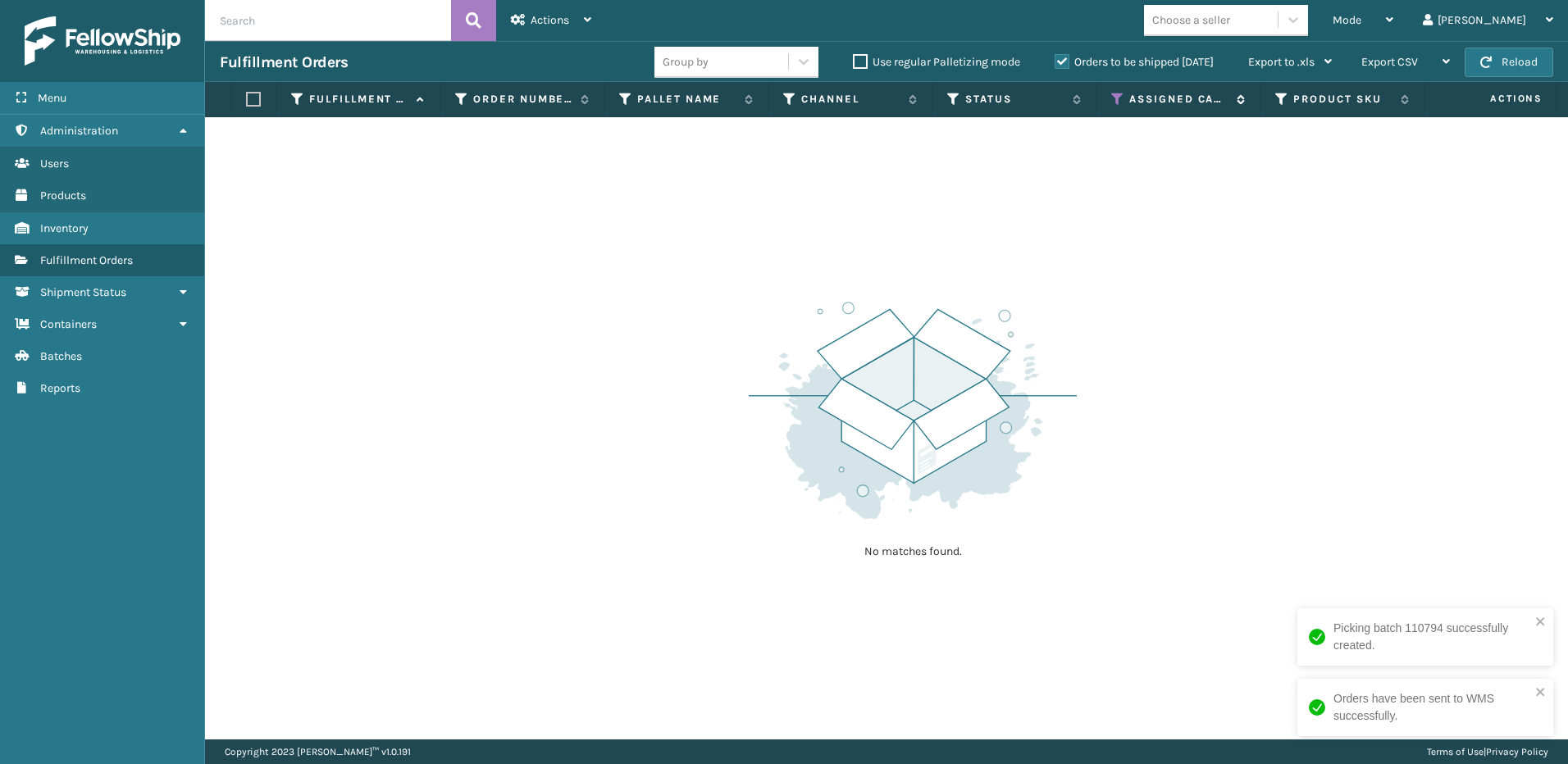
click at [1119, 101] on icon at bounding box center [1118, 99] width 13 height 14
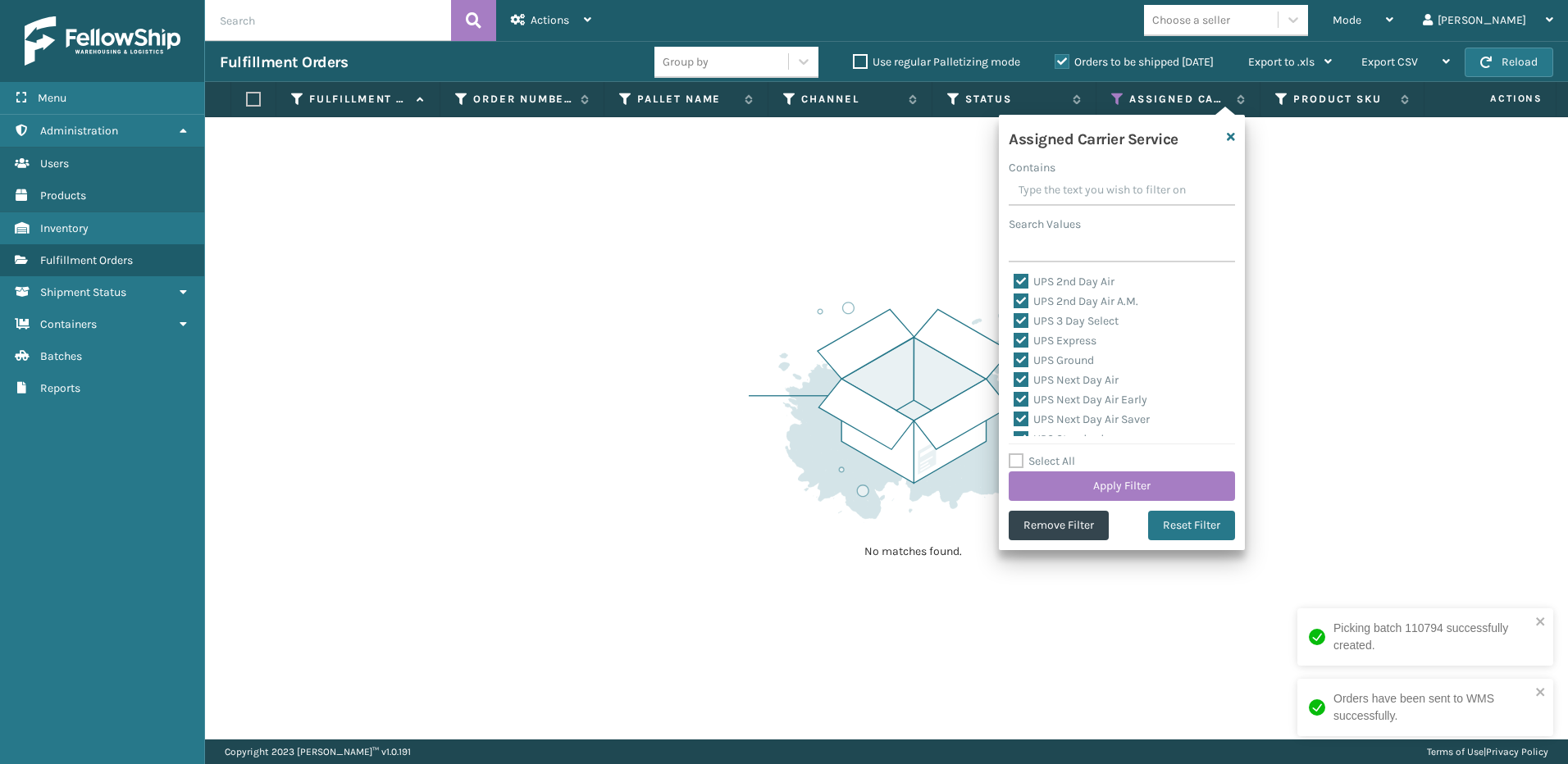
click at [1035, 460] on label "Select All" at bounding box center [1042, 461] width 67 height 14
click at [1035, 453] on input "Select All" at bounding box center [1132, 453] width 246 height 2
checkbox input "true"
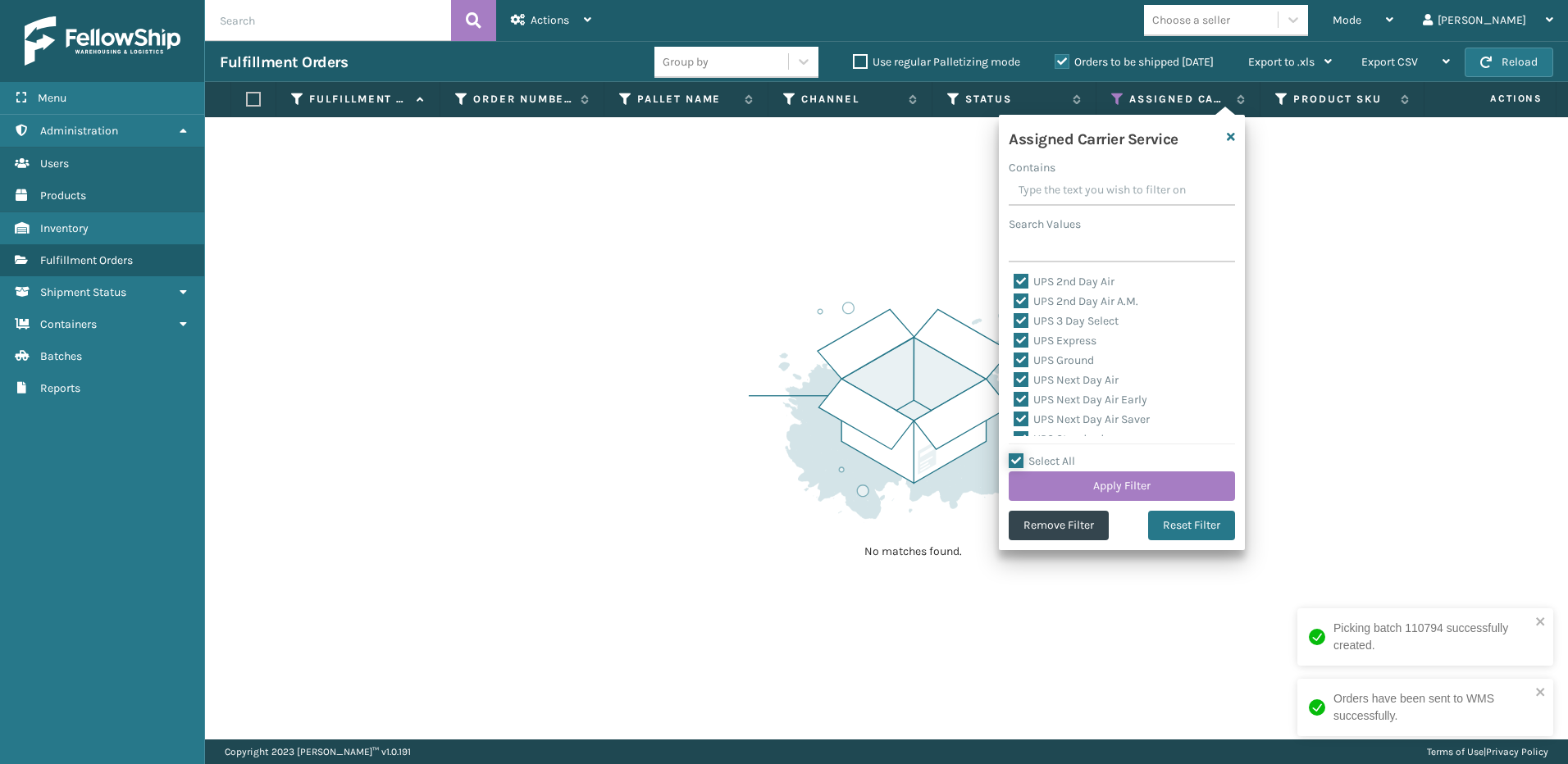
checkbox input "true"
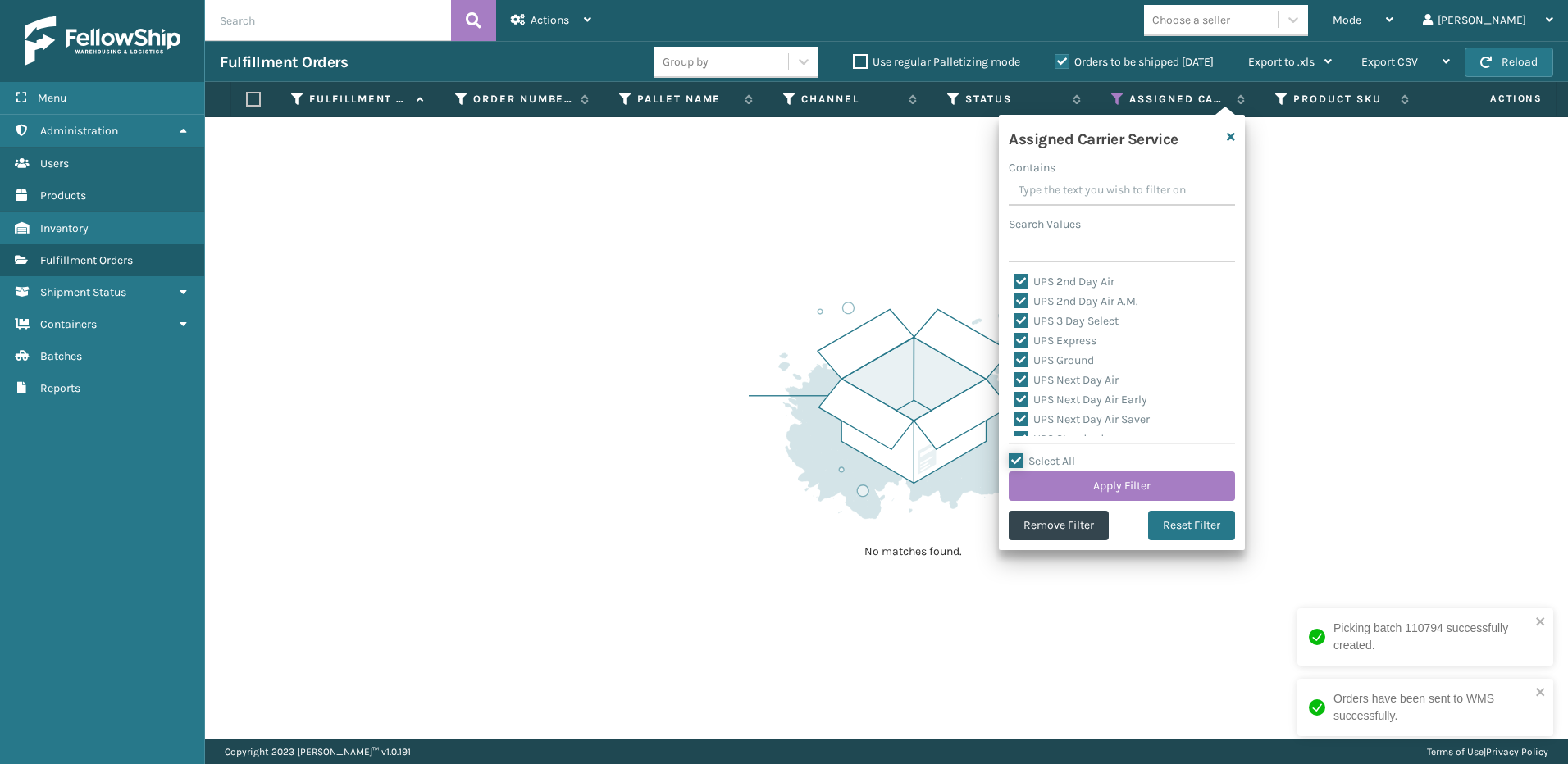
checkbox input "true"
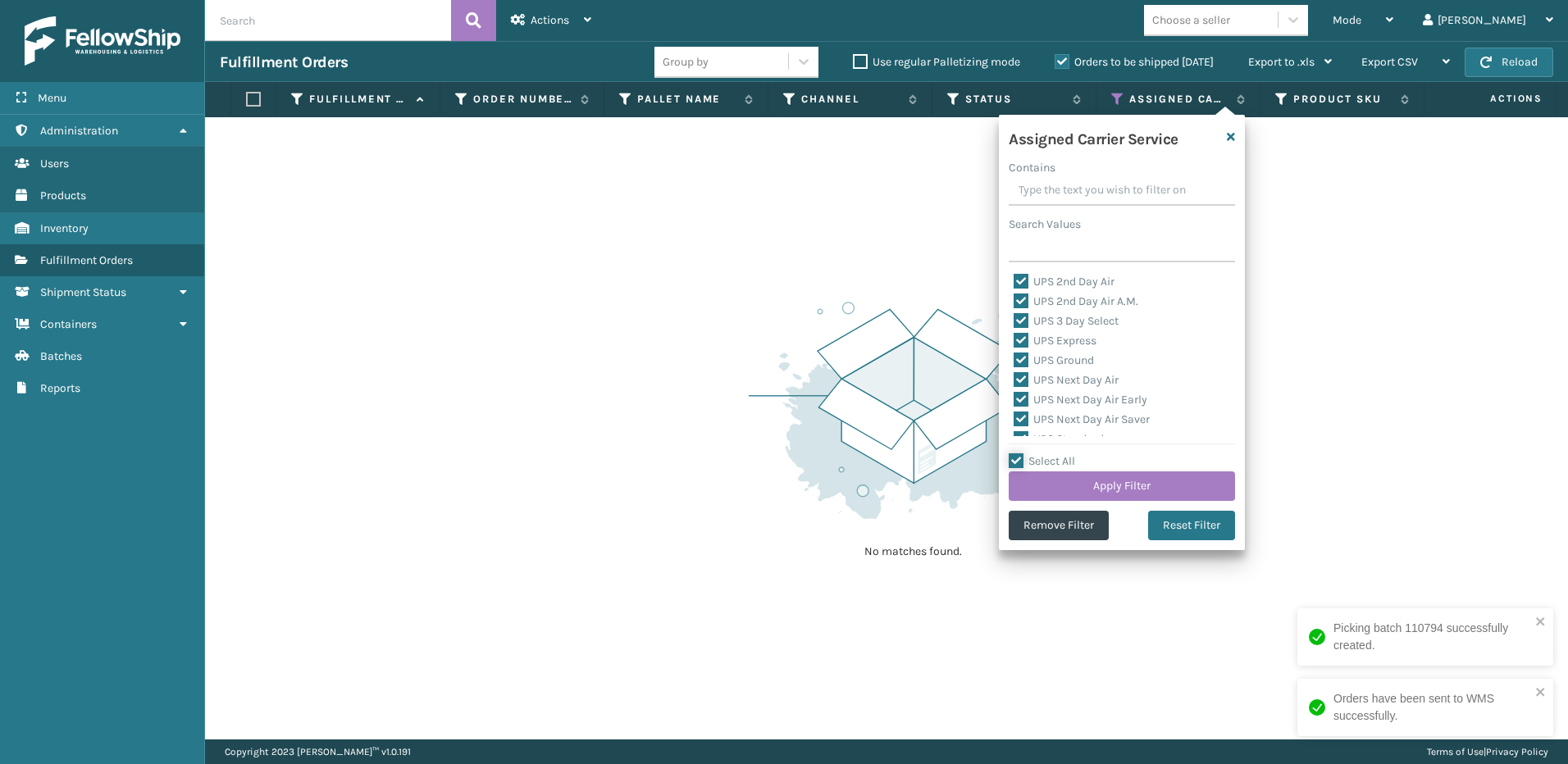
checkbox input "true"
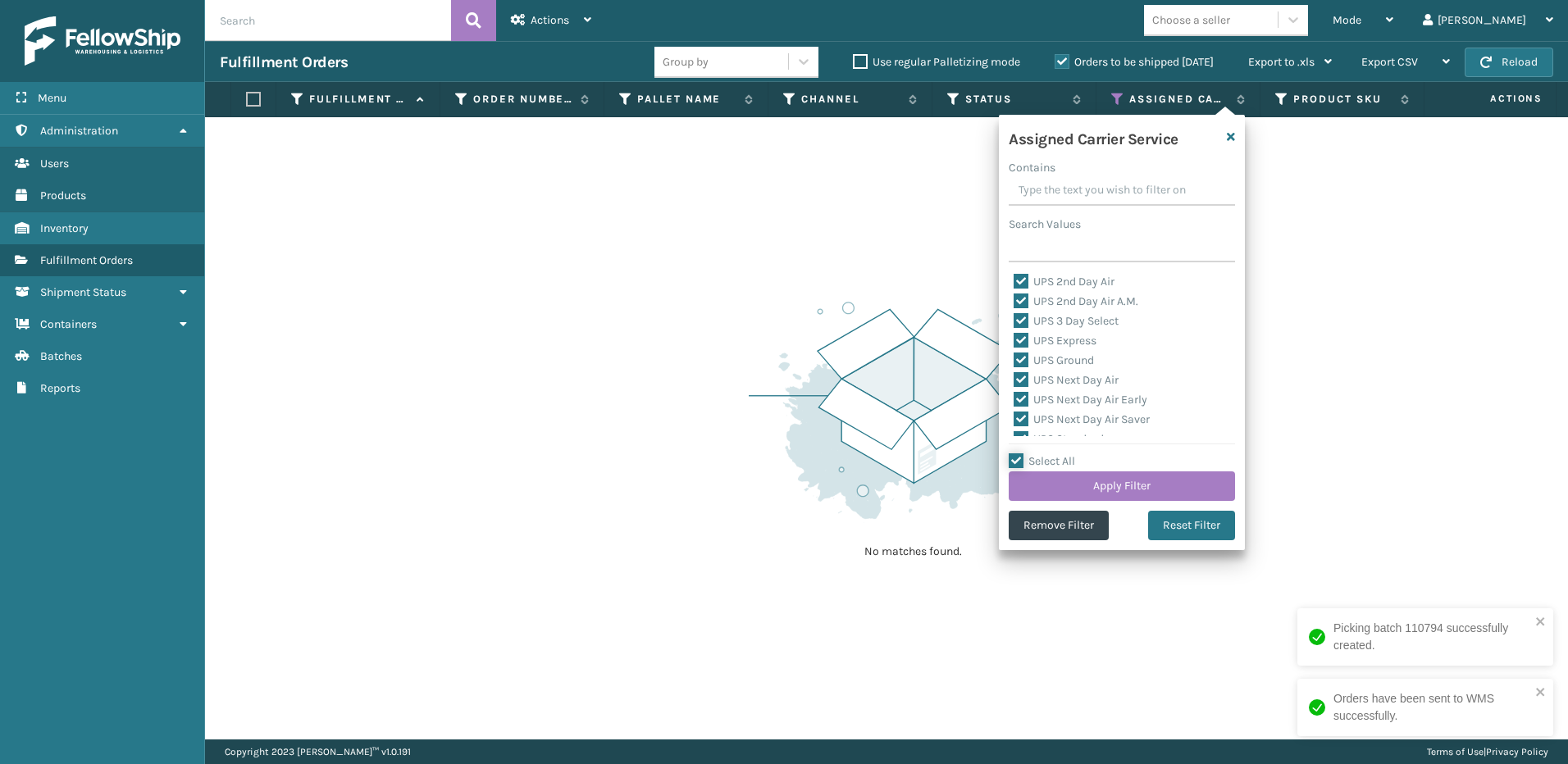
checkbox input "true"
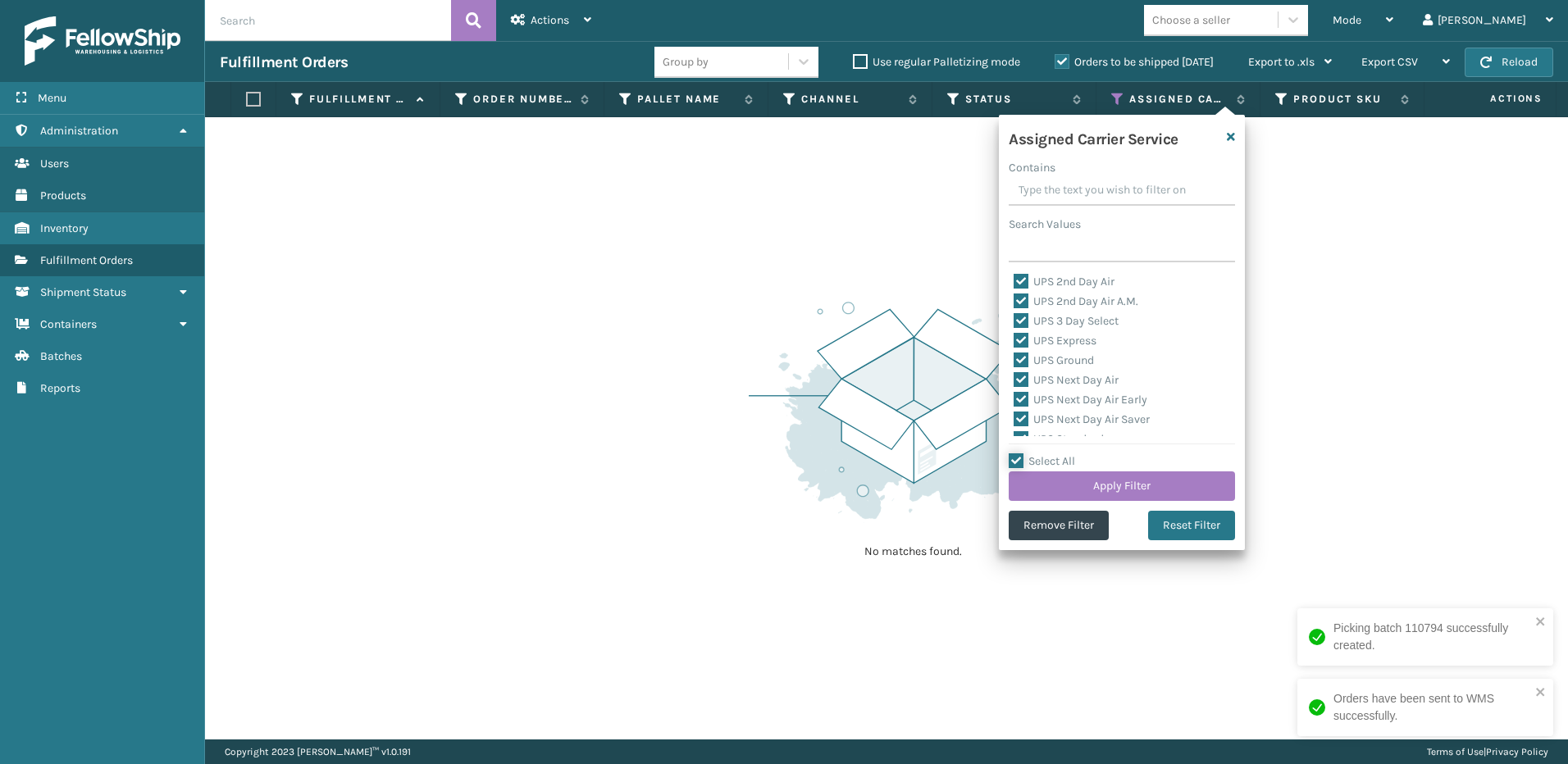
checkbox input "true"
click at [1045, 302] on label "LTL" at bounding box center [1031, 305] width 36 height 14
click at [1014, 302] on input "LTL" at bounding box center [1013, 300] width 1 height 11
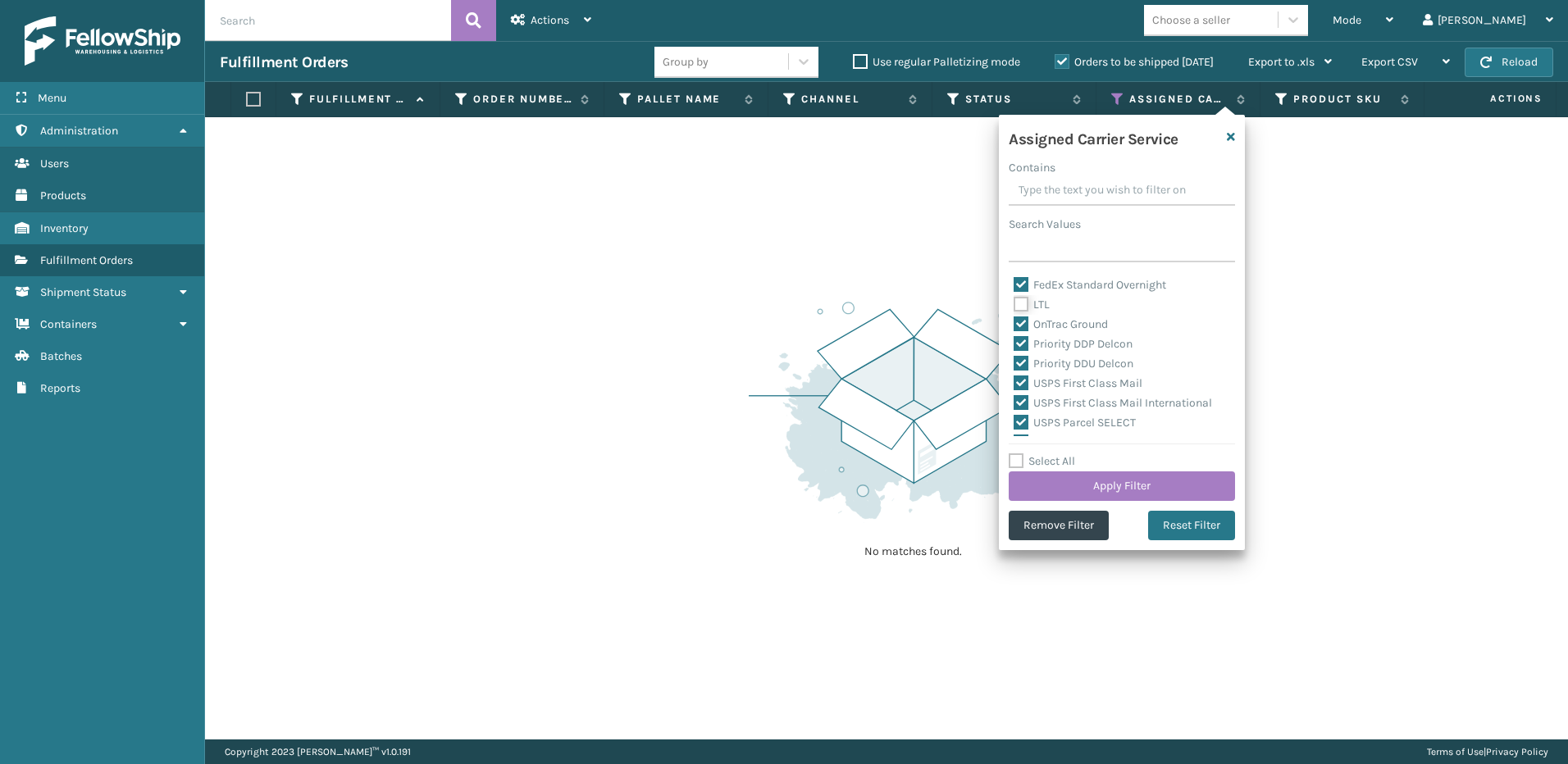
checkbox input "false"
click at [1107, 483] on button "Apply Filter" at bounding box center [1122, 485] width 227 height 30
